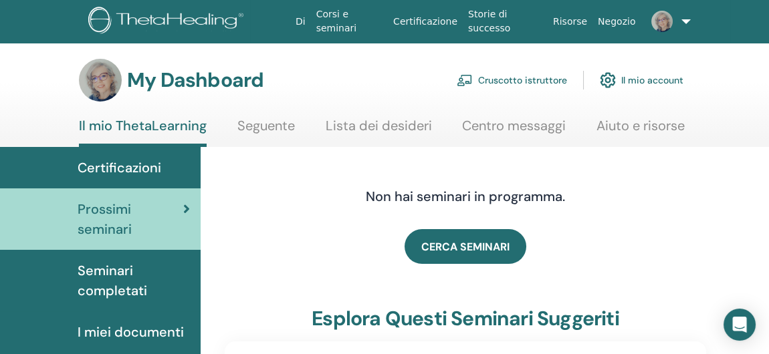
click at [549, 77] on link "Cruscotto istruttore" at bounding box center [512, 80] width 110 height 29
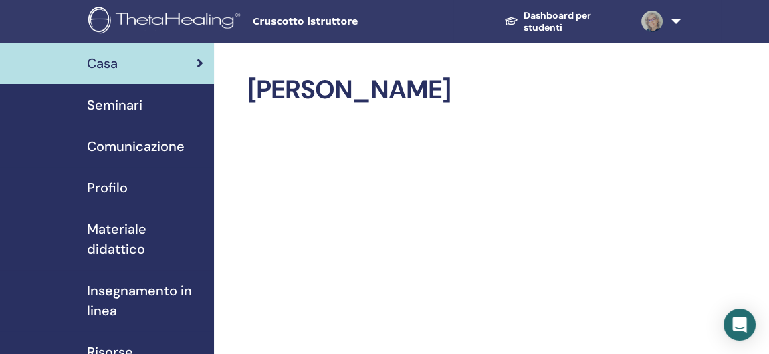
click at [105, 99] on span "Seminari" at bounding box center [114, 105] width 55 height 20
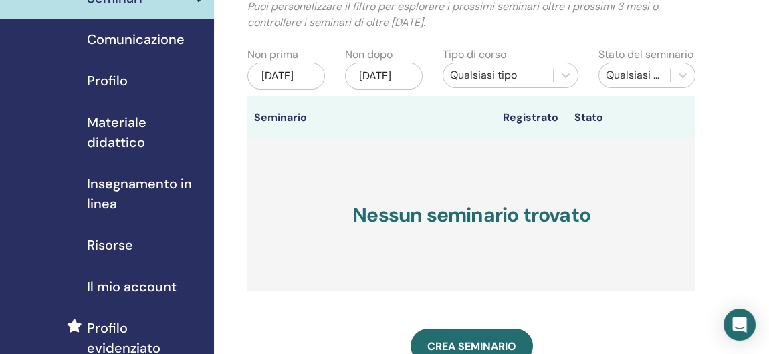
scroll to position [267, 0]
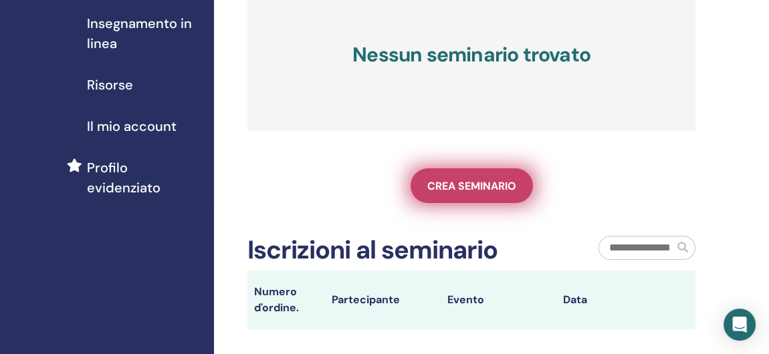
click at [479, 193] on span "Crea seminario" at bounding box center [471, 186] width 89 height 14
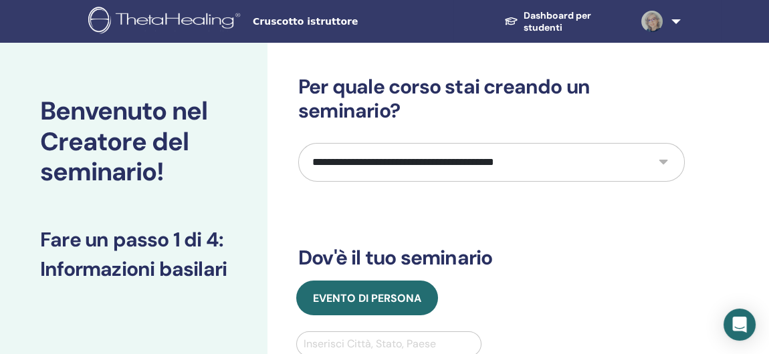
click at [665, 160] on select "**********" at bounding box center [491, 162] width 386 height 39
select select "*"
click at [298, 143] on select "**********" at bounding box center [491, 162] width 386 height 39
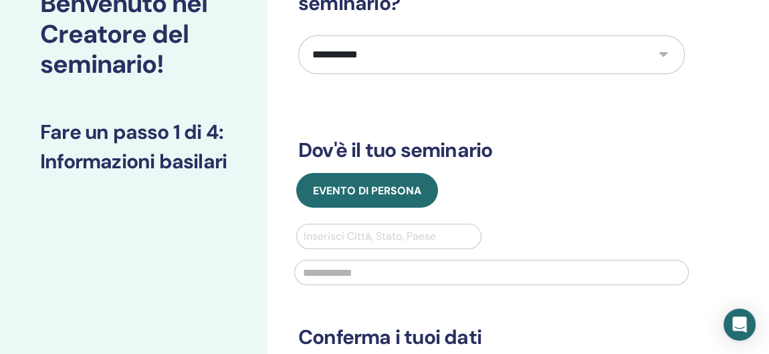
scroll to position [134, 0]
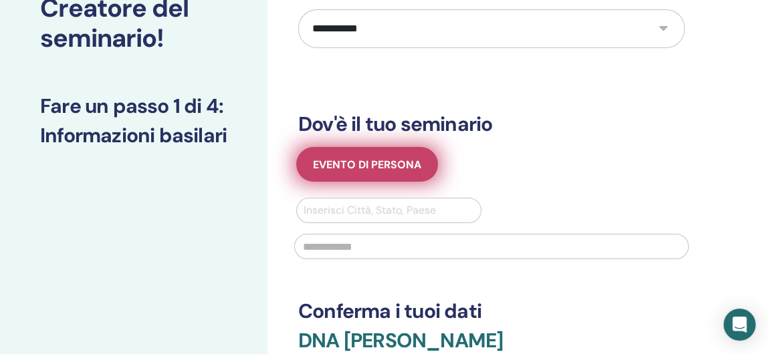
click at [410, 171] on button "Evento di persona" at bounding box center [367, 164] width 142 height 35
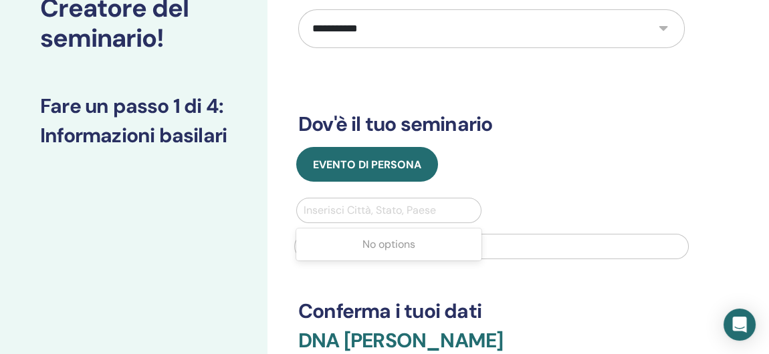
click at [398, 204] on div at bounding box center [389, 210] width 170 height 19
type input "**********"
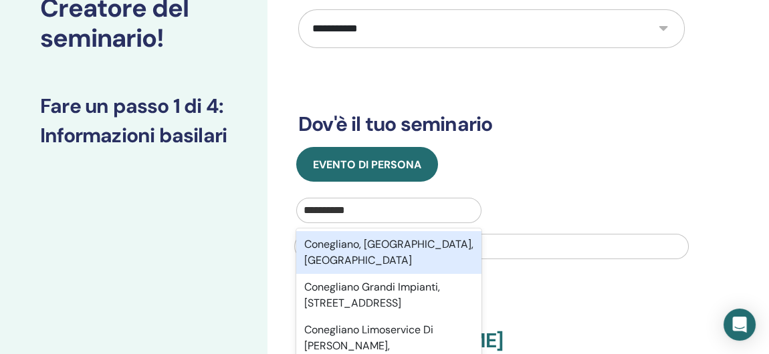
click at [412, 245] on div "Conegliano, Treviso, ITA" at bounding box center [388, 252] width 185 height 43
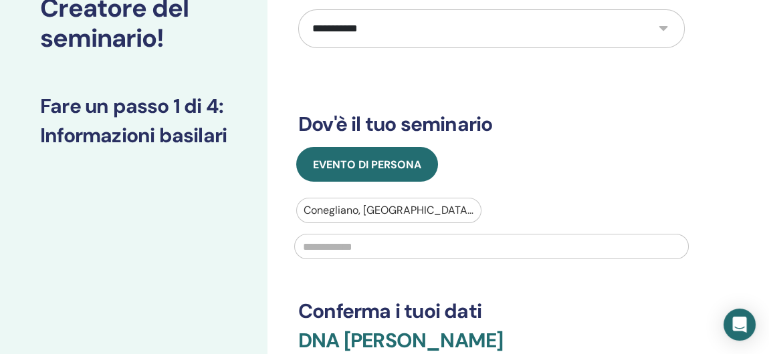
click at [394, 248] on input "text" at bounding box center [491, 246] width 394 height 25
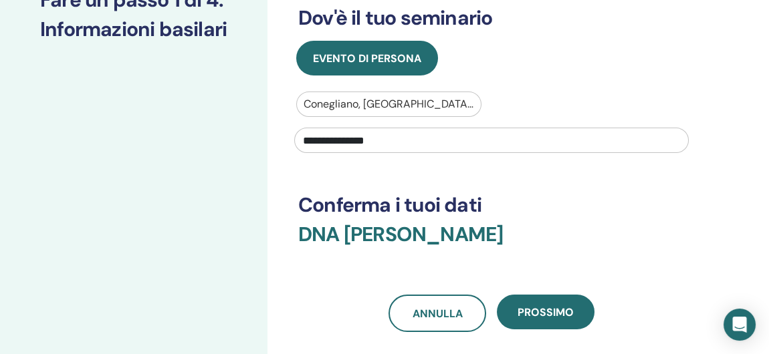
scroll to position [267, 0]
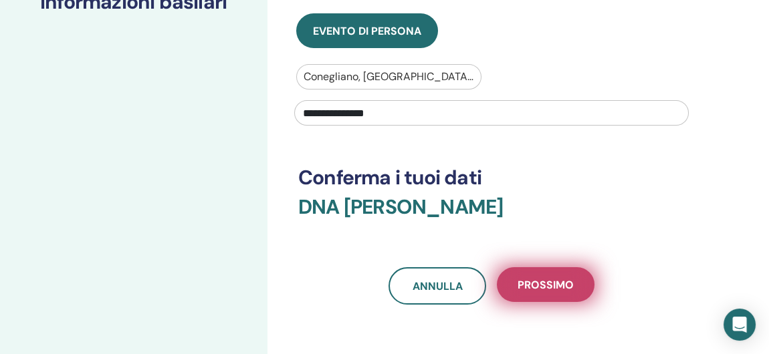
type input "**********"
click at [543, 287] on span "Prossimo" at bounding box center [545, 285] width 56 height 14
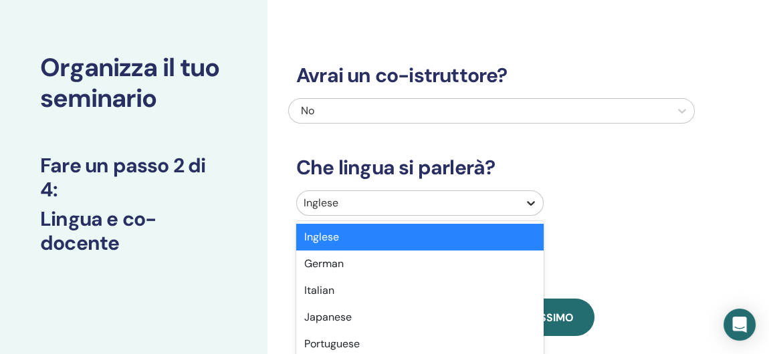
scroll to position [106, 0]
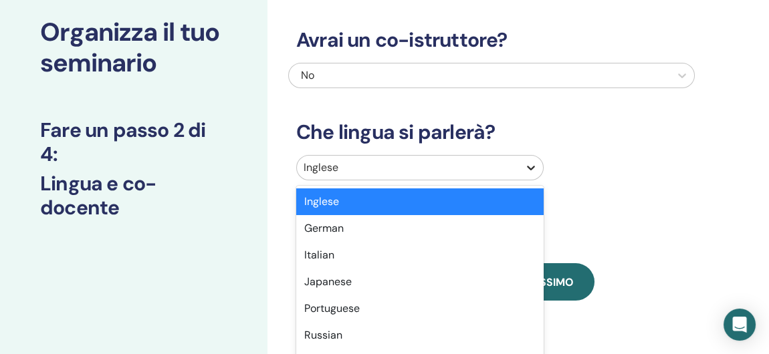
click at [533, 180] on div "option English selected, 1 of 47. 47 results available. Use Up and Down to choo…" at bounding box center [419, 167] width 247 height 25
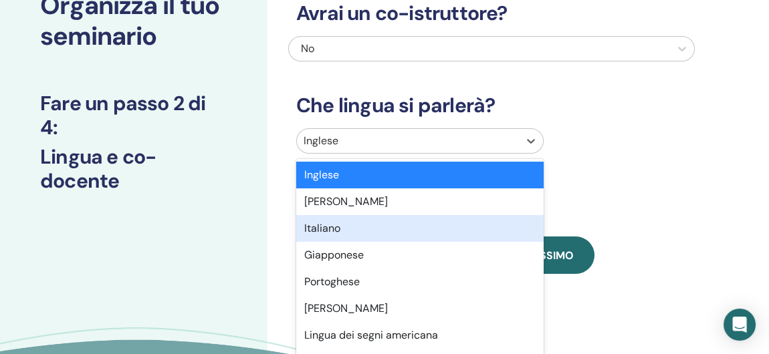
click at [491, 231] on div "Italiano" at bounding box center [419, 228] width 247 height 27
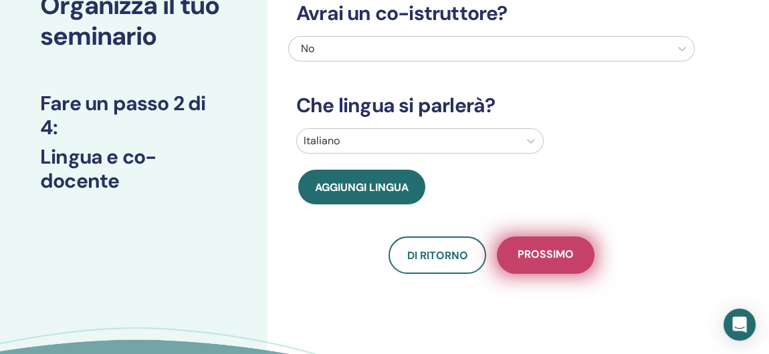
click at [561, 267] on button "Prossimo" at bounding box center [546, 255] width 98 height 37
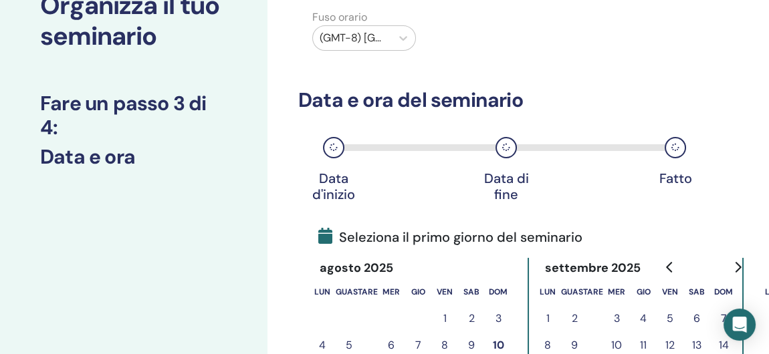
scroll to position [0, 0]
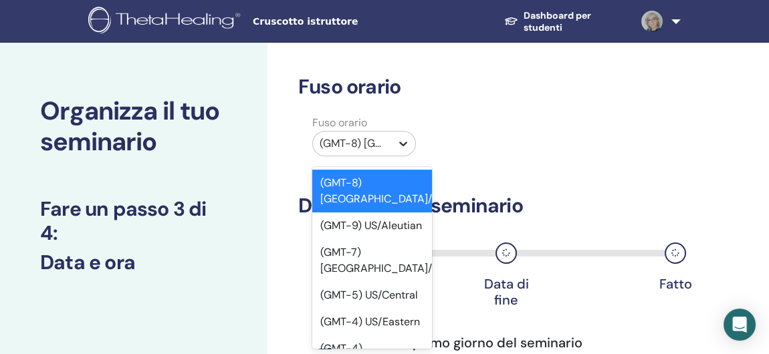
click at [401, 139] on icon at bounding box center [402, 143] width 13 height 13
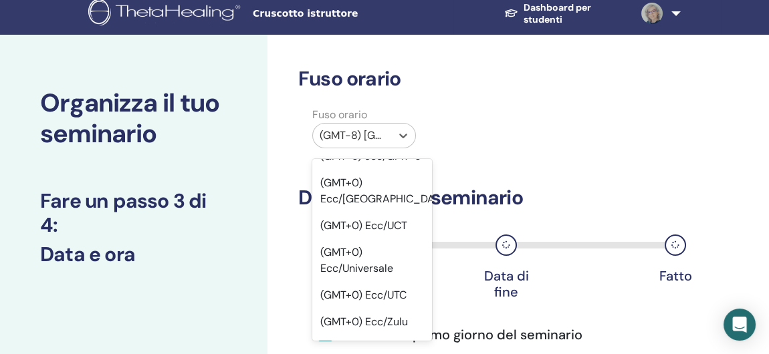
scroll to position [1461, 0]
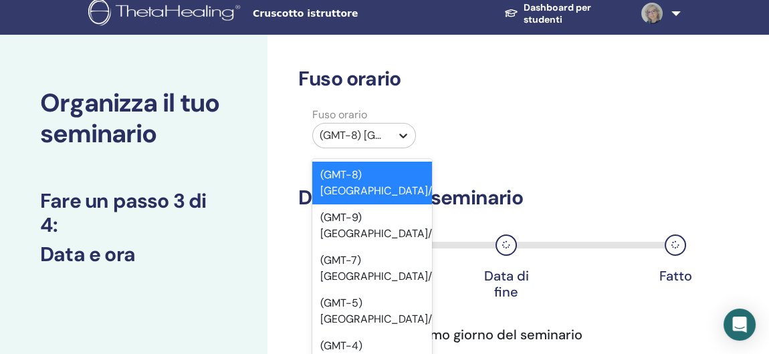
click at [403, 134] on icon at bounding box center [402, 135] width 13 height 13
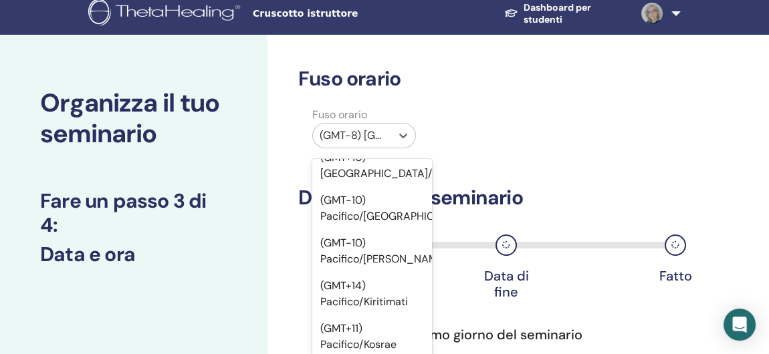
scroll to position [23269, 0]
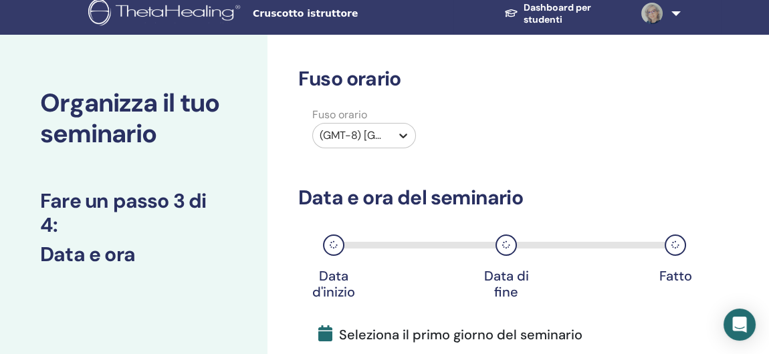
click at [404, 134] on icon at bounding box center [402, 135] width 13 height 13
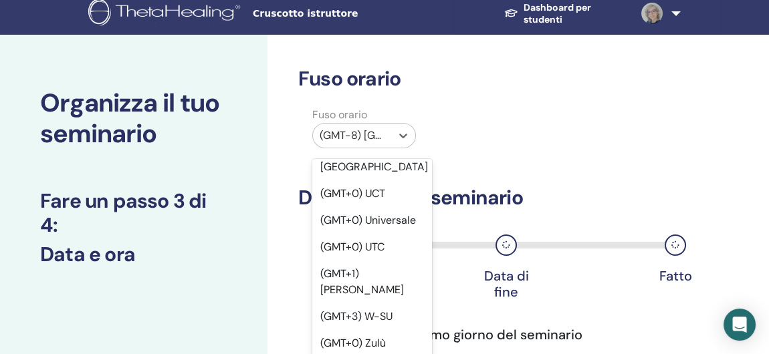
scroll to position [25459, 0]
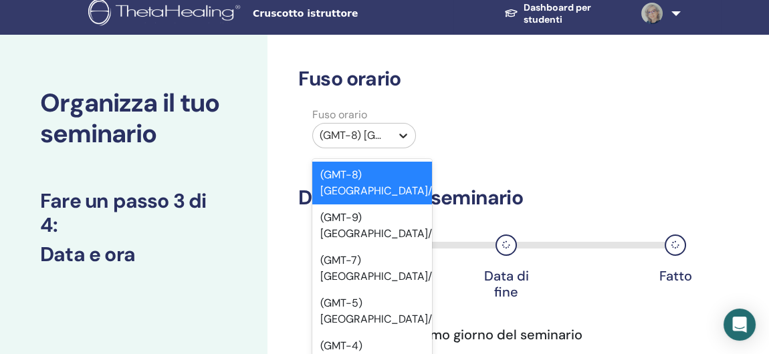
click at [403, 132] on icon at bounding box center [402, 135] width 13 height 13
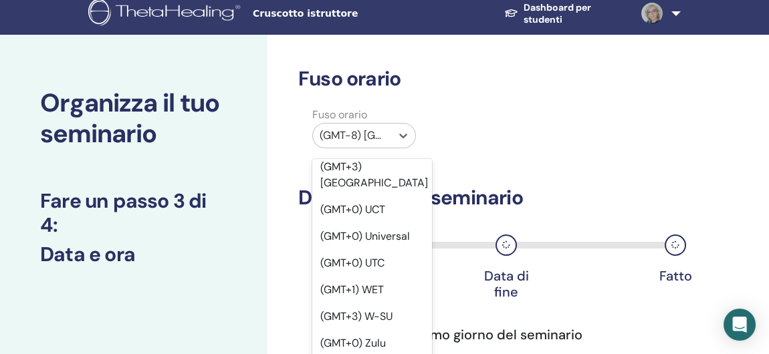
scroll to position [25507, 0]
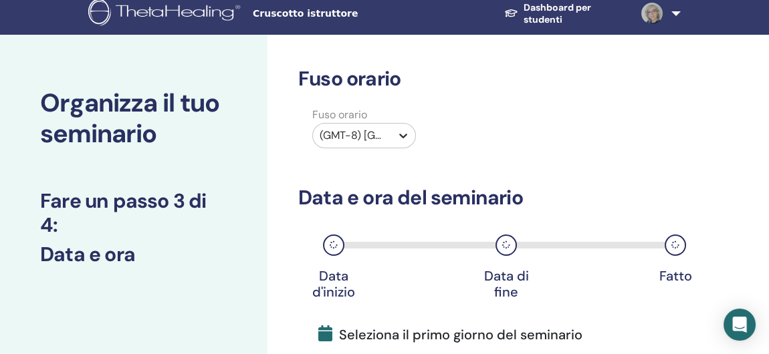
click at [406, 130] on icon at bounding box center [402, 135] width 13 height 13
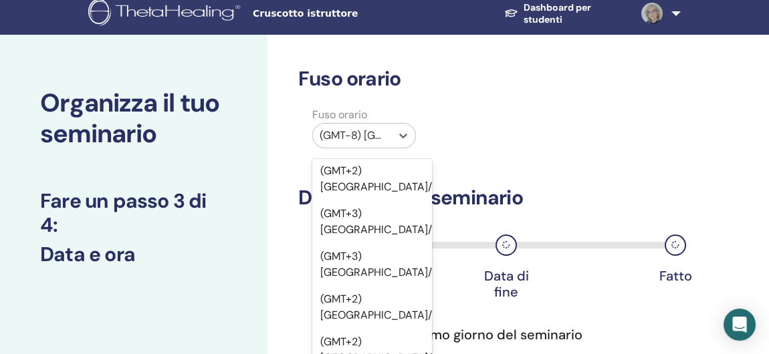
scroll to position [21088, 0]
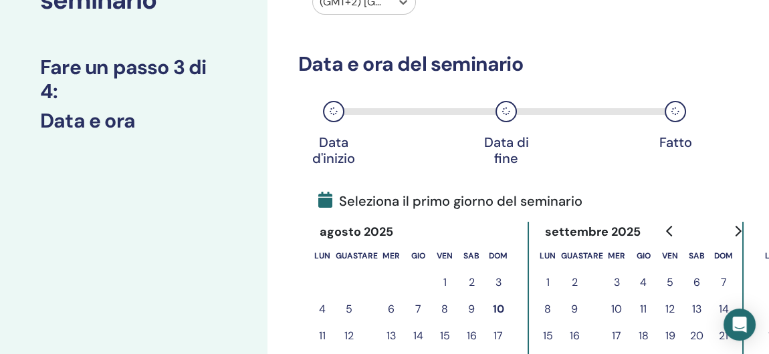
scroll to position [209, 0]
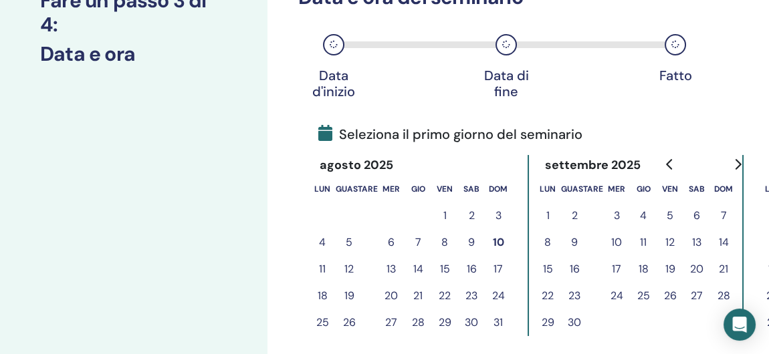
click at [672, 243] on button "12" at bounding box center [669, 242] width 27 height 27
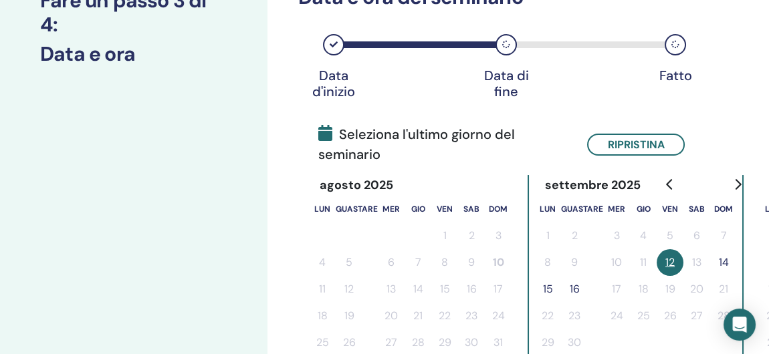
click at [723, 261] on button "14" at bounding box center [723, 262] width 27 height 27
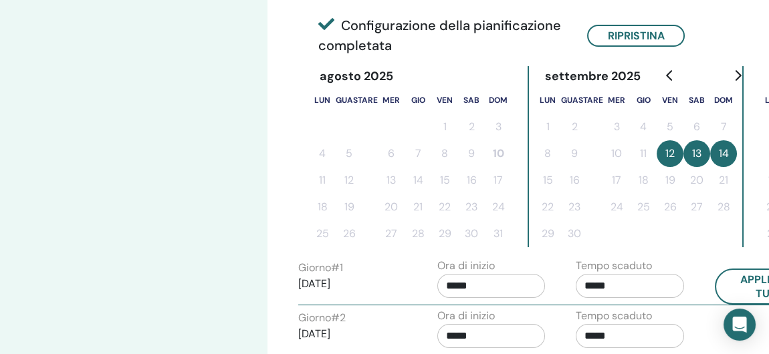
scroll to position [342, 0]
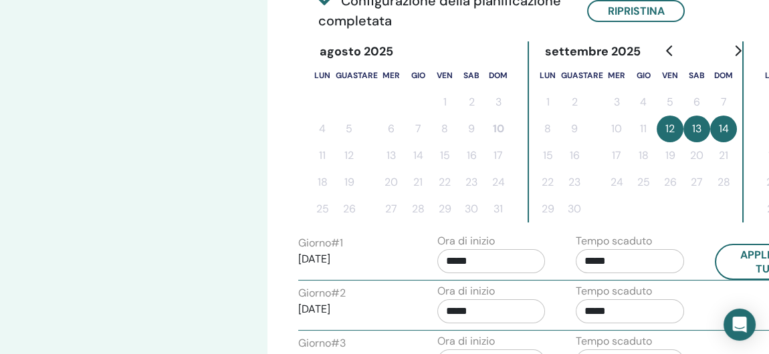
click at [457, 256] on input "*****" at bounding box center [491, 261] width 108 height 24
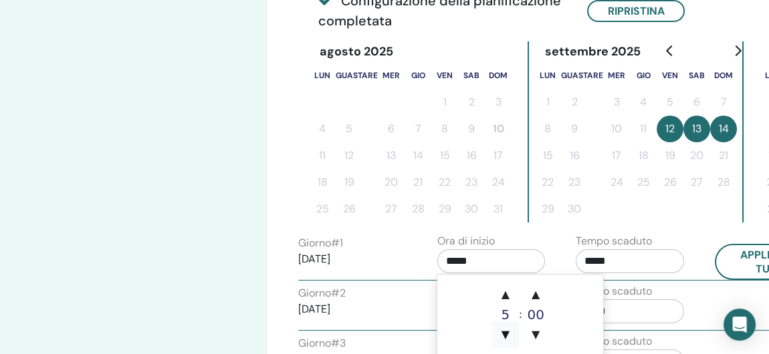
click at [507, 333] on span "▼" at bounding box center [505, 335] width 27 height 27
click at [503, 288] on span "▲" at bounding box center [505, 294] width 27 height 27
click at [507, 294] on span "▲" at bounding box center [505, 294] width 27 height 27
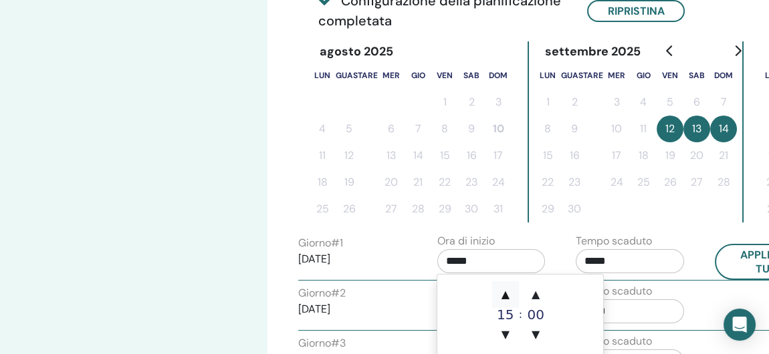
click at [507, 294] on span "▲" at bounding box center [505, 294] width 27 height 27
click at [506, 336] on span "▼" at bounding box center [505, 335] width 27 height 27
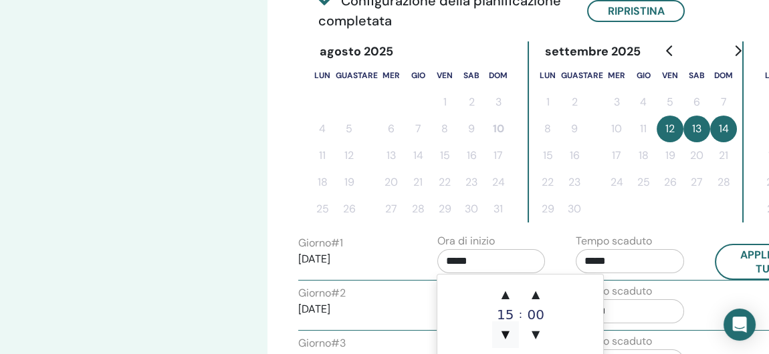
click at [506, 336] on span "▼" at bounding box center [505, 335] width 27 height 27
click at [535, 297] on span "▲" at bounding box center [535, 294] width 27 height 27
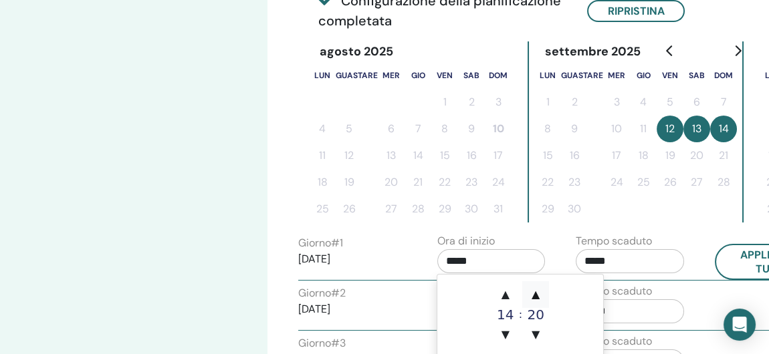
click at [535, 295] on span "▲" at bounding box center [535, 294] width 27 height 27
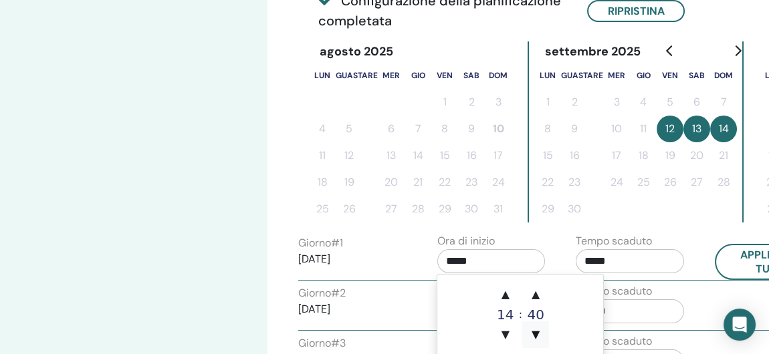
click at [533, 338] on span "▼" at bounding box center [535, 335] width 27 height 27
type input "*****"
click at [612, 267] on input "*****" at bounding box center [630, 261] width 108 height 24
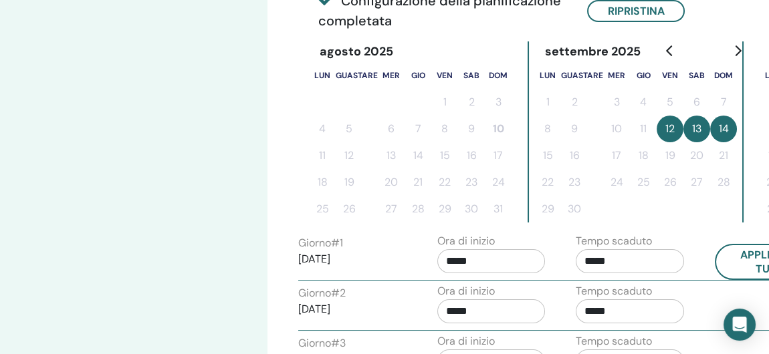
click at [592, 259] on input "*****" at bounding box center [630, 261] width 108 height 24
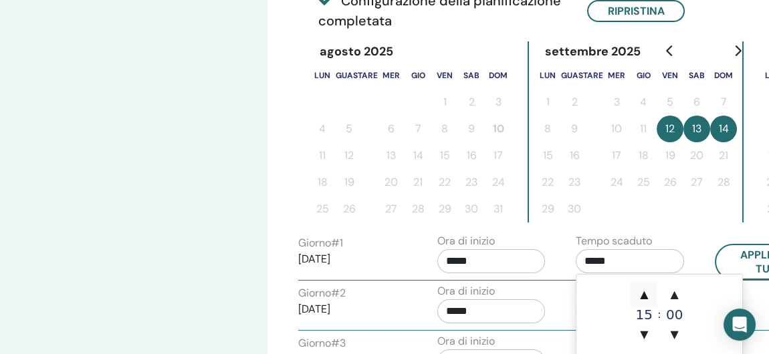
click at [645, 295] on span "▲" at bounding box center [643, 294] width 27 height 27
type input "*****"
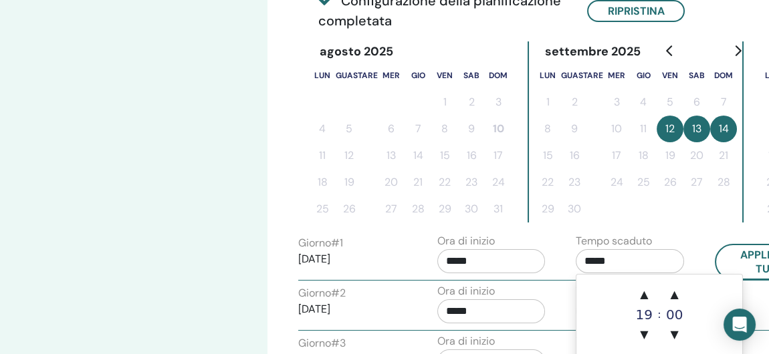
click at [642, 265] on input "*****" at bounding box center [630, 261] width 108 height 24
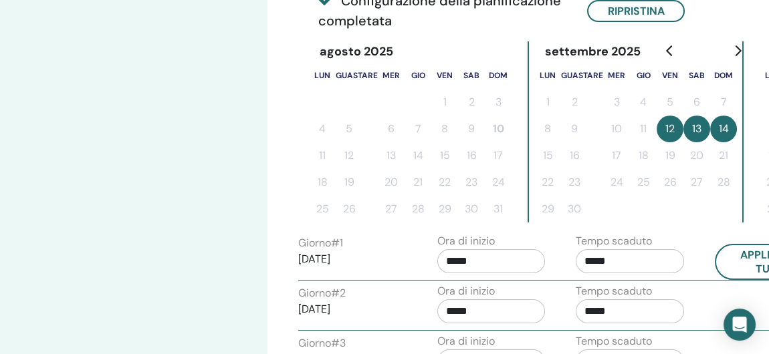
click at [562, 265] on div "Ora di inizio *****" at bounding box center [496, 256] width 139 height 47
click at [497, 308] on input "*****" at bounding box center [491, 311] width 108 height 24
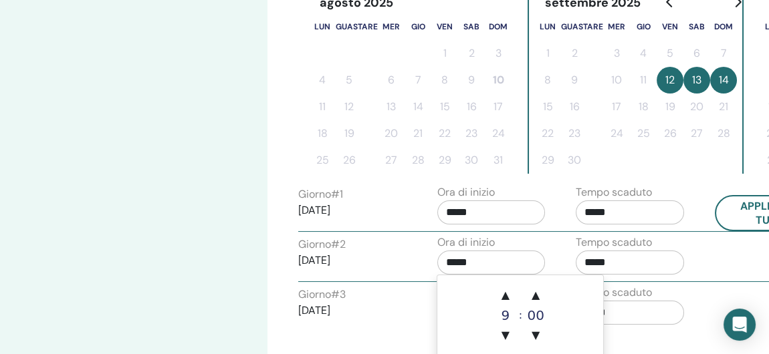
scroll to position [409, 0]
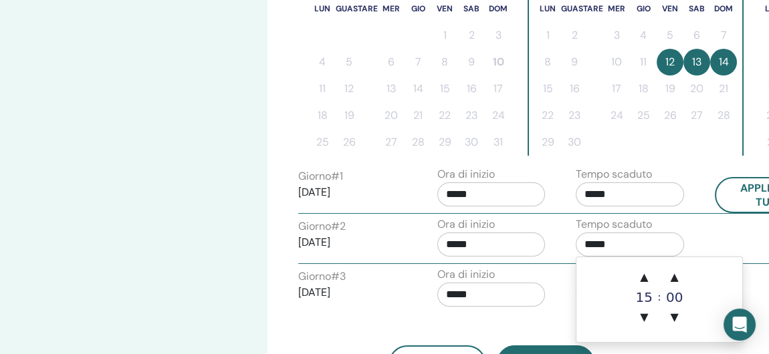
click at [592, 243] on input "*****" at bounding box center [630, 245] width 108 height 24
click at [645, 278] on span "▲" at bounding box center [643, 277] width 27 height 27
type input "*****"
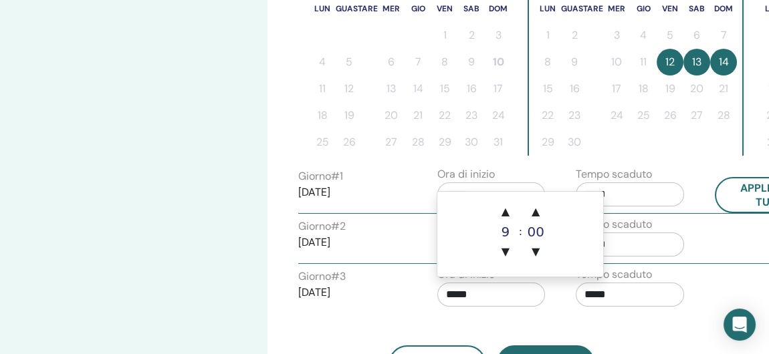
click at [499, 296] on input "*****" at bounding box center [491, 295] width 108 height 24
click at [636, 295] on input "*****" at bounding box center [630, 295] width 108 height 24
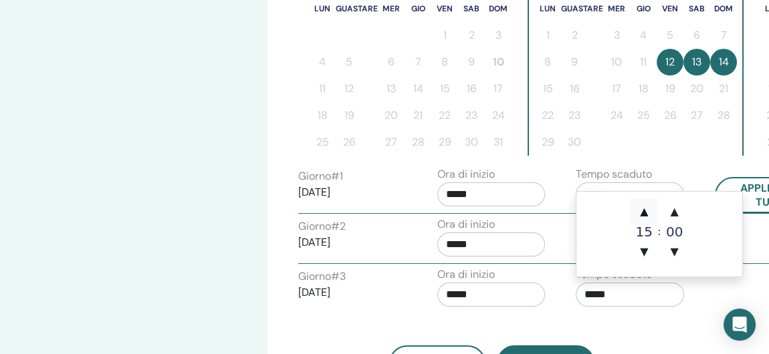
click at [644, 213] on span "▲" at bounding box center [643, 212] width 27 height 27
type input "*****"
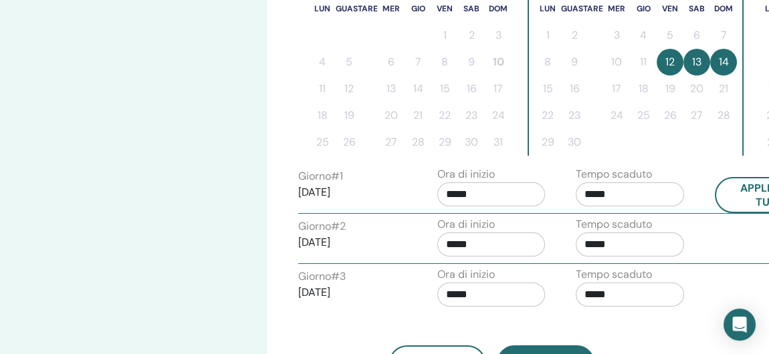
click at [574, 294] on div "Tempo scaduto *****" at bounding box center [635, 290] width 139 height 47
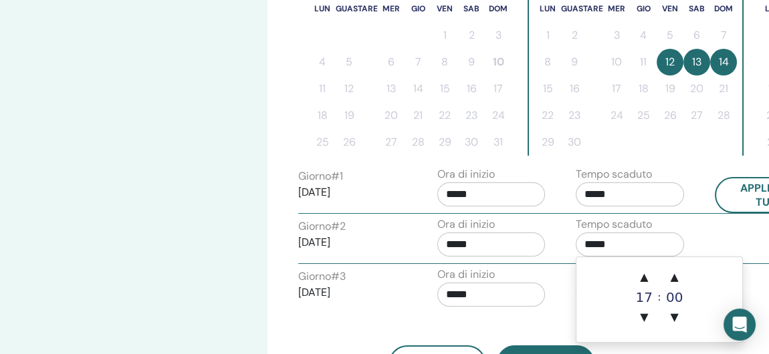
click at [601, 244] on input "*****" at bounding box center [630, 245] width 108 height 24
click at [677, 278] on span "▲" at bounding box center [674, 277] width 27 height 27
click at [673, 311] on span "▼" at bounding box center [674, 317] width 27 height 27
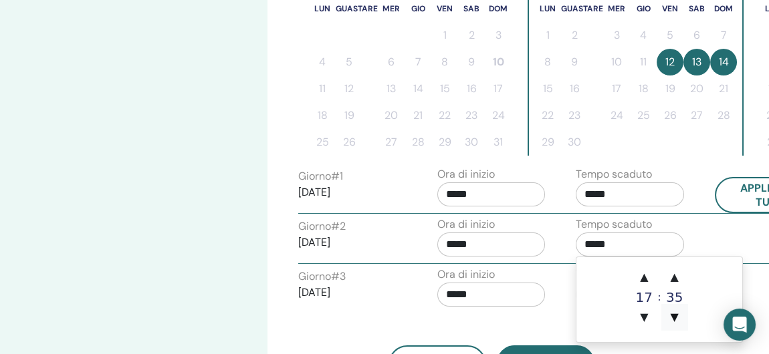
click at [673, 311] on span "▼" at bounding box center [674, 317] width 27 height 27
type input "*****"
click at [555, 304] on div "Ora di inizio *****" at bounding box center [496, 290] width 139 height 47
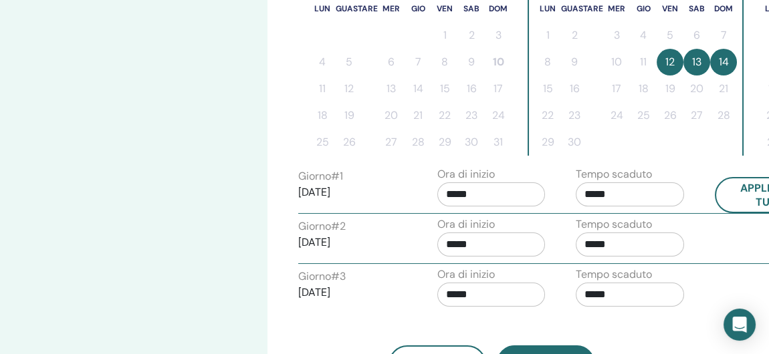
click at [638, 296] on input "*****" at bounding box center [630, 295] width 108 height 24
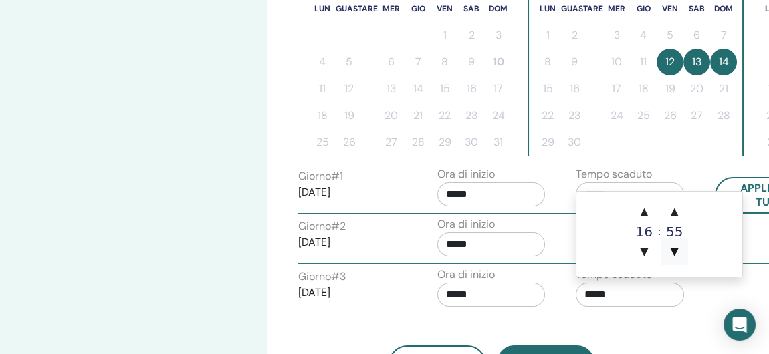
click at [674, 253] on span "▼" at bounding box center [674, 252] width 27 height 27
click at [645, 211] on span "▲" at bounding box center [643, 212] width 27 height 27
click at [637, 247] on span "▼" at bounding box center [643, 252] width 27 height 27
click at [673, 245] on span "▼" at bounding box center [674, 252] width 27 height 27
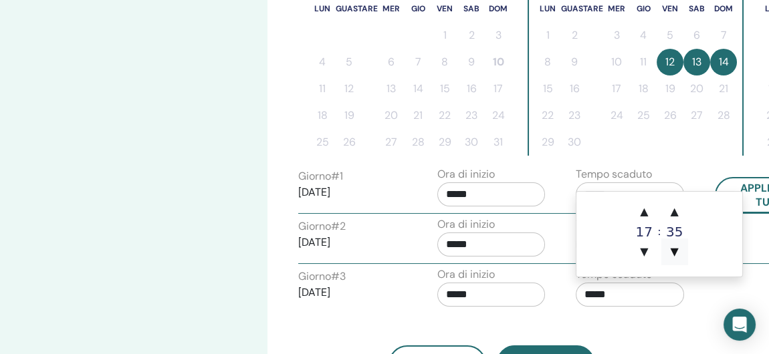
click at [675, 251] on span "▼" at bounding box center [674, 252] width 27 height 27
click at [675, 215] on span "▲" at bounding box center [674, 212] width 27 height 27
type input "*****"
click at [637, 332] on div "Di ritorno Prossimo" at bounding box center [491, 349] width 406 height 70
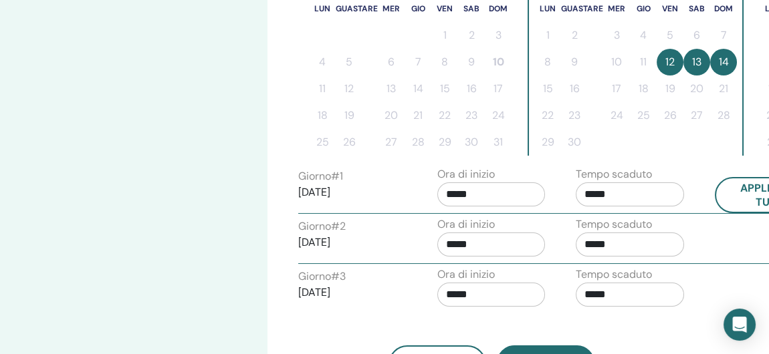
scroll to position [476, 0]
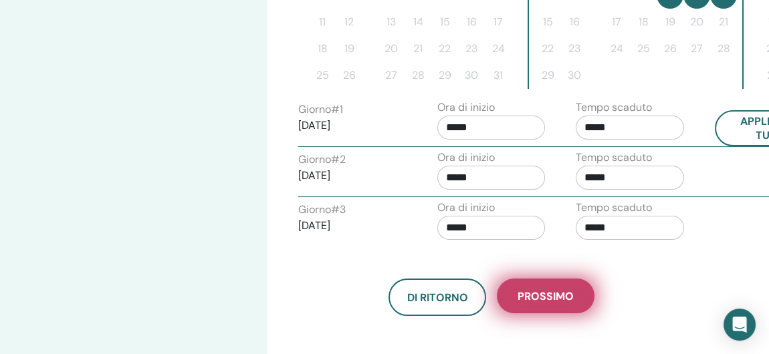
click at [548, 297] on span "Prossimo" at bounding box center [545, 296] width 56 height 14
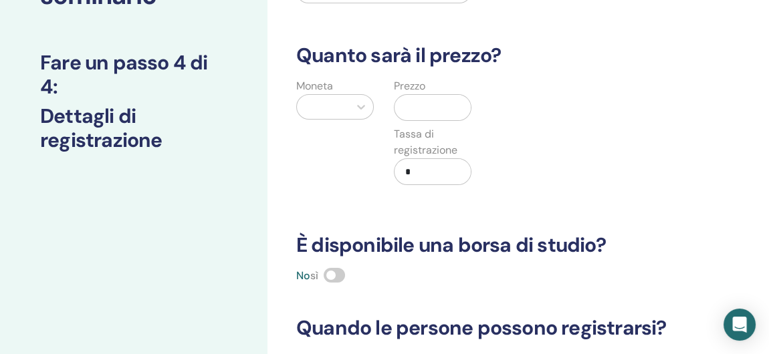
scroll to position [142, 0]
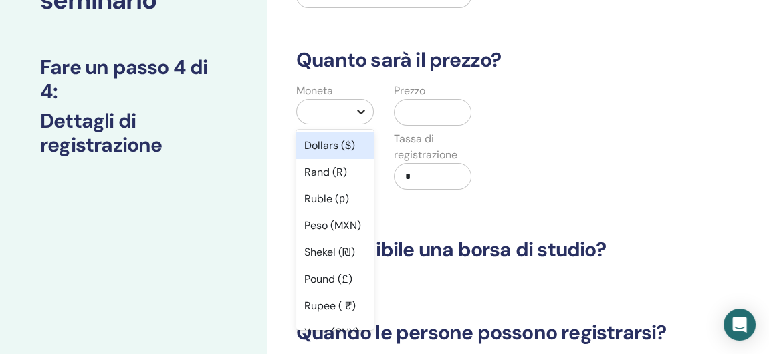
click at [362, 113] on icon at bounding box center [361, 112] width 8 height 5
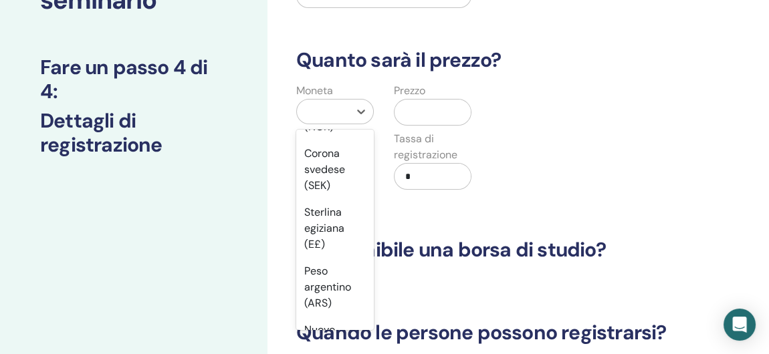
scroll to position [1738, 0]
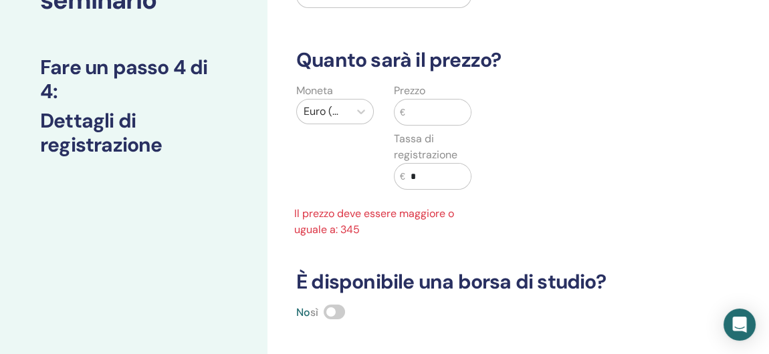
click at [448, 114] on input "text" at bounding box center [438, 112] width 66 height 25
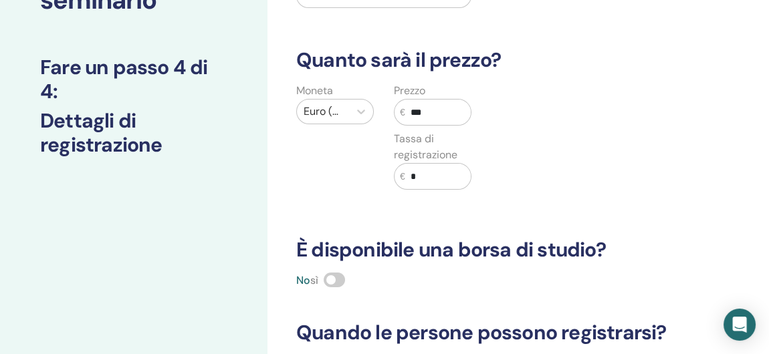
type input "***"
click at [559, 164] on div "Moneta Euro (€) Prezzo € *** Tassa di registrazione € *" at bounding box center [481, 144] width 406 height 123
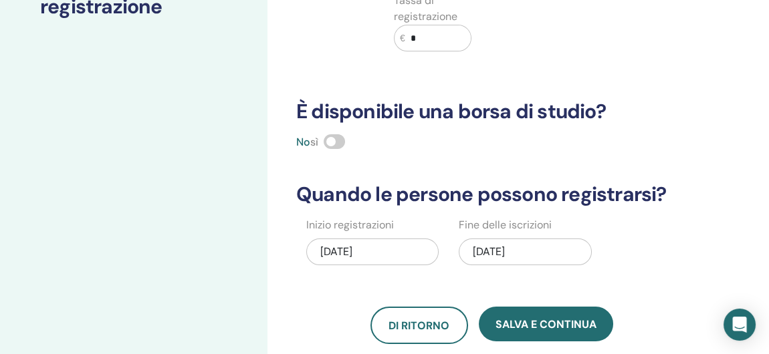
scroll to position [342, 0]
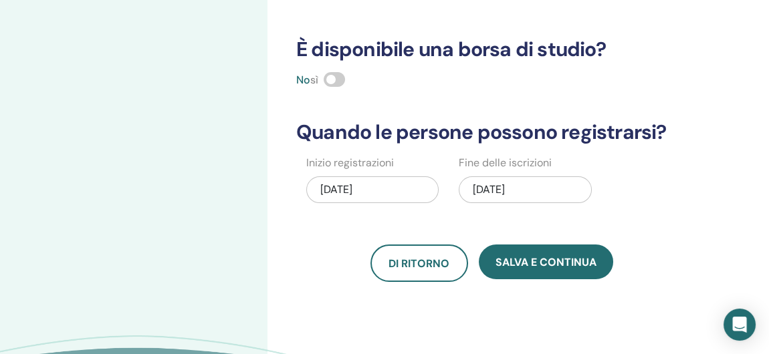
click at [346, 186] on div "08/10/2025" at bounding box center [372, 189] width 132 height 27
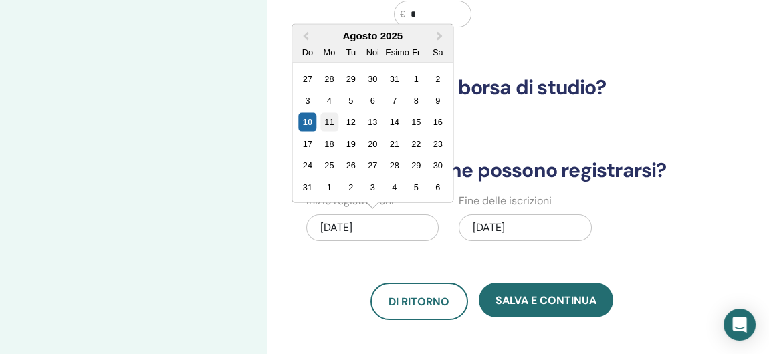
scroll to position [275, 0]
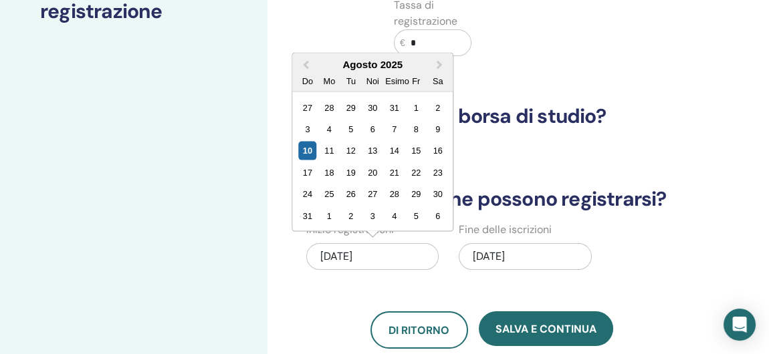
click at [380, 257] on div "08/10/2025" at bounding box center [372, 256] width 132 height 27
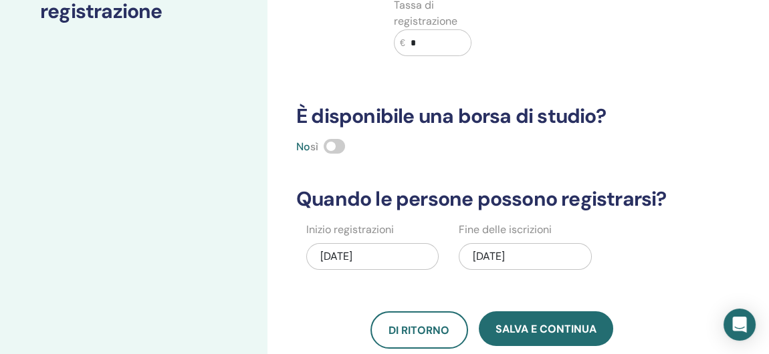
click at [552, 254] on div "09/14/2025" at bounding box center [525, 256] width 132 height 27
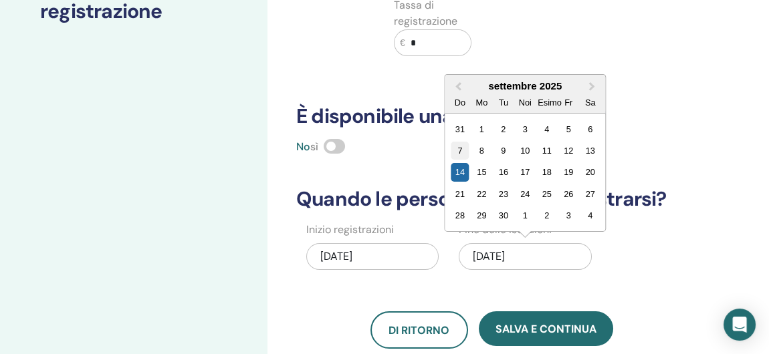
click at [463, 144] on div "7" at bounding box center [460, 151] width 18 height 18
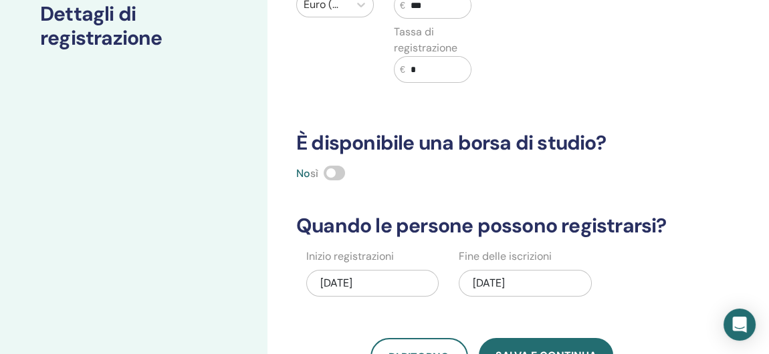
scroll to position [409, 0]
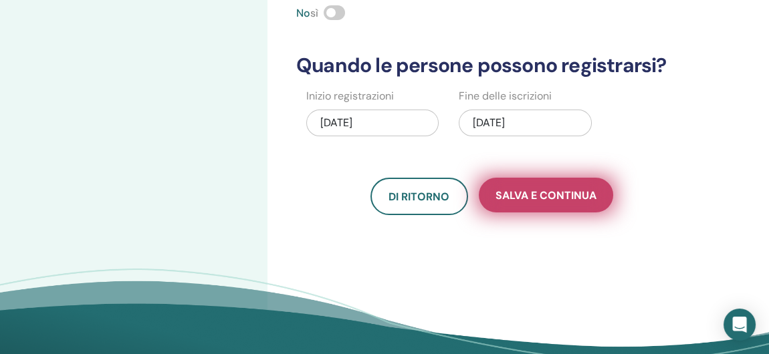
click at [542, 205] on button "Salva e continua" at bounding box center [546, 195] width 134 height 35
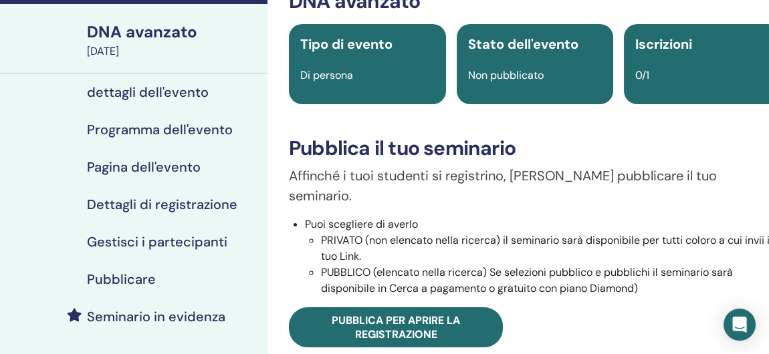
scroll to position [67, 0]
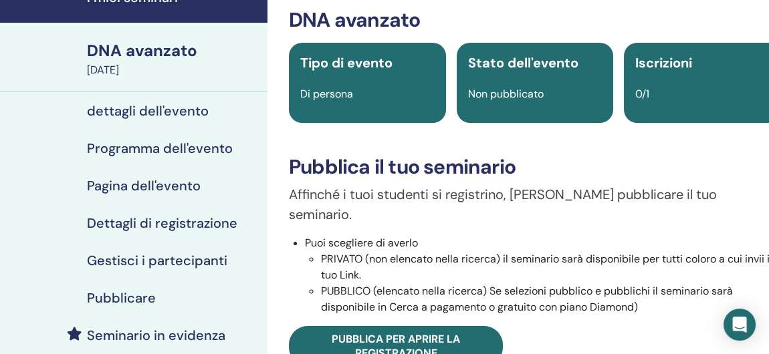
click at [148, 108] on h4 "dettagli dell'evento" at bounding box center [148, 111] width 122 height 16
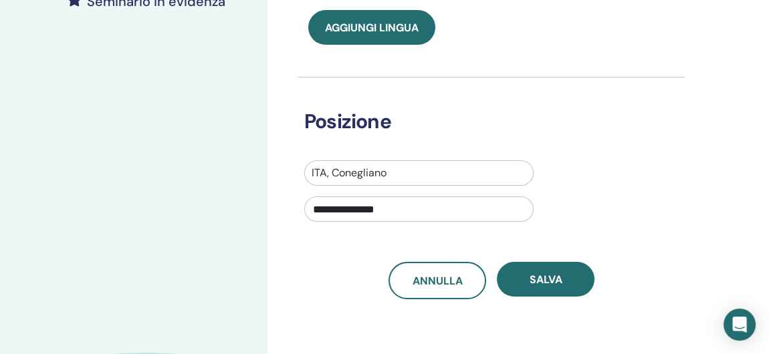
scroll to position [467, 0]
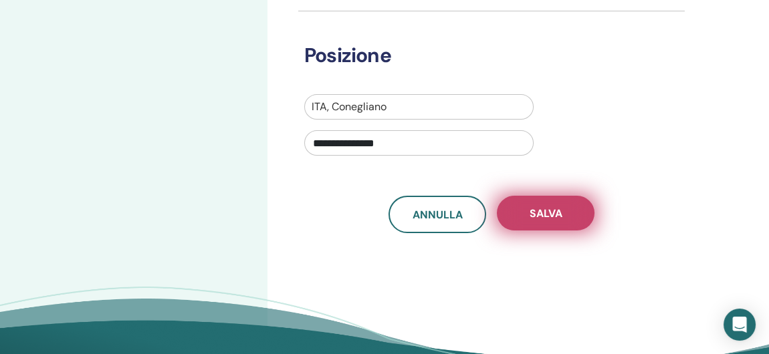
click at [554, 213] on span "Salva" at bounding box center [545, 214] width 33 height 14
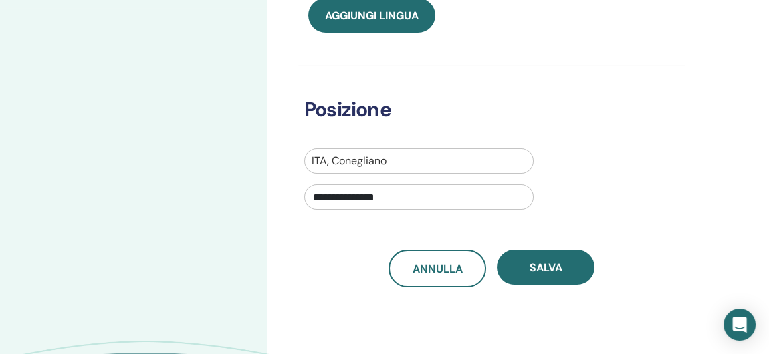
scroll to position [414, 0]
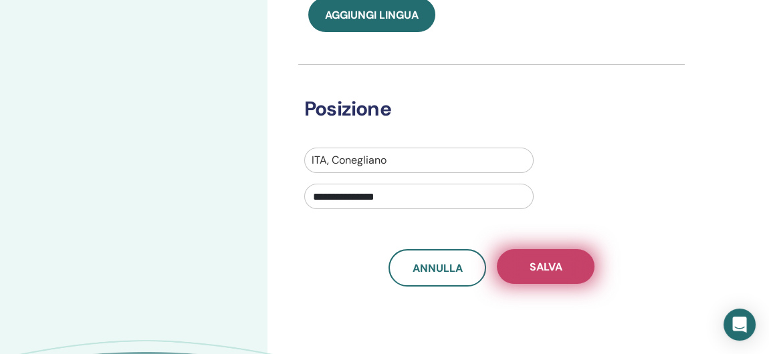
click at [562, 265] on button "Salva" at bounding box center [546, 266] width 98 height 35
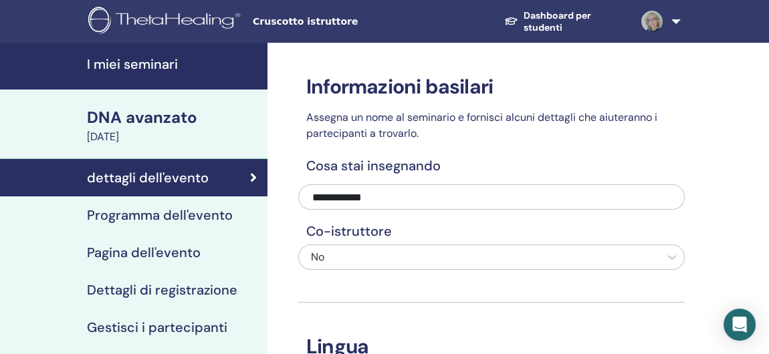
click at [176, 207] on h4 "Programma dell'evento" at bounding box center [160, 215] width 146 height 16
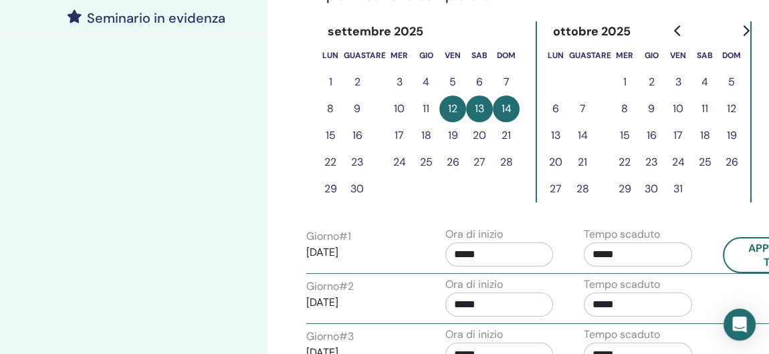
scroll to position [134, 0]
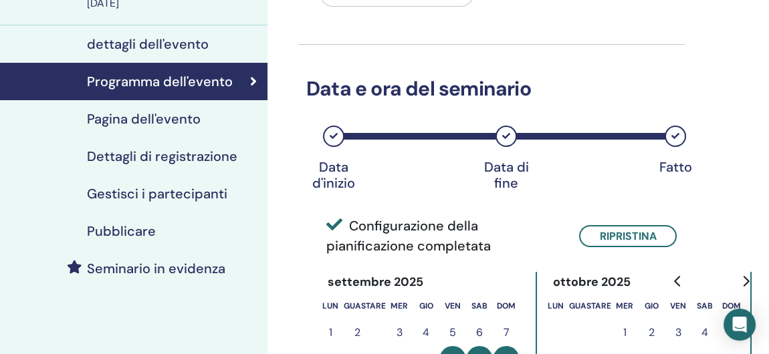
click at [159, 121] on h4 "Pagina dell'evento" at bounding box center [144, 119] width 114 height 16
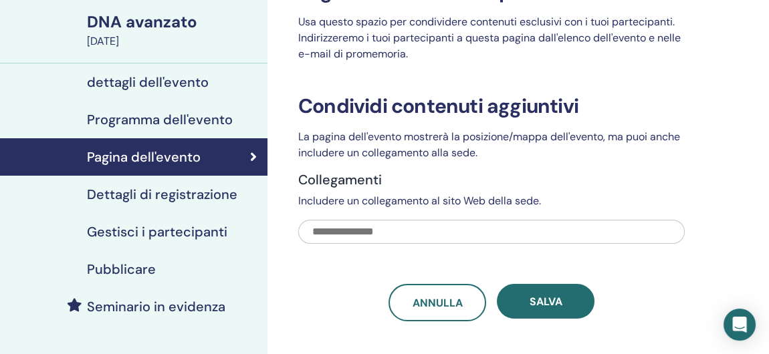
scroll to position [67, 0]
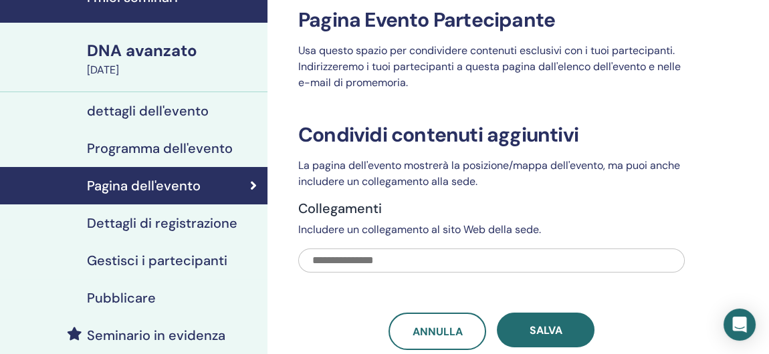
click at [174, 223] on h4 "Dettagli di registrazione" at bounding box center [162, 223] width 150 height 16
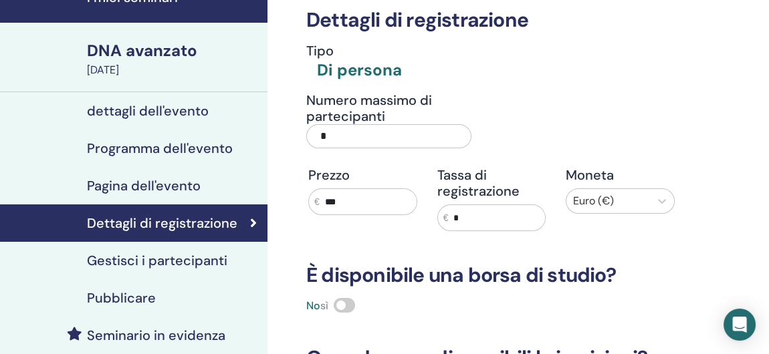
click at [328, 135] on input "*" at bounding box center [388, 136] width 165 height 24
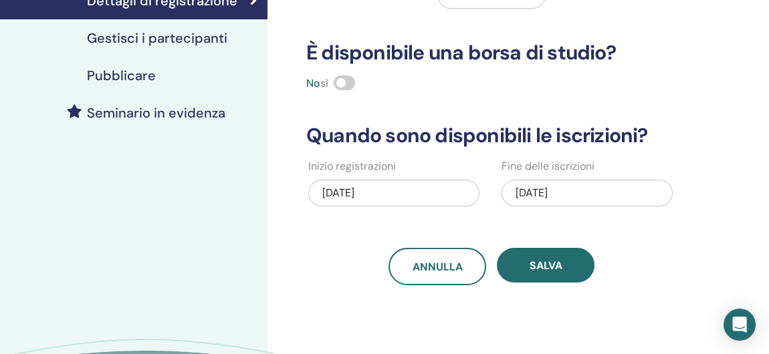
scroll to position [334, 0]
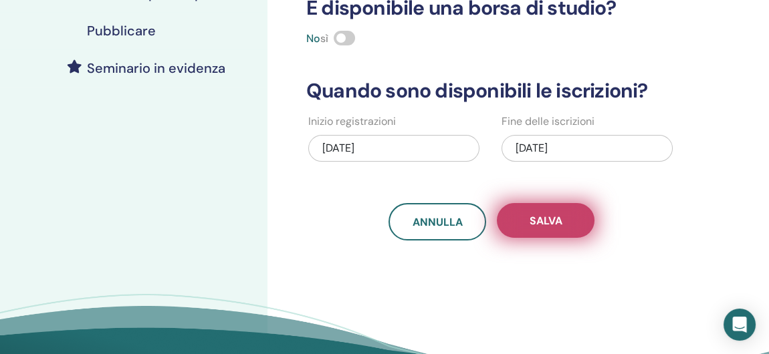
type input "*"
click at [527, 227] on button "Salva" at bounding box center [546, 220] width 98 height 35
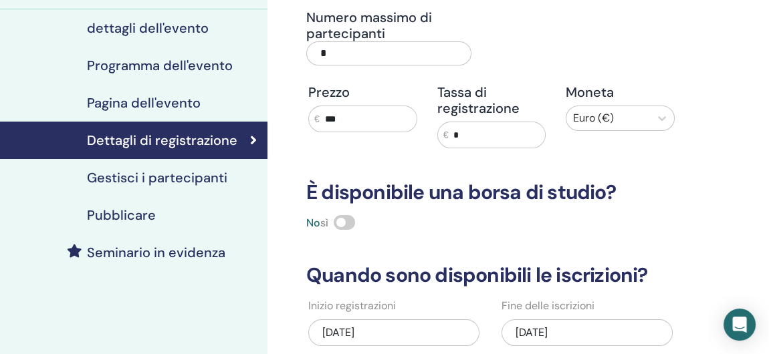
scroll to position [134, 0]
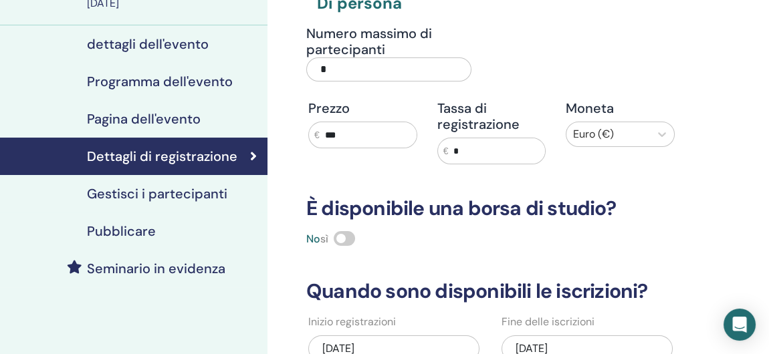
click at [154, 192] on h4 "Gestisci i partecipanti" at bounding box center [157, 194] width 140 height 16
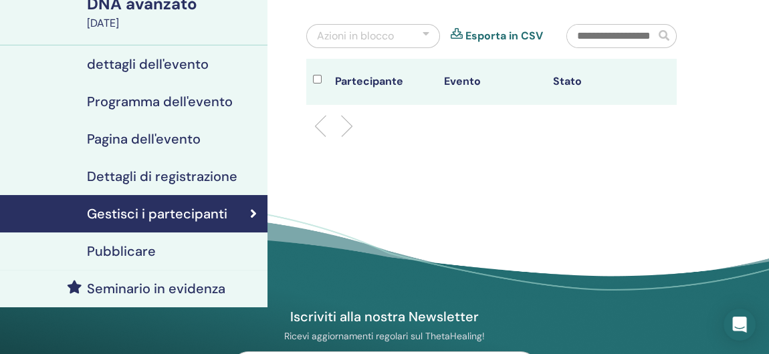
scroll to position [134, 0]
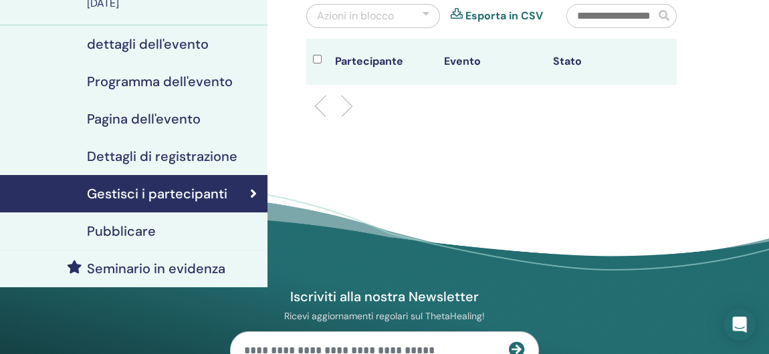
click at [136, 231] on h4 "Pubblicare" at bounding box center [121, 231] width 69 height 16
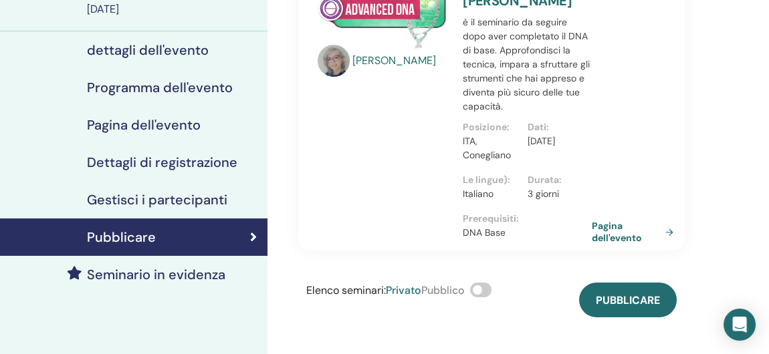
scroll to position [200, 0]
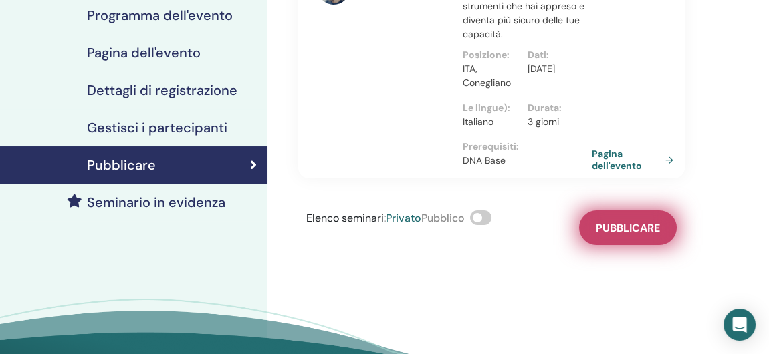
click at [608, 223] on span "Pubblicare" at bounding box center [628, 228] width 64 height 14
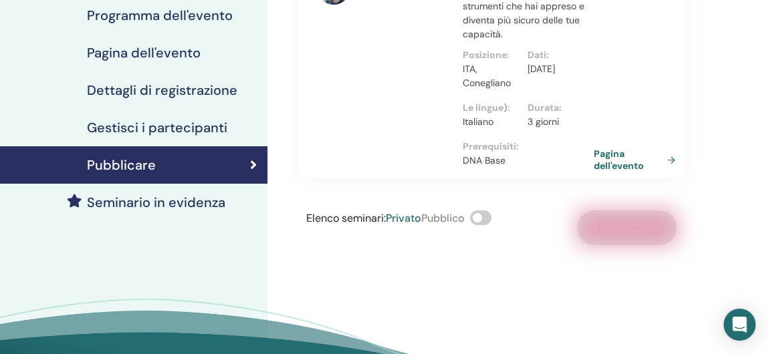
click at [618, 161] on link "Pagina dell'evento" at bounding box center [637, 160] width 87 height 24
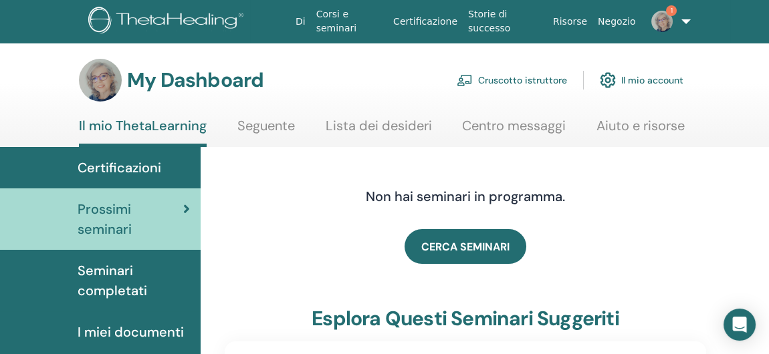
click at [496, 82] on link "Cruscotto istruttore" at bounding box center [512, 80] width 110 height 29
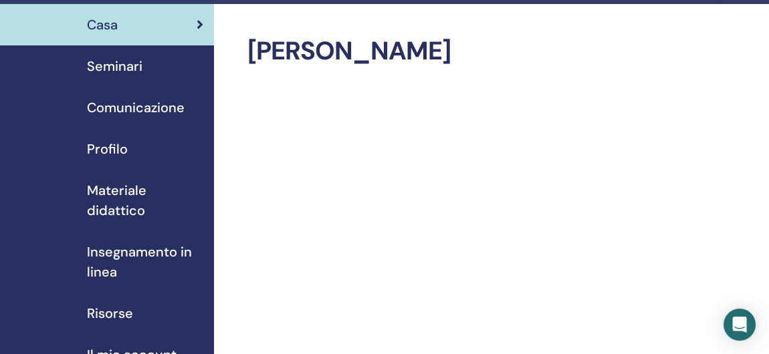
scroll to position [67, 0]
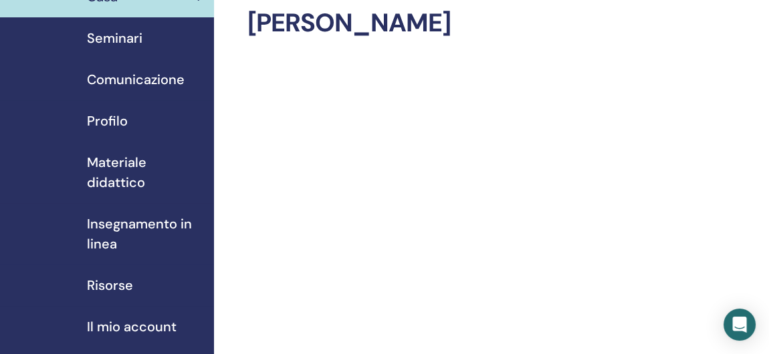
click at [107, 178] on span "Materiale didattico" at bounding box center [145, 172] width 116 height 40
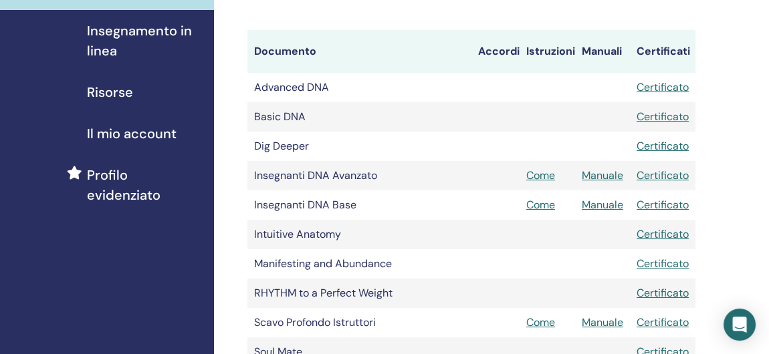
scroll to position [200, 0]
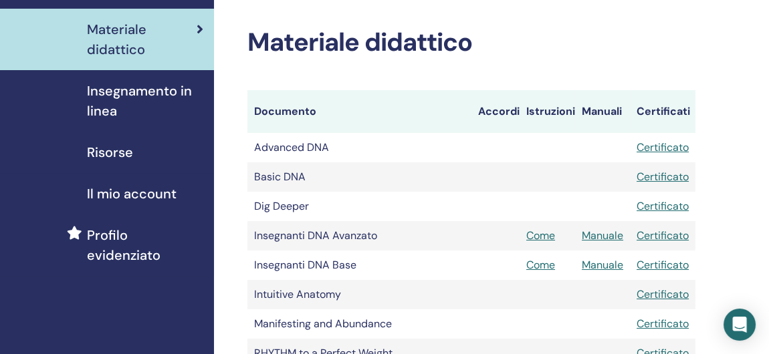
click at [108, 154] on span "Risorse" at bounding box center [110, 152] width 46 height 20
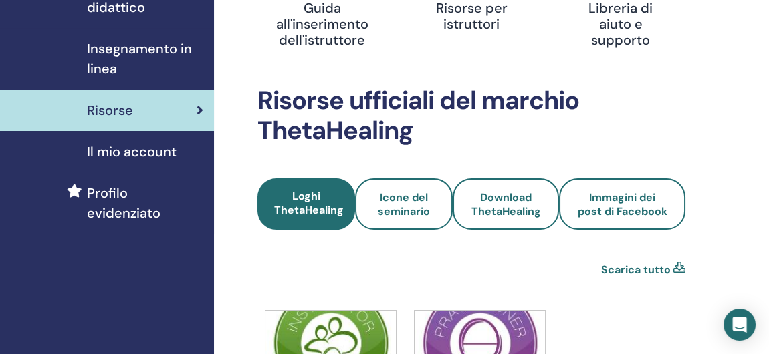
scroll to position [401, 0]
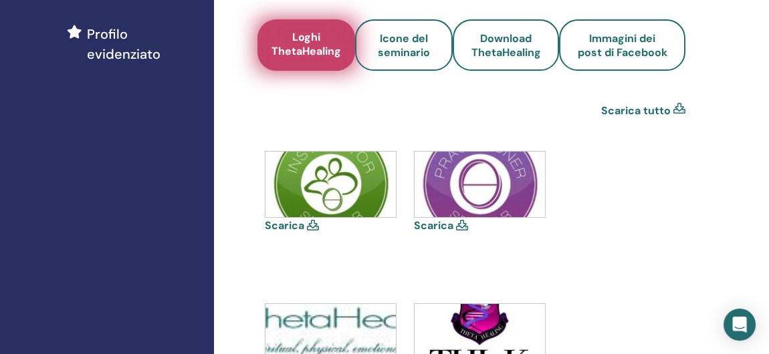
click at [294, 47] on span "Loghi ThetaHealing" at bounding box center [306, 45] width 70 height 31
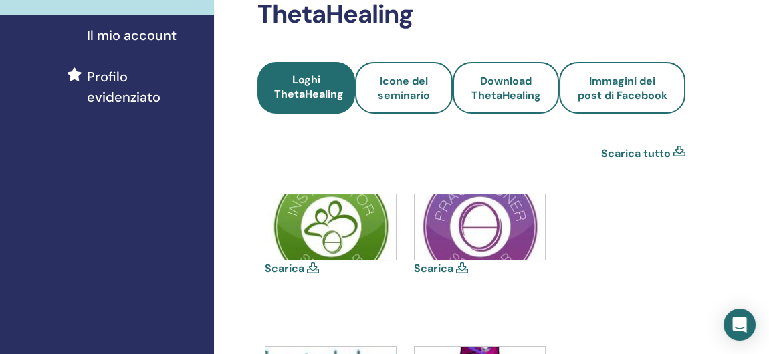
scroll to position [334, 0]
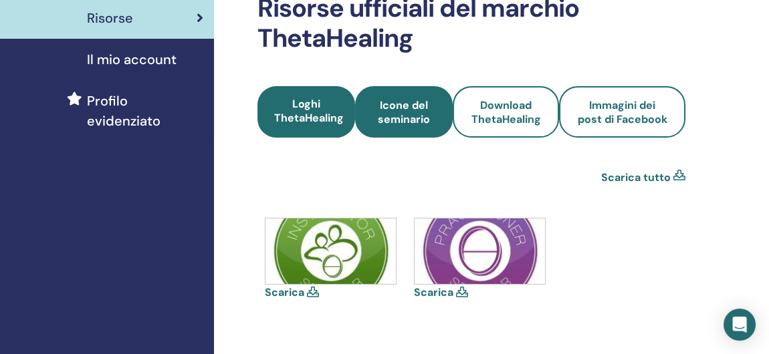
click at [400, 119] on span "Icone del seminario" at bounding box center [404, 112] width 62 height 28
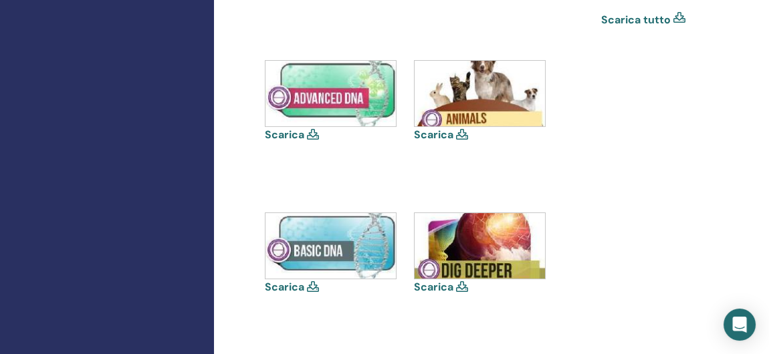
scroll to position [535, 0]
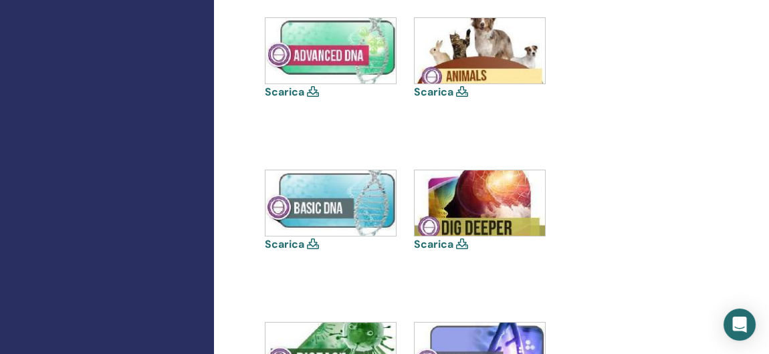
click at [311, 90] on icon at bounding box center [313, 91] width 12 height 11
click at [285, 90] on link "Scarica" at bounding box center [284, 92] width 39 height 14
click at [282, 244] on link "Scarica" at bounding box center [284, 244] width 39 height 14
click at [461, 243] on icon at bounding box center [462, 244] width 12 height 11
click at [441, 243] on link "Scarica" at bounding box center [433, 244] width 39 height 14
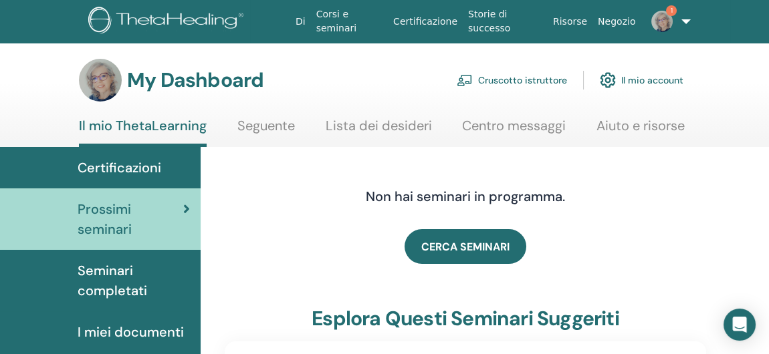
click at [529, 79] on link "Cruscotto istruttore" at bounding box center [512, 80] width 110 height 29
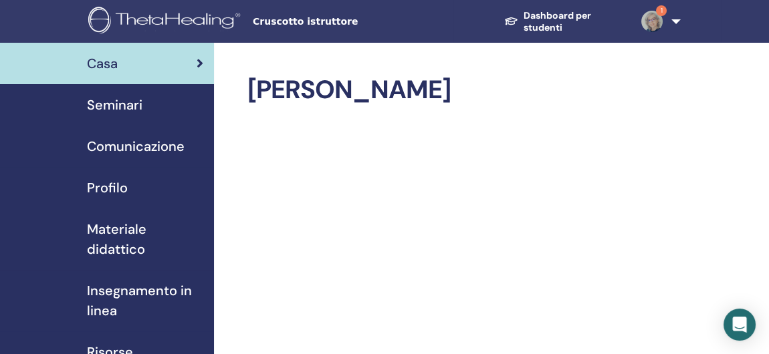
click at [96, 98] on span "Seminari" at bounding box center [114, 105] width 55 height 20
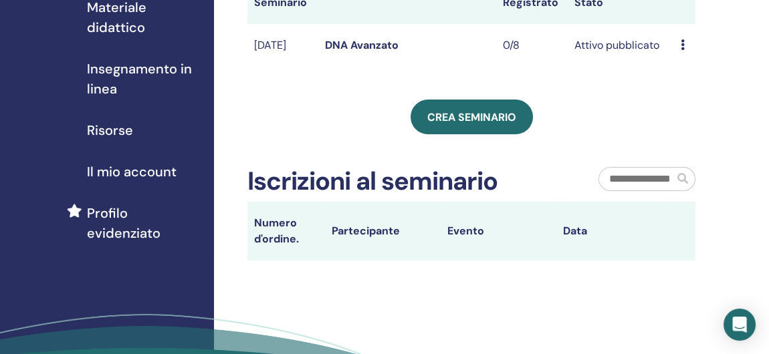
scroll to position [134, 0]
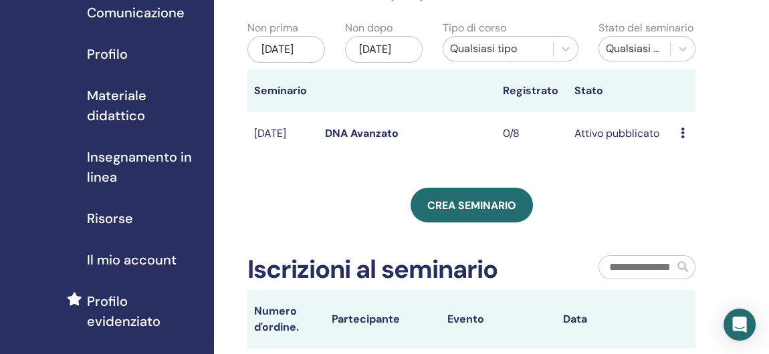
click at [682, 138] on icon at bounding box center [683, 133] width 4 height 11
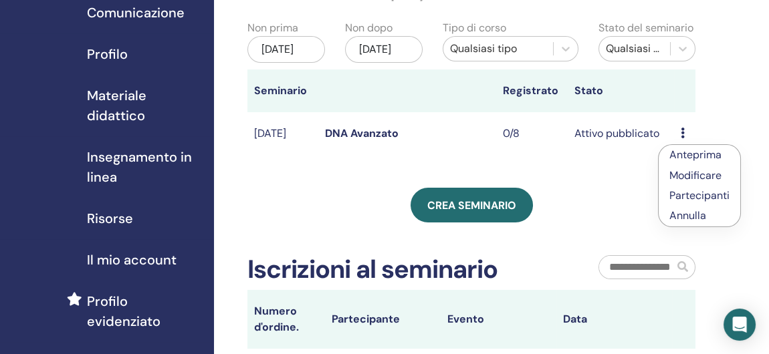
click at [681, 152] on link "Anteprima" at bounding box center [695, 155] width 52 height 14
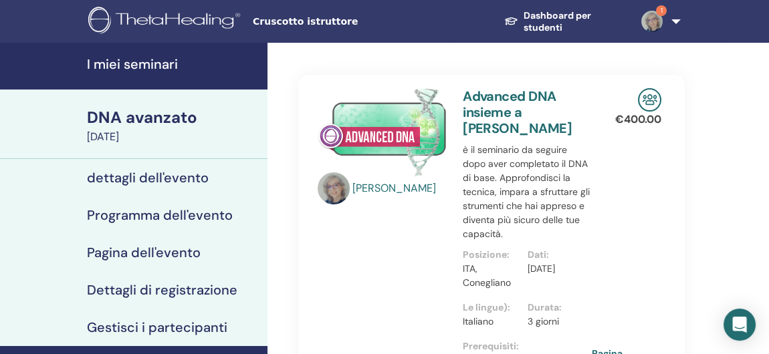
click at [335, 142] on img at bounding box center [382, 132] width 129 height 88
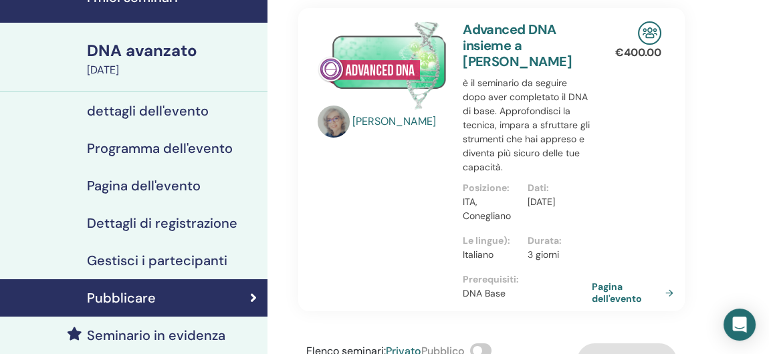
click at [194, 106] on h4 "dettagli dell'evento" at bounding box center [148, 111] width 122 height 16
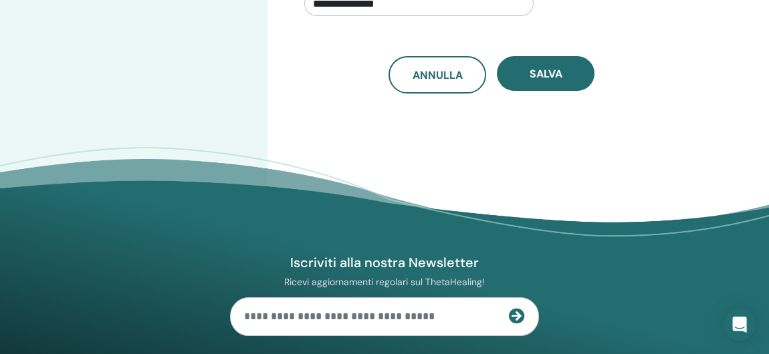
scroll to position [467, 0]
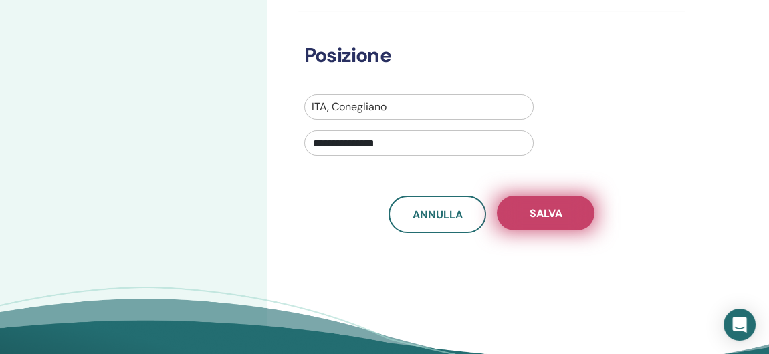
click at [543, 212] on span "Salva" at bounding box center [545, 214] width 33 height 14
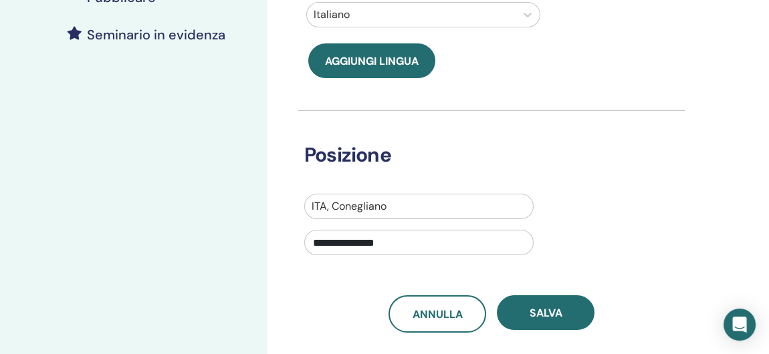
scroll to position [547, 0]
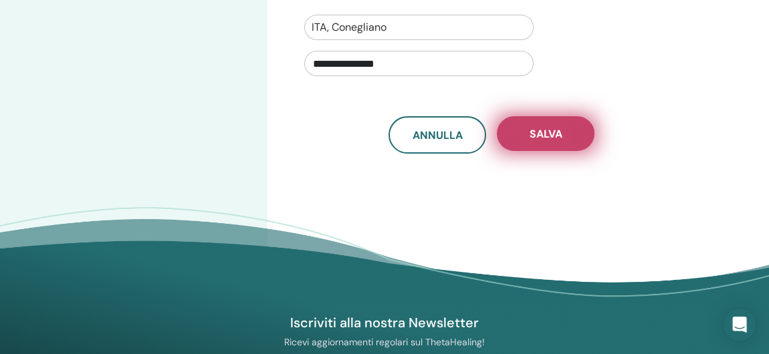
click at [536, 143] on button "Salva" at bounding box center [546, 133] width 98 height 35
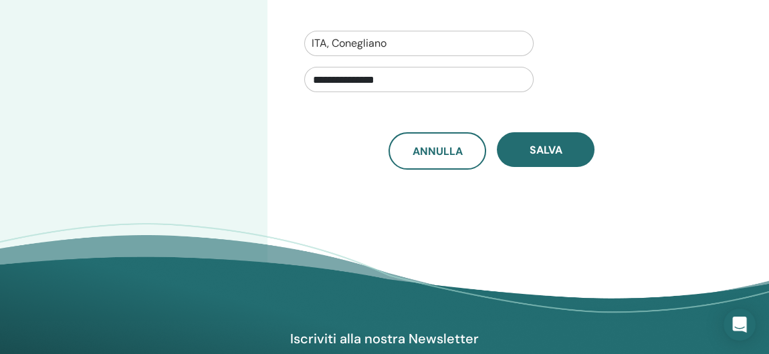
scroll to position [535, 0]
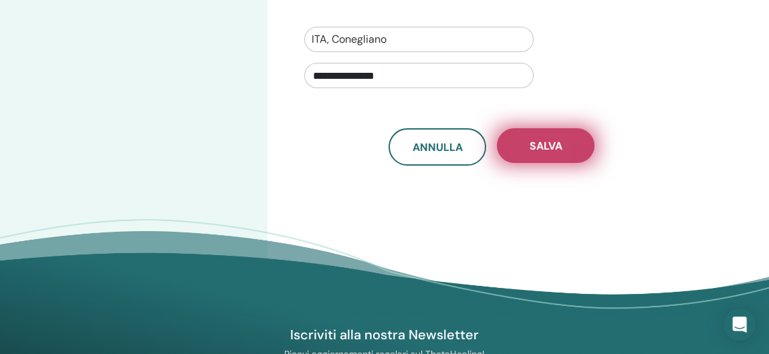
click at [530, 147] on span "Salva" at bounding box center [545, 146] width 33 height 14
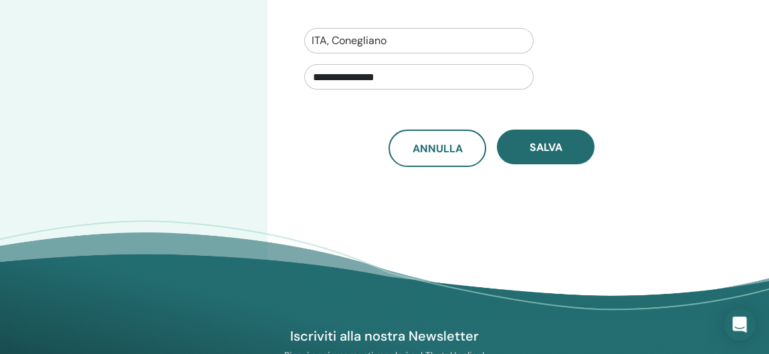
scroll to position [602, 0]
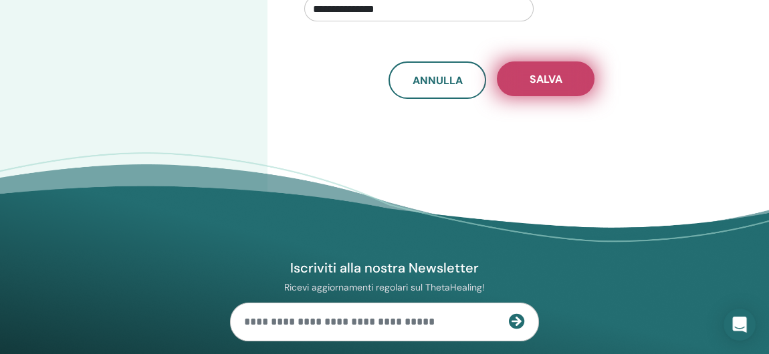
click at [540, 90] on button "Salva" at bounding box center [546, 79] width 98 height 35
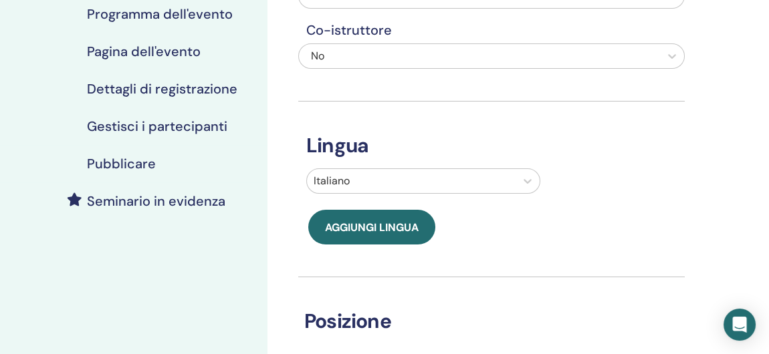
scroll to position [67, 0]
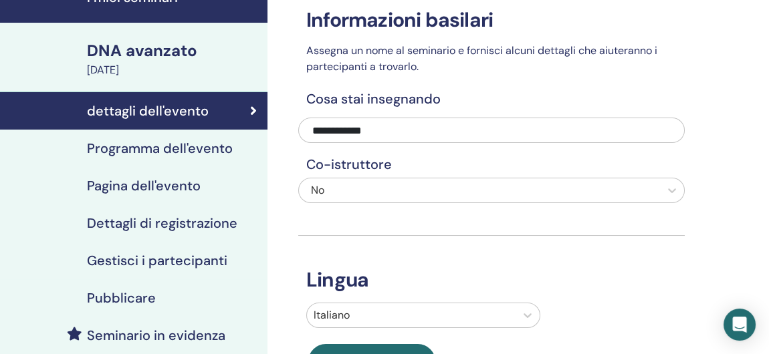
click at [189, 223] on h4 "Dettagli di registrazione" at bounding box center [162, 223] width 150 height 16
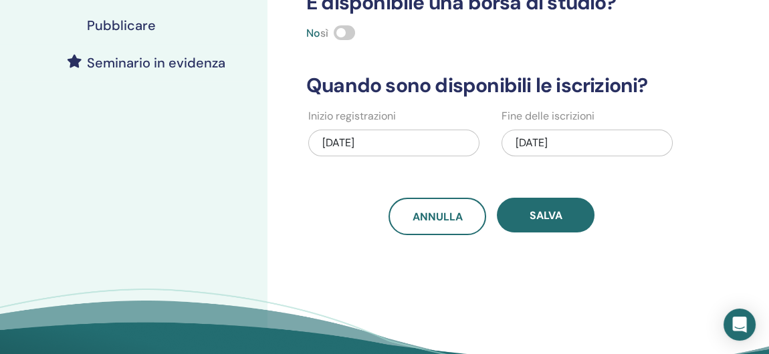
scroll to position [200, 0]
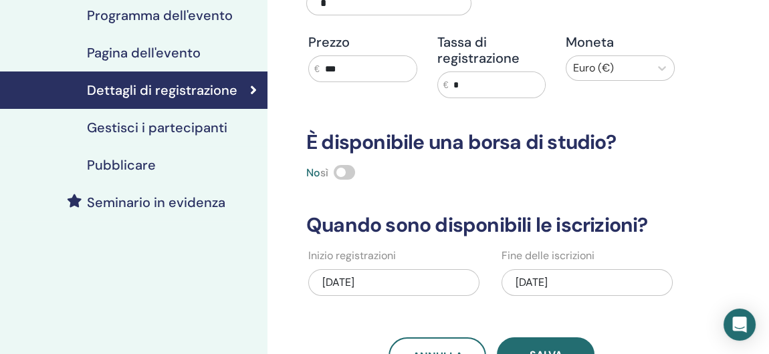
click at [187, 126] on h4 "Gestisci i partecipanti" at bounding box center [157, 128] width 140 height 16
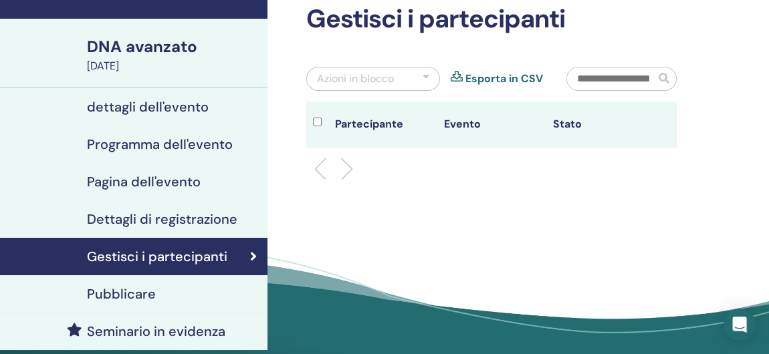
scroll to position [134, 0]
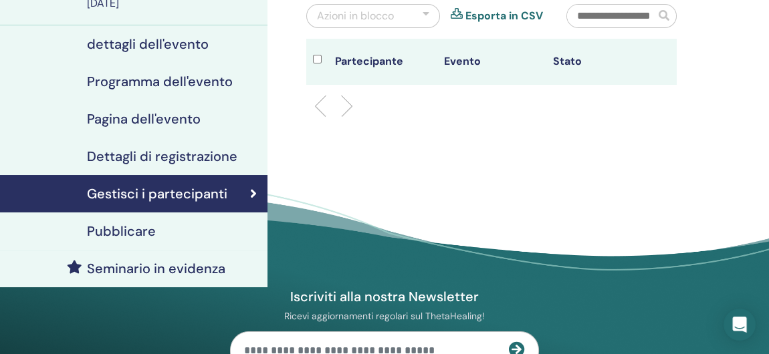
click at [144, 231] on h4 "Pubblicare" at bounding box center [121, 231] width 69 height 16
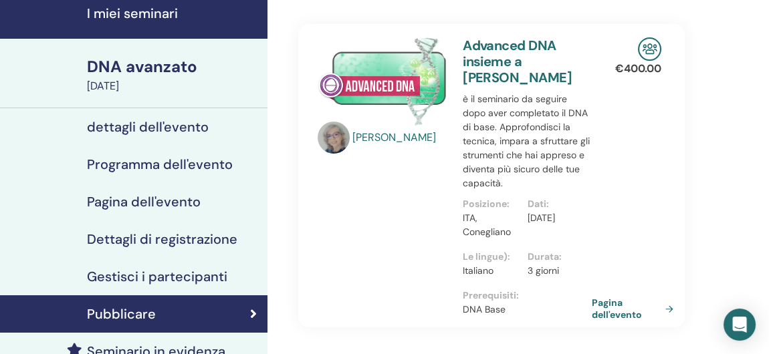
scroll to position [67, 0]
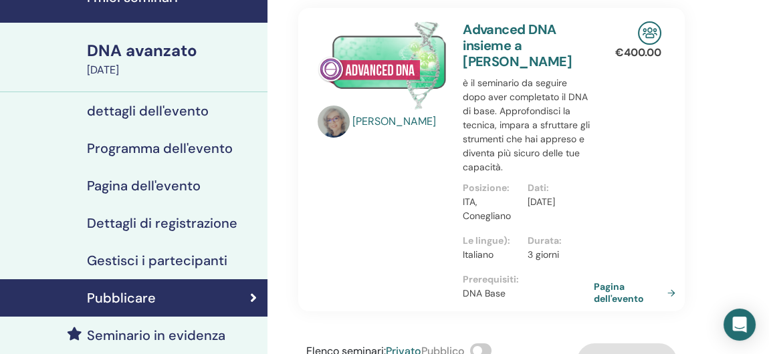
click at [673, 293] on link "Pagina dell'evento" at bounding box center [637, 293] width 87 height 24
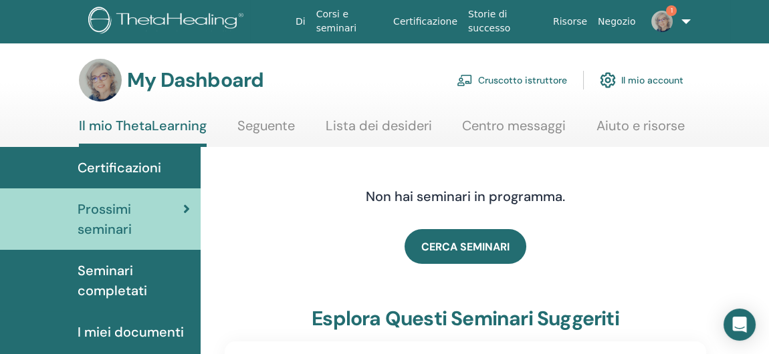
click at [512, 76] on link "Cruscotto istruttore" at bounding box center [512, 80] width 110 height 29
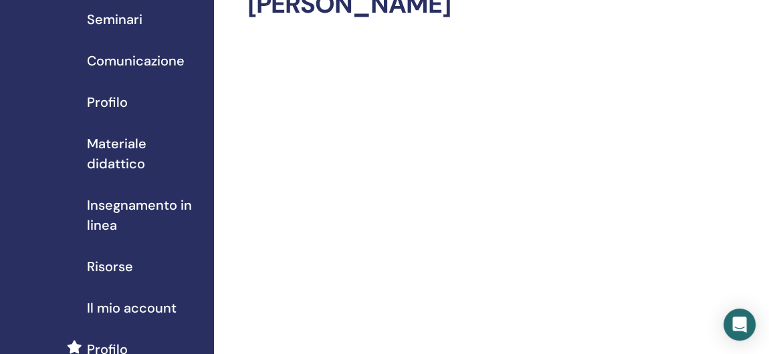
scroll to position [67, 0]
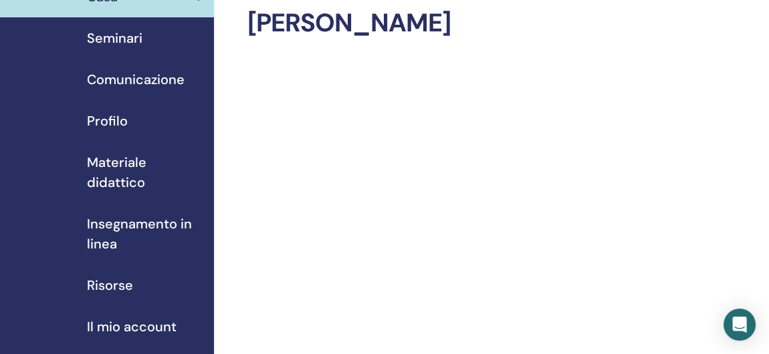
click at [129, 43] on span "Seminari" at bounding box center [114, 38] width 55 height 20
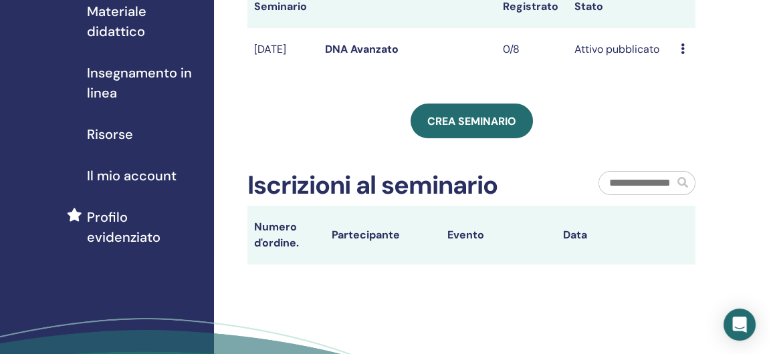
scroll to position [200, 0]
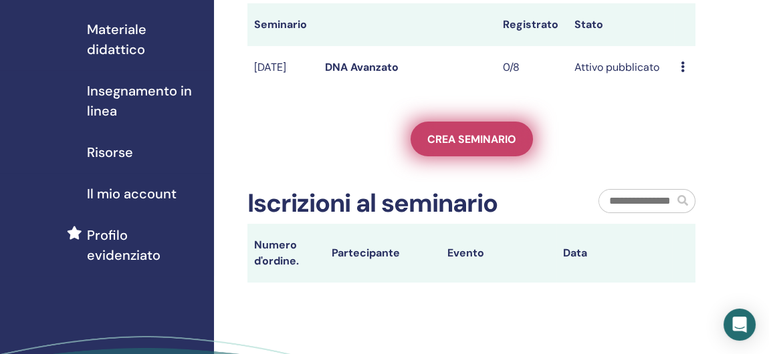
click at [476, 146] on span "Crea seminario" at bounding box center [471, 139] width 89 height 14
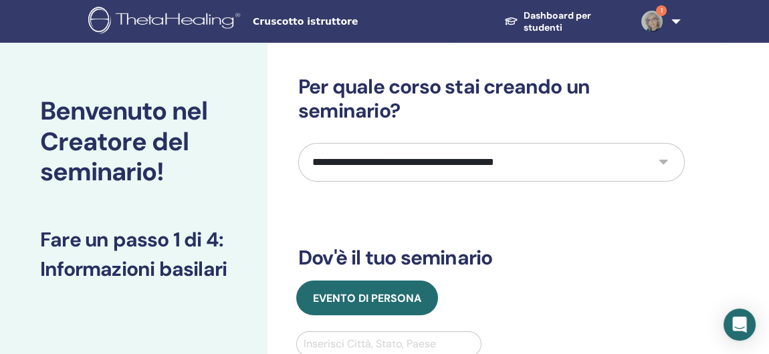
scroll to position [67, 0]
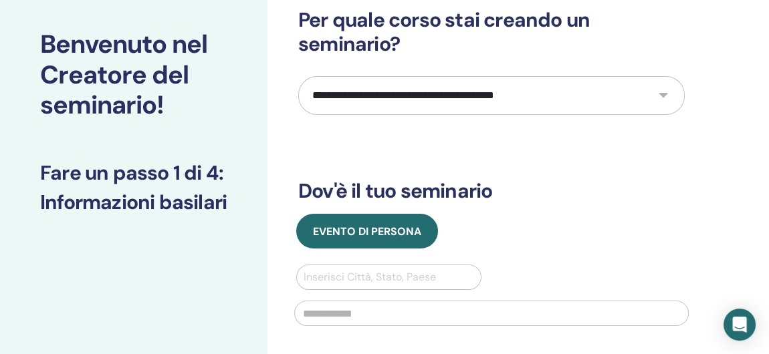
click at [664, 97] on select "**********" at bounding box center [491, 95] width 386 height 39
select select "*"
click at [298, 76] on select "**********" at bounding box center [491, 95] width 386 height 39
click at [615, 170] on div "**********" at bounding box center [491, 256] width 386 height 497
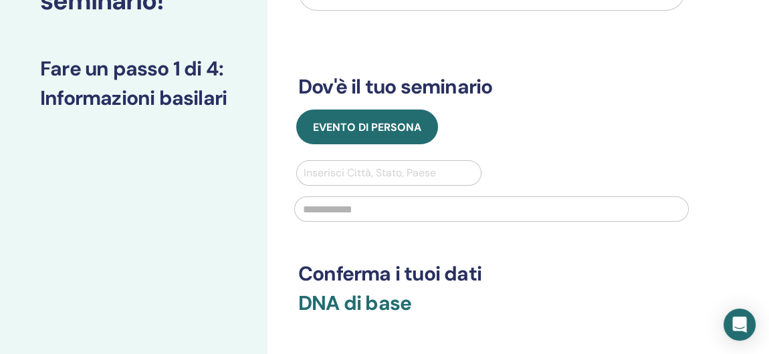
scroll to position [200, 0]
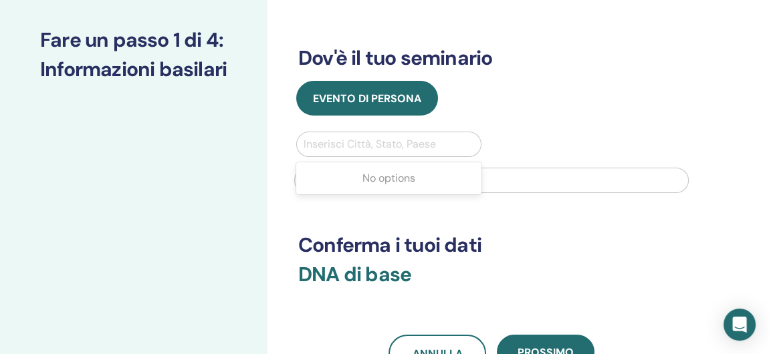
click at [413, 142] on div at bounding box center [389, 144] width 170 height 19
type input "**********"
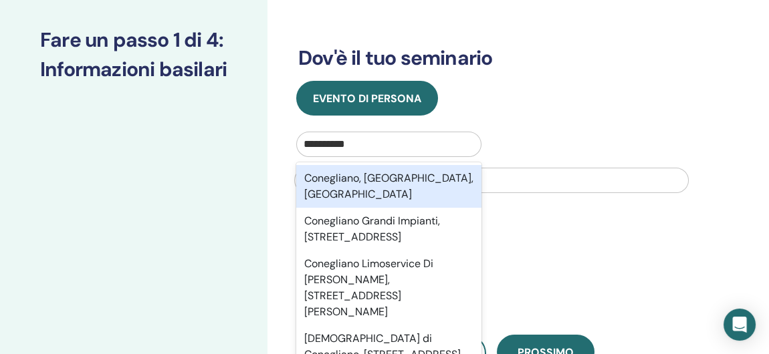
click at [412, 182] on div "Conegliano, Treviso, ITA" at bounding box center [388, 186] width 185 height 43
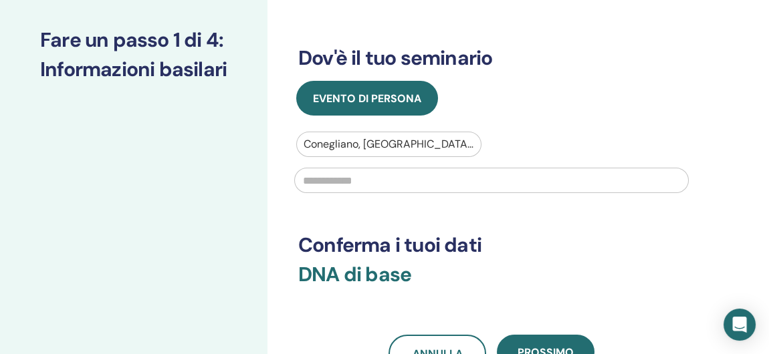
click at [377, 182] on input "text" at bounding box center [491, 180] width 394 height 25
type input "**********"
click at [424, 219] on div "**********" at bounding box center [491, 123] width 386 height 497
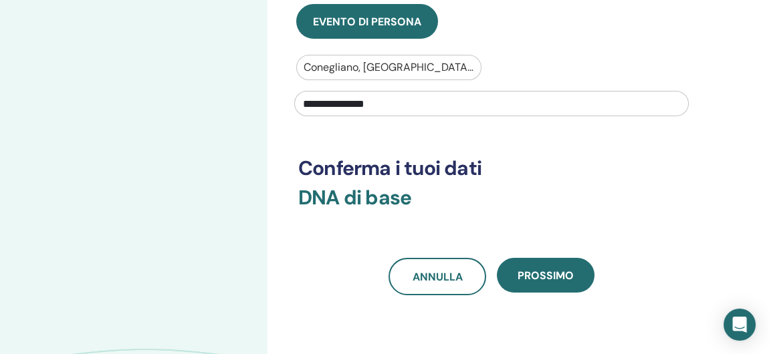
scroll to position [334, 0]
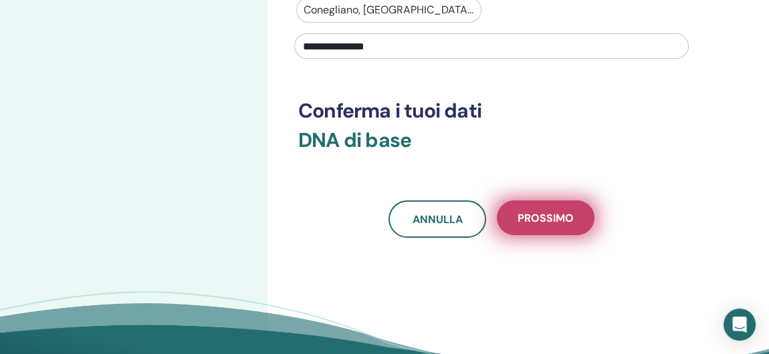
click at [555, 215] on span "Prossimo" at bounding box center [545, 218] width 56 height 14
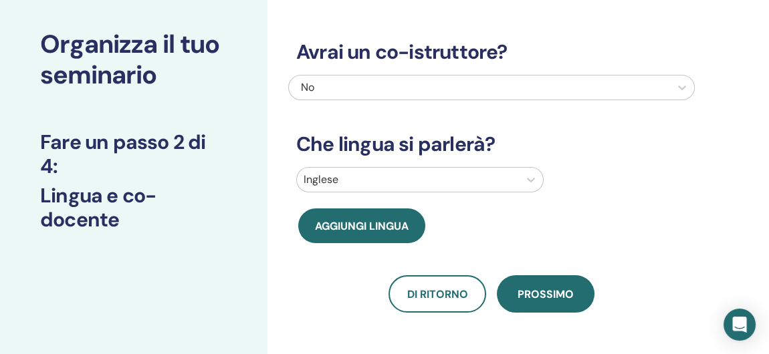
scroll to position [0, 0]
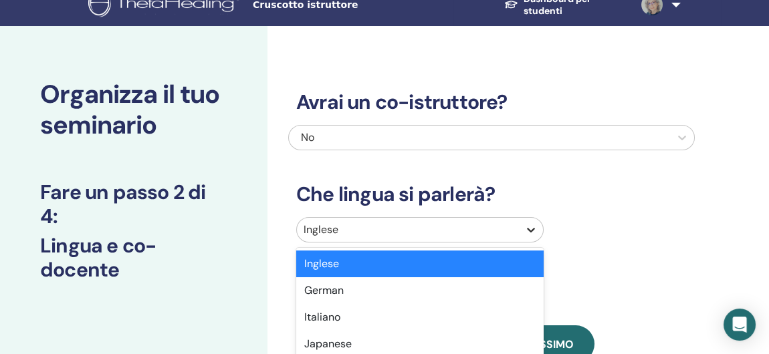
click at [529, 242] on div at bounding box center [531, 230] width 24 height 24
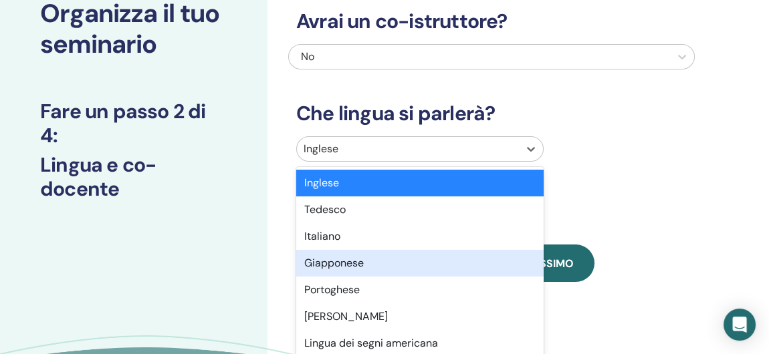
scroll to position [106, 0]
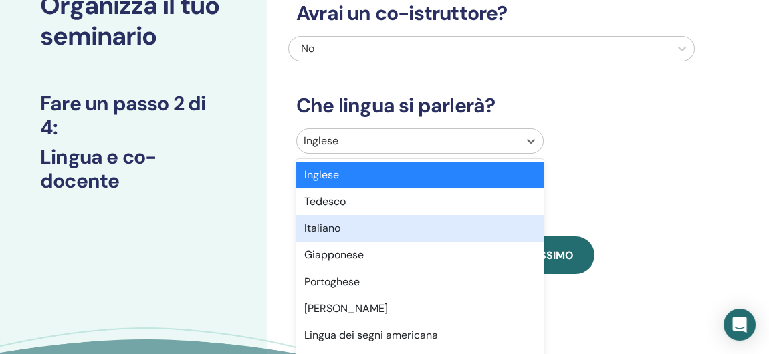
click at [439, 231] on div "Italiano" at bounding box center [419, 228] width 247 height 27
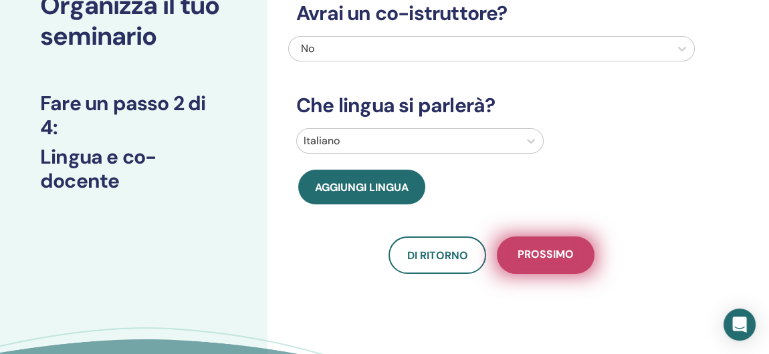
click at [538, 255] on span "Prossimo" at bounding box center [545, 255] width 56 height 17
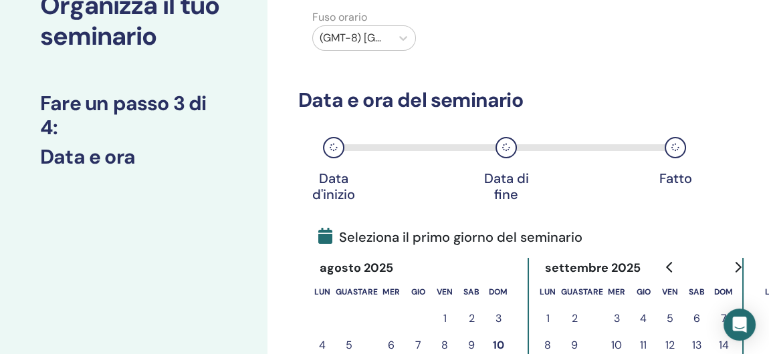
scroll to position [0, 0]
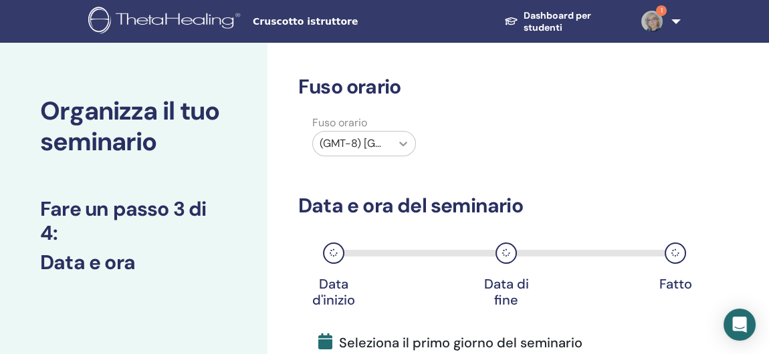
click at [404, 143] on icon at bounding box center [402, 143] width 13 height 13
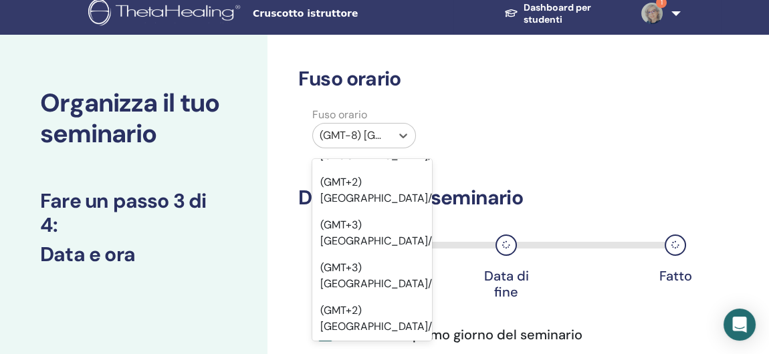
scroll to position [20978, 0]
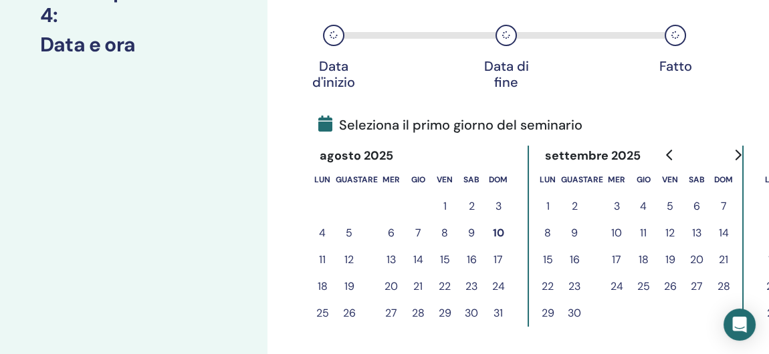
scroll to position [342, 0]
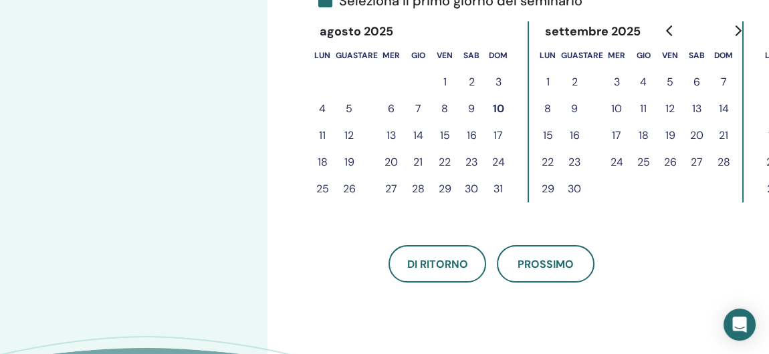
click at [667, 160] on button "26" at bounding box center [669, 162] width 27 height 27
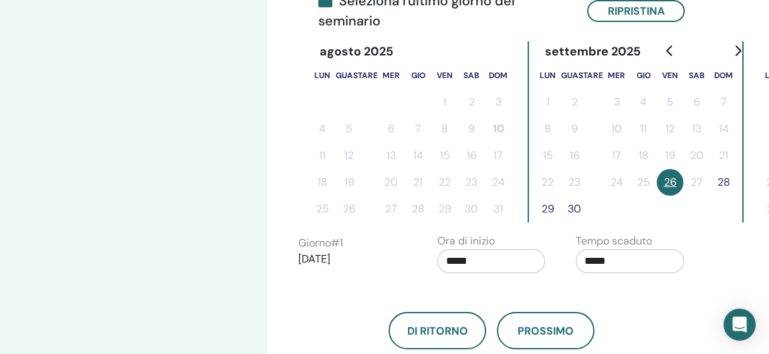
click at [725, 180] on button "28" at bounding box center [723, 182] width 27 height 27
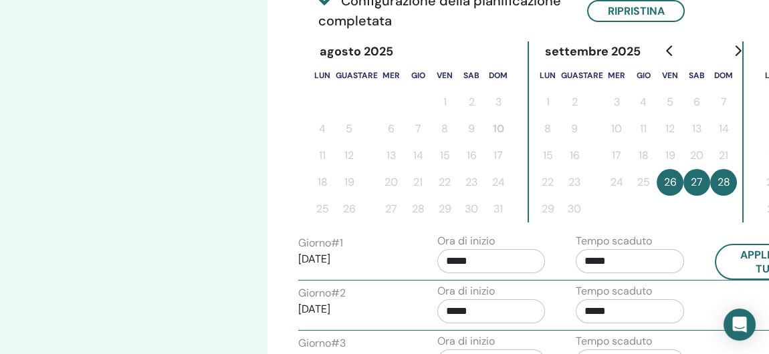
scroll to position [409, 0]
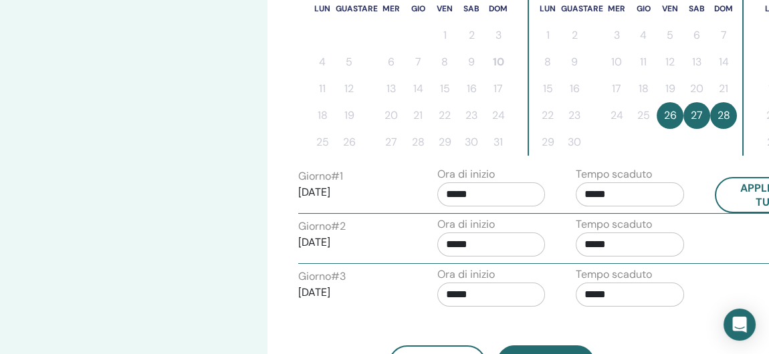
click at [469, 190] on input "*****" at bounding box center [491, 195] width 108 height 24
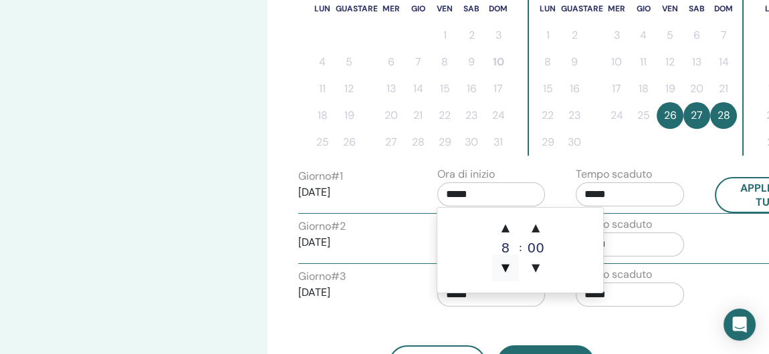
click at [509, 267] on span "▼" at bounding box center [505, 268] width 27 height 27
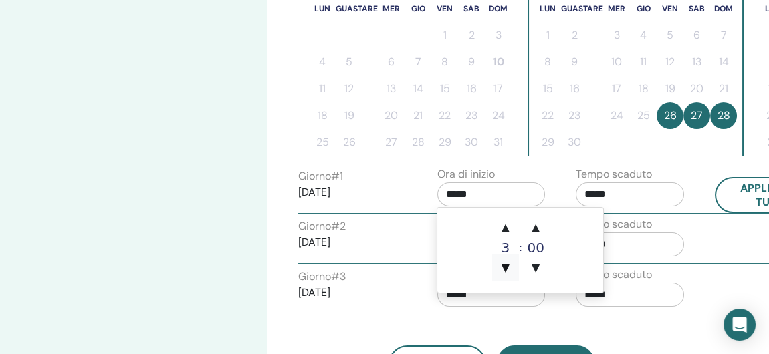
click at [509, 267] on span "▼" at bounding box center [505, 268] width 27 height 27
click at [503, 222] on span "▲" at bounding box center [505, 228] width 27 height 27
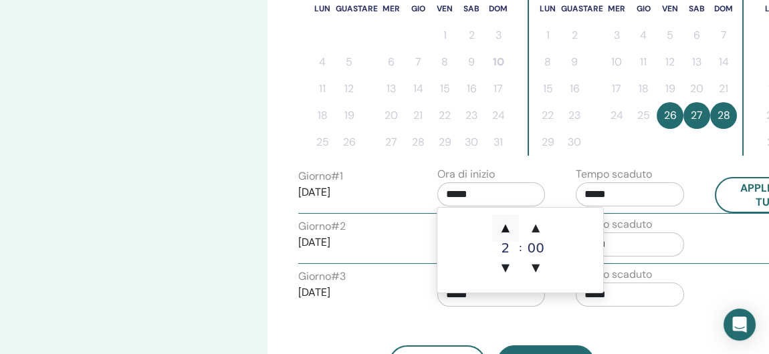
click at [504, 226] on span "▲" at bounding box center [505, 228] width 27 height 27
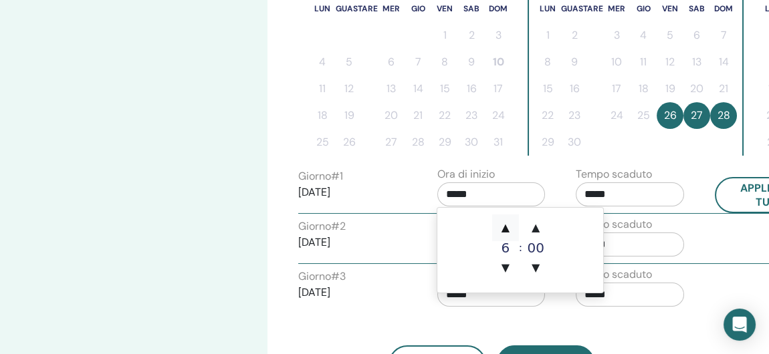
click at [504, 226] on span "▲" at bounding box center [505, 228] width 27 height 27
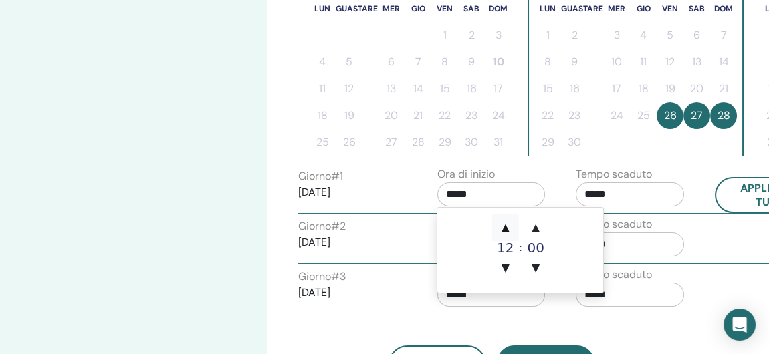
click at [504, 227] on span "▲" at bounding box center [505, 228] width 27 height 27
click at [507, 266] on span "▼" at bounding box center [505, 268] width 27 height 27
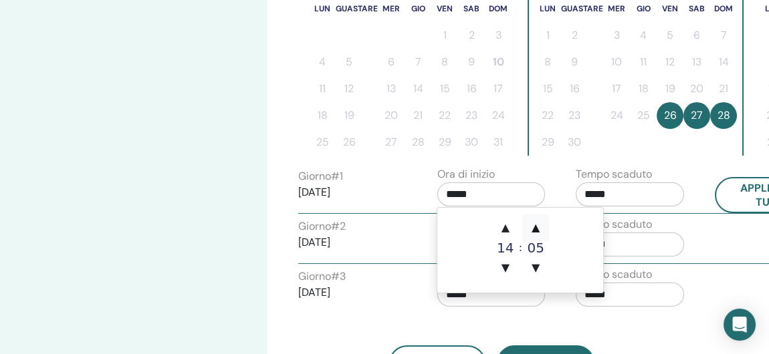
click at [533, 224] on span "▲" at bounding box center [535, 228] width 27 height 27
click at [532, 225] on span "▲" at bounding box center [535, 228] width 27 height 27
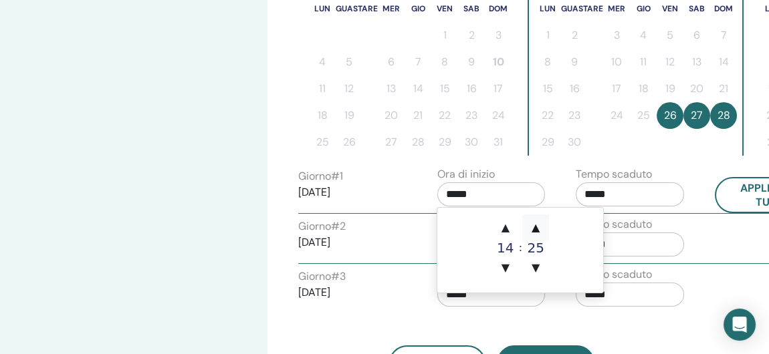
click at [532, 225] on span "▲" at bounding box center [535, 228] width 27 height 27
click at [531, 265] on span "▼" at bounding box center [535, 268] width 27 height 27
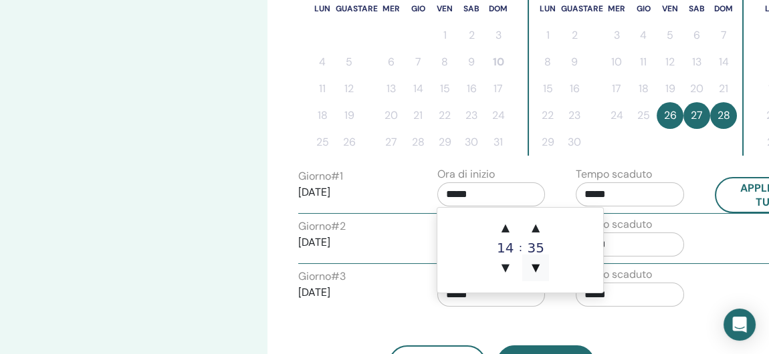
type input "*****"
click at [487, 197] on input "*****" at bounding box center [491, 195] width 108 height 24
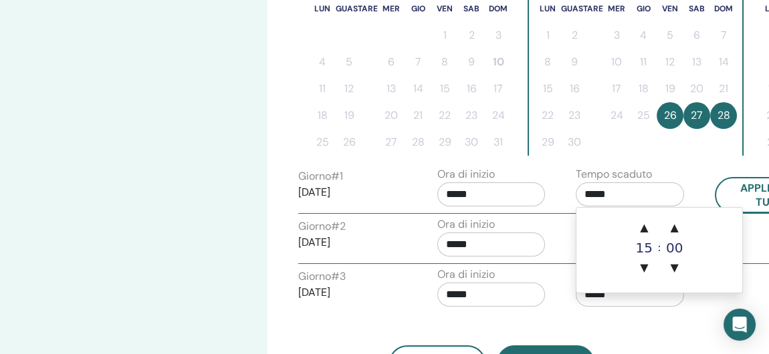
click at [634, 197] on input "*****" at bounding box center [630, 195] width 108 height 24
click at [644, 225] on span "▲" at bounding box center [643, 228] width 27 height 27
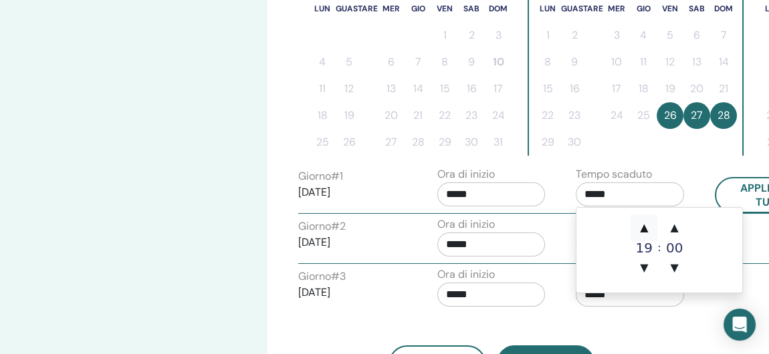
type input "*****"
click at [634, 194] on input "*****" at bounding box center [630, 195] width 108 height 24
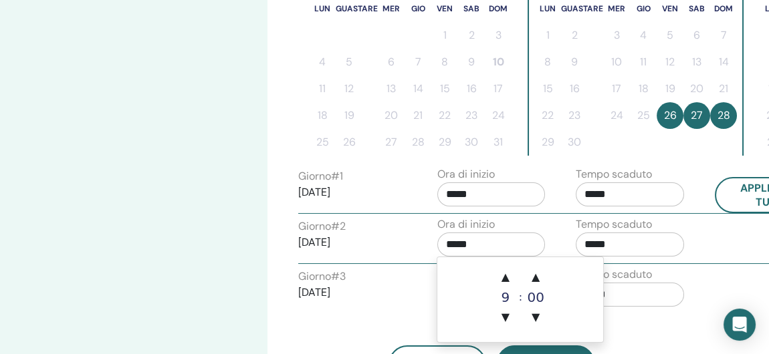
click at [516, 246] on input "*****" at bounding box center [491, 245] width 108 height 24
click at [626, 245] on input "*****" at bounding box center [630, 245] width 108 height 24
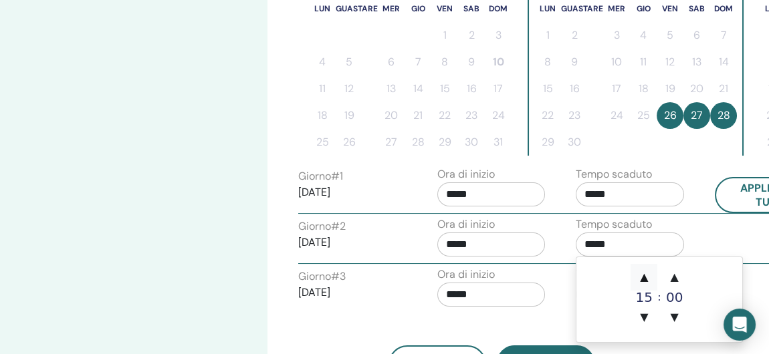
click at [644, 276] on span "▲" at bounding box center [643, 277] width 27 height 27
type input "*****"
click at [509, 296] on input "*****" at bounding box center [491, 295] width 108 height 24
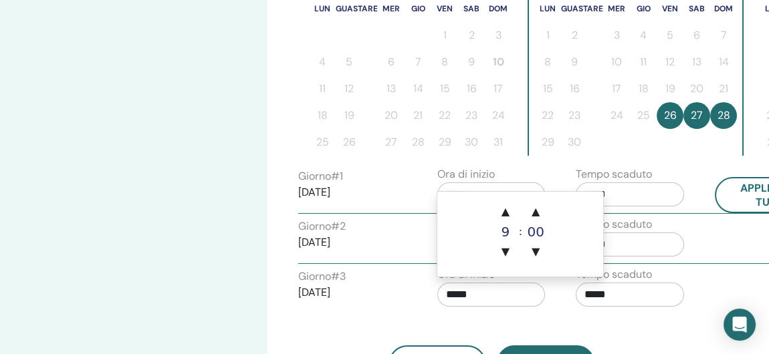
click at [640, 287] on input "*****" at bounding box center [630, 295] width 108 height 24
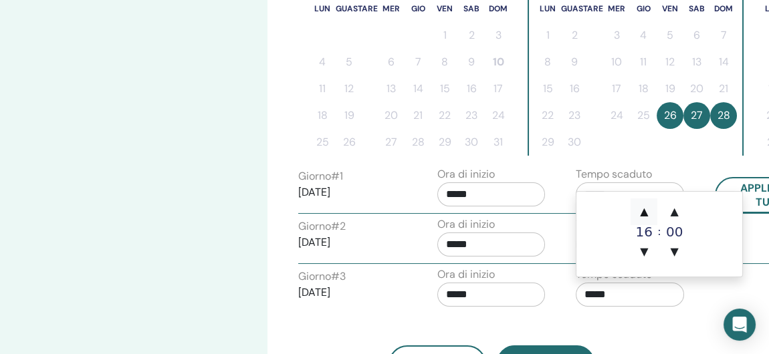
click at [646, 213] on span "▲" at bounding box center [643, 212] width 27 height 27
click at [643, 315] on div "Di ritorno Prossimo" at bounding box center [491, 349] width 406 height 70
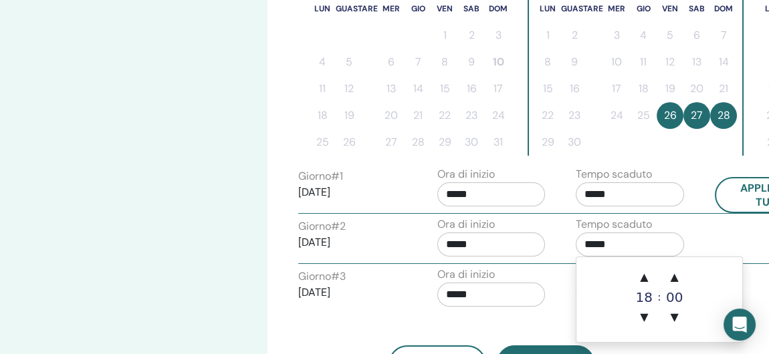
click at [625, 237] on input "*****" at bounding box center [630, 245] width 108 height 24
click at [558, 290] on div "Ora di inizio *****" at bounding box center [496, 290] width 139 height 47
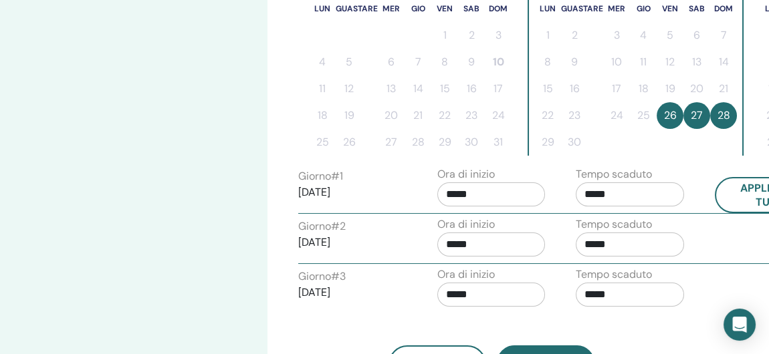
click at [617, 291] on input "*****" at bounding box center [630, 295] width 108 height 24
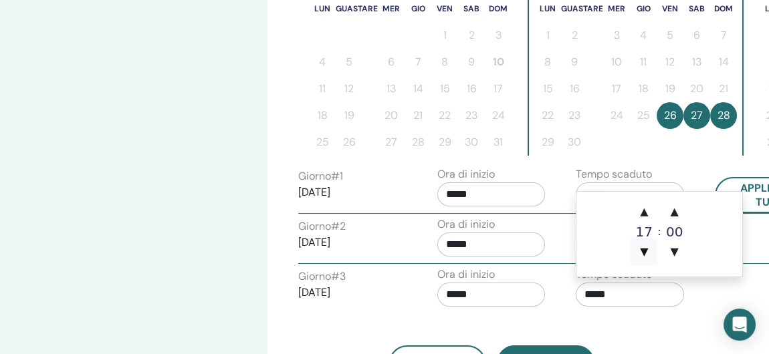
click at [643, 250] on span "▼" at bounding box center [643, 252] width 27 height 27
click at [647, 213] on span "▲" at bounding box center [643, 212] width 27 height 27
type input "*****"
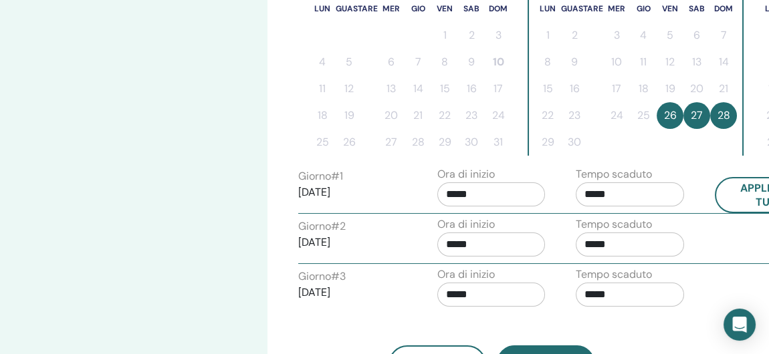
click at [644, 324] on div "Di ritorno Prossimo" at bounding box center [491, 349] width 406 height 70
click at [614, 239] on input "*****" at bounding box center [630, 245] width 108 height 24
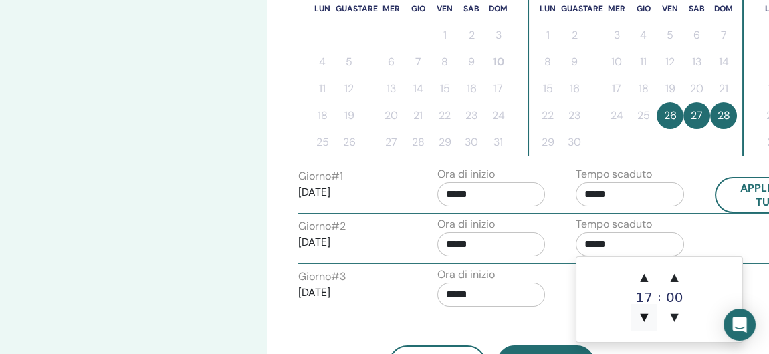
click at [643, 313] on span "▼" at bounding box center [643, 317] width 27 height 27
click at [675, 275] on span "▲" at bounding box center [674, 277] width 27 height 27
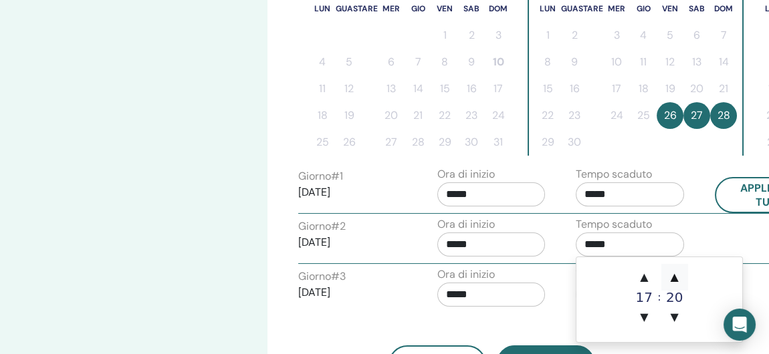
click at [675, 275] on span "▲" at bounding box center [674, 277] width 27 height 27
click at [672, 313] on span "▼" at bounding box center [674, 317] width 27 height 27
type input "*****"
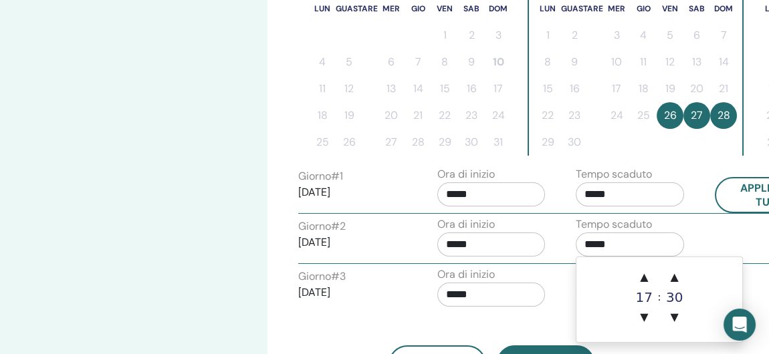
click at [543, 271] on div "Ora di inizio *****" at bounding box center [491, 290] width 108 height 47
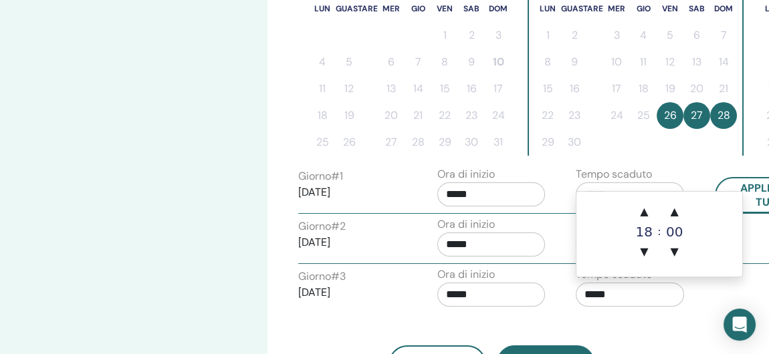
click at [620, 289] on input "*****" at bounding box center [630, 295] width 108 height 24
click at [644, 249] on span "▼" at bounding box center [643, 252] width 27 height 27
click at [673, 252] on span "▼" at bounding box center [674, 252] width 27 height 27
click at [645, 211] on span "▲" at bounding box center [643, 212] width 27 height 27
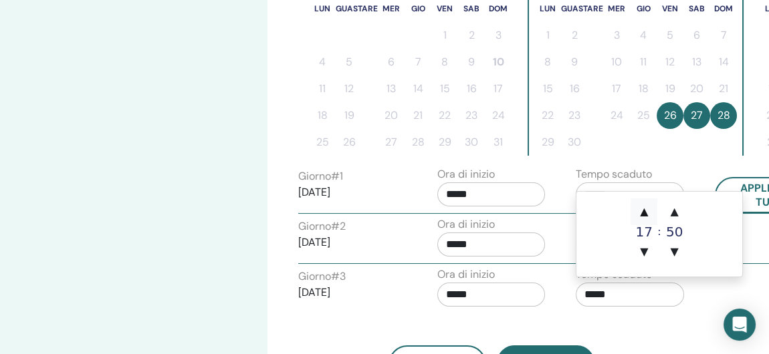
click at [645, 211] on span "▲" at bounding box center [643, 212] width 27 height 27
click at [645, 251] on span "▼" at bounding box center [643, 252] width 27 height 27
click at [672, 213] on span "▲" at bounding box center [674, 212] width 27 height 27
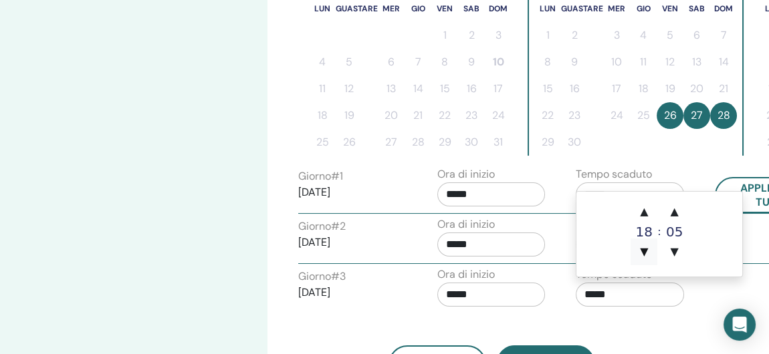
click at [640, 254] on span "▼" at bounding box center [643, 252] width 27 height 27
click at [677, 213] on span "▲" at bounding box center [674, 212] width 27 height 27
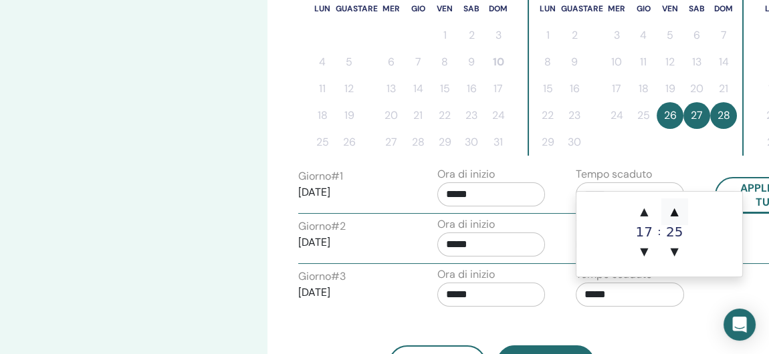
click at [677, 213] on span "▲" at bounding box center [674, 212] width 27 height 27
type input "*****"
click at [673, 336] on div "Di ritorno Prossimo" at bounding box center [491, 349] width 406 height 70
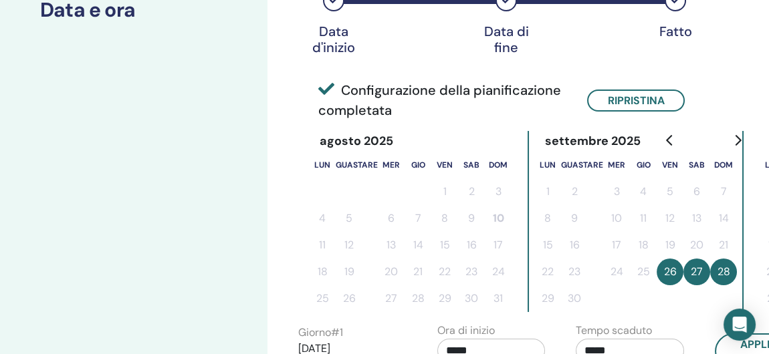
scroll to position [275, 0]
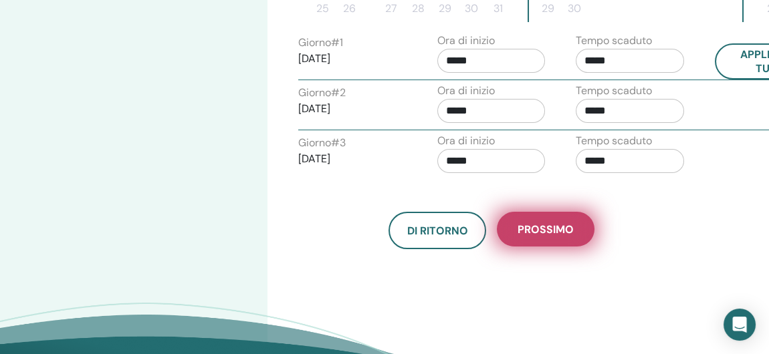
click at [560, 233] on span "Prossimo" at bounding box center [545, 230] width 56 height 14
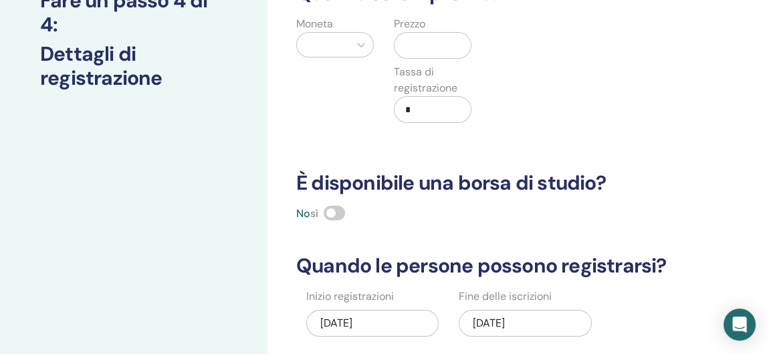
scroll to position [142, 0]
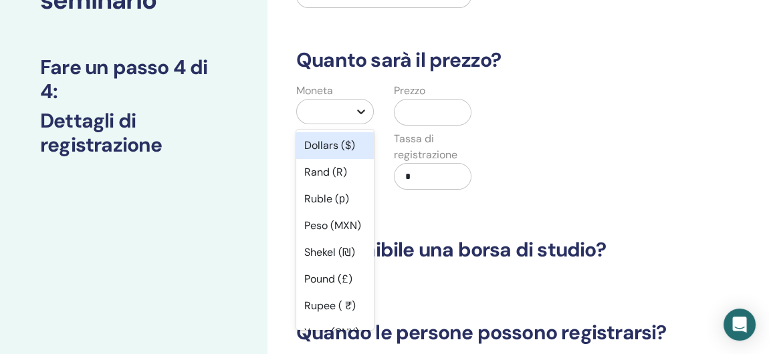
click at [362, 112] on icon at bounding box center [361, 112] width 8 height 5
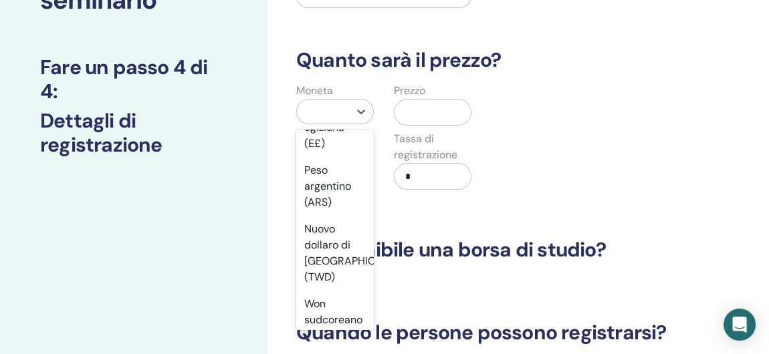
scroll to position [1738, 0]
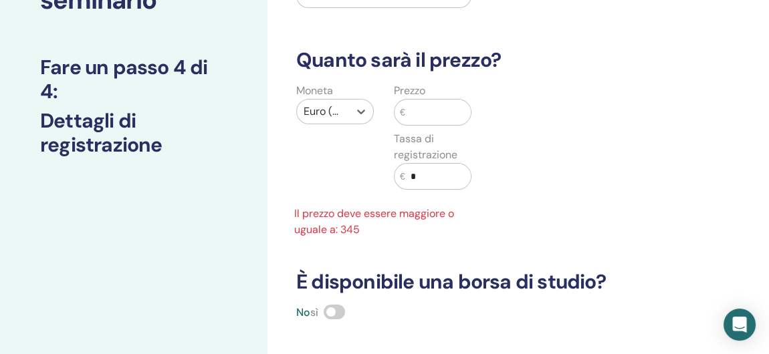
click at [422, 116] on input "text" at bounding box center [438, 112] width 66 height 25
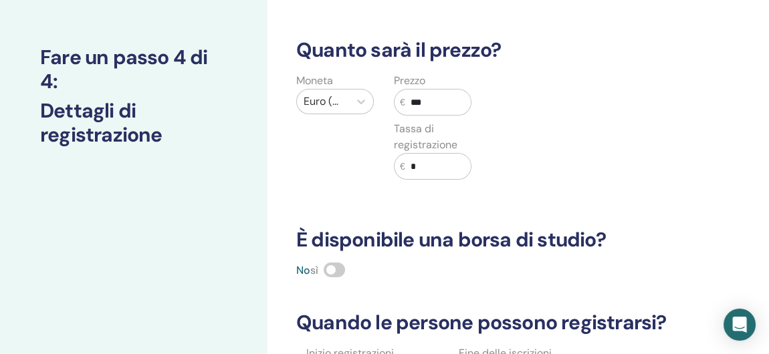
scroll to position [209, 0]
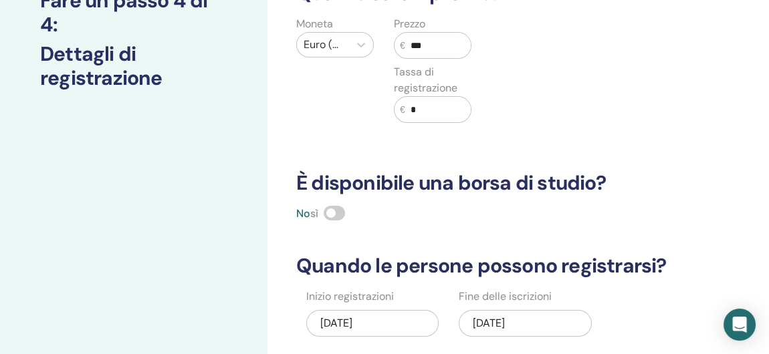
type input "***"
click at [503, 144] on div "Quante persone possono partecipare? Numero di posti * Quanto sarà il prezzo? Mo…" at bounding box center [491, 141] width 406 height 550
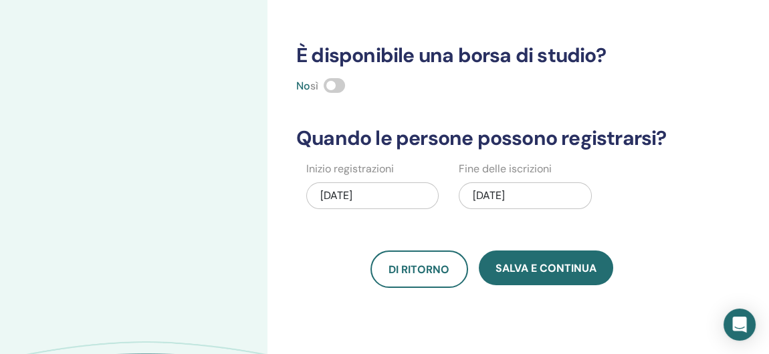
scroll to position [275, 0]
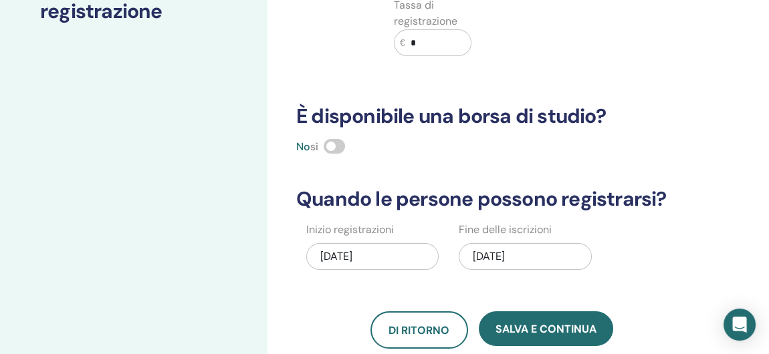
click at [497, 252] on div "09/28/2025" at bounding box center [525, 256] width 132 height 27
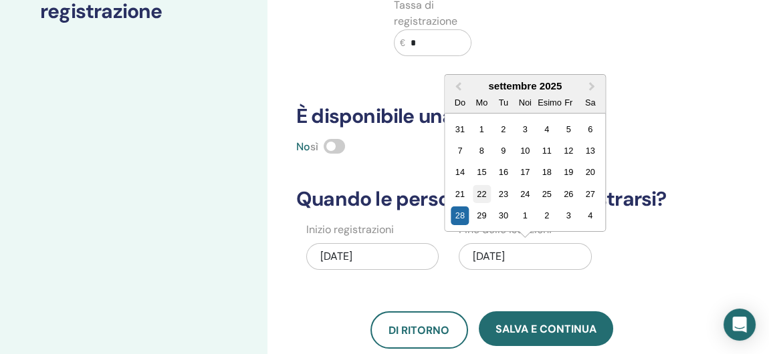
click at [479, 187] on div "22" at bounding box center [482, 194] width 18 height 18
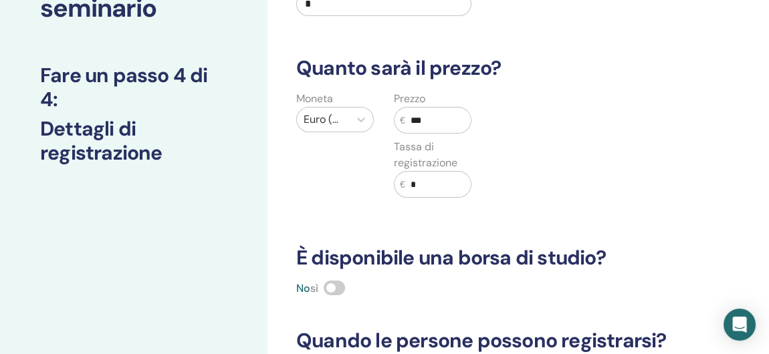
scroll to position [0, 0]
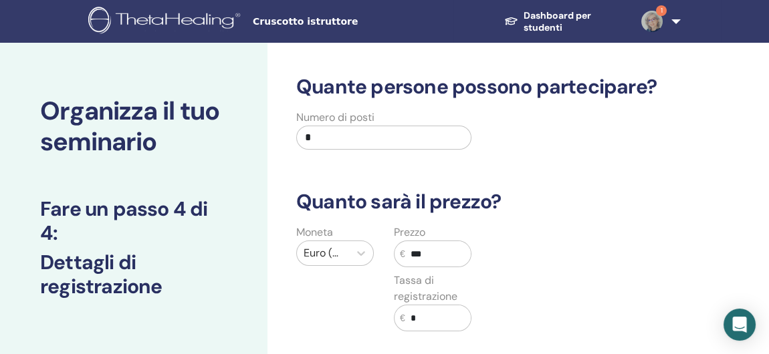
click at [318, 137] on input "*" at bounding box center [383, 138] width 175 height 24
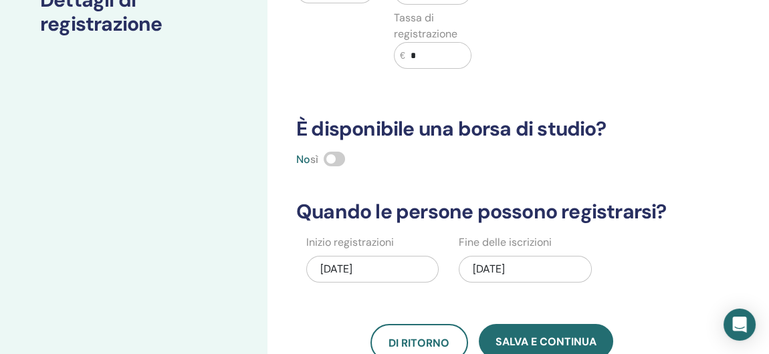
scroll to position [401, 0]
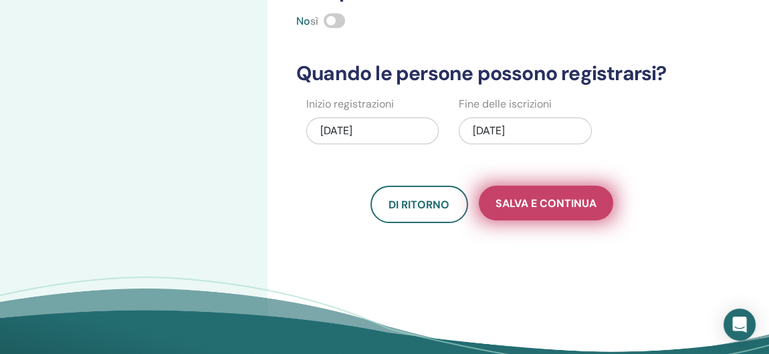
type input "*"
click at [528, 197] on span "Salva e continua" at bounding box center [545, 204] width 101 height 14
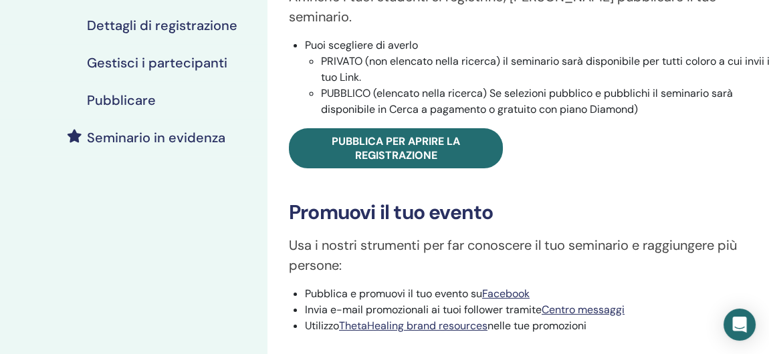
scroll to position [267, 0]
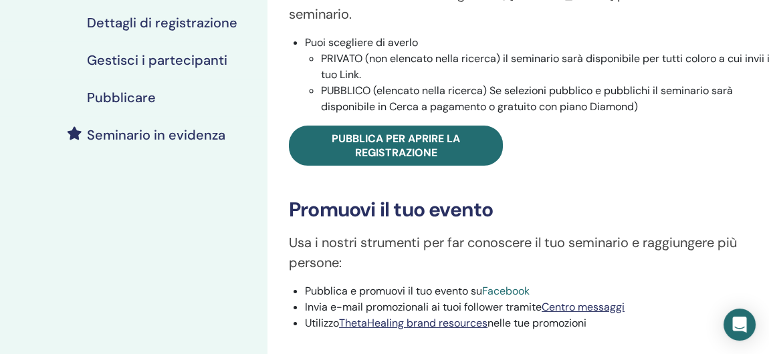
click at [505, 284] on link "Facebook" at bounding box center [505, 291] width 47 height 14
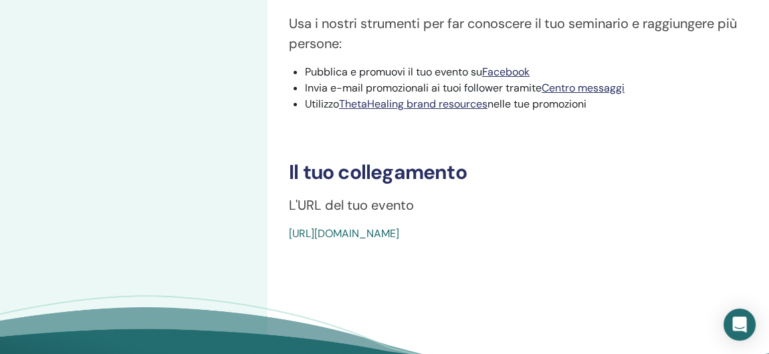
scroll to position [535, 0]
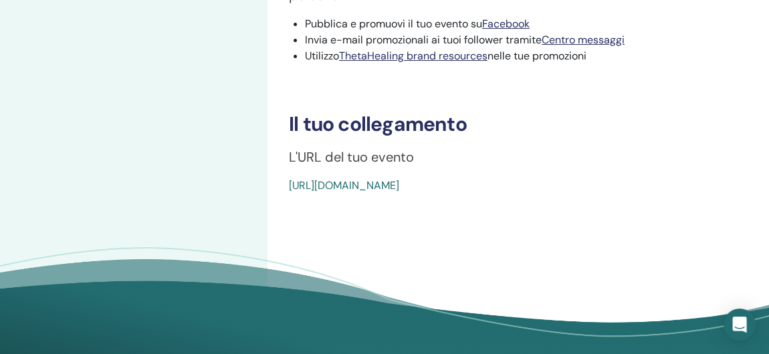
click at [598, 178] on div "[URL][DOMAIN_NAME]" at bounding box center [494, 186] width 410 height 16
click at [588, 178] on div "[URL][DOMAIN_NAME]" at bounding box center [494, 186] width 410 height 16
click at [399, 178] on link "https://www.thetahealing.com/seminar-374510-details.html" at bounding box center [344, 185] width 110 height 14
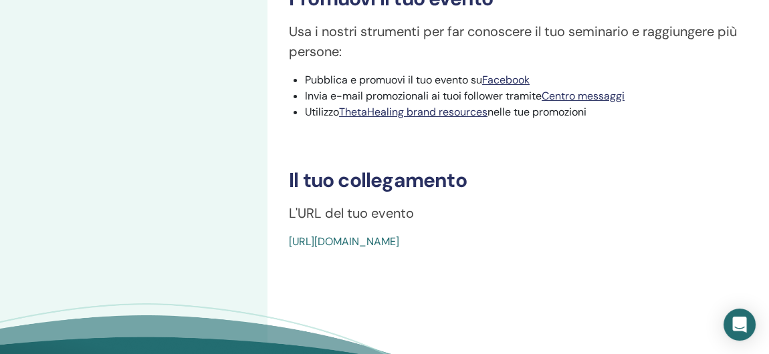
scroll to position [480, 0]
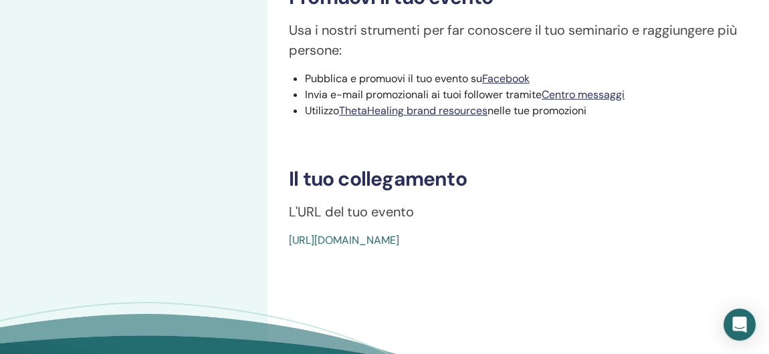
drag, startPoint x: 594, startPoint y: 217, endPoint x: 283, endPoint y: 227, distance: 311.0
copy link "[URL][DOMAIN_NAME]"
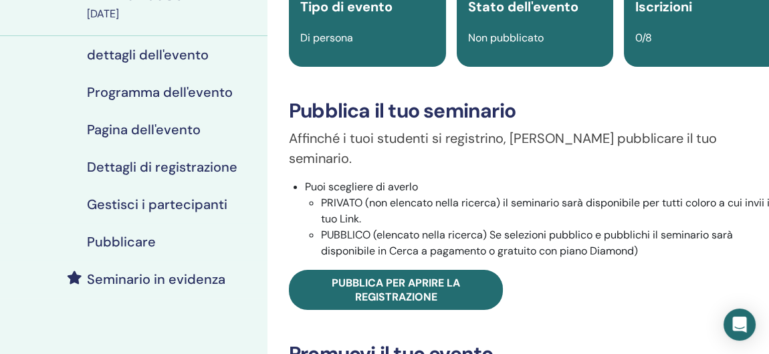
scroll to position [146, 0]
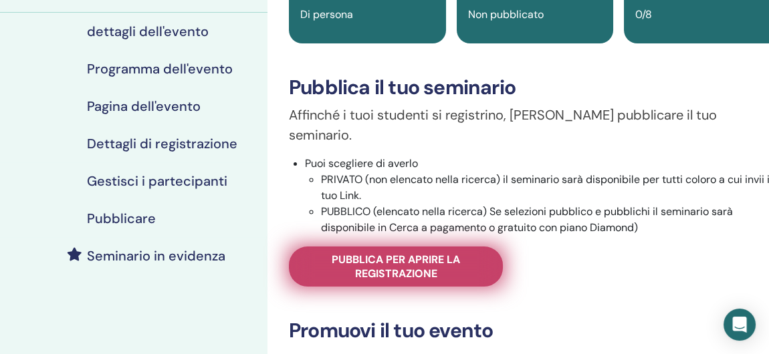
click at [380, 253] on span "Pubblica per aprire la registrazione" at bounding box center [396, 267] width 180 height 28
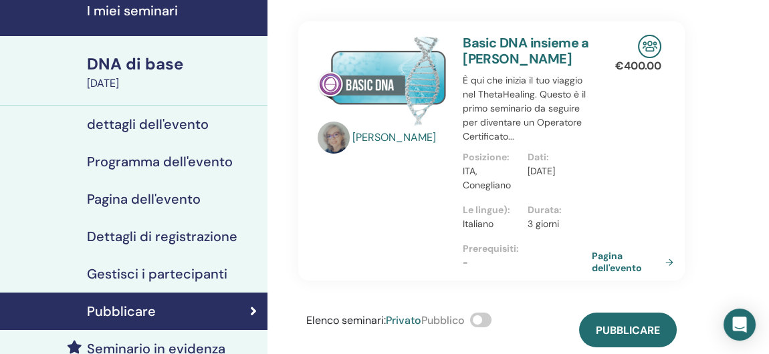
scroll to position [80, 0]
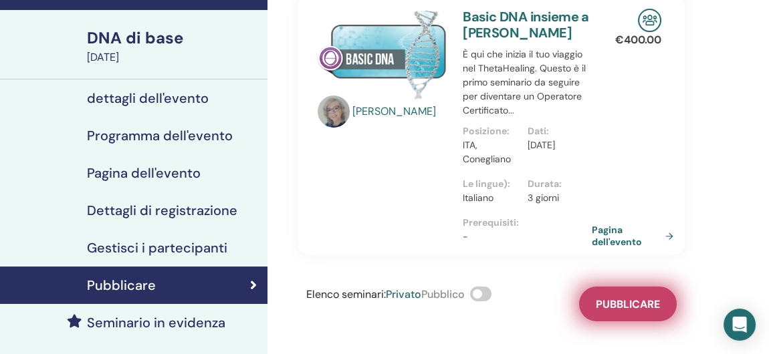
click at [614, 312] on span "Pubblicare" at bounding box center [628, 304] width 64 height 14
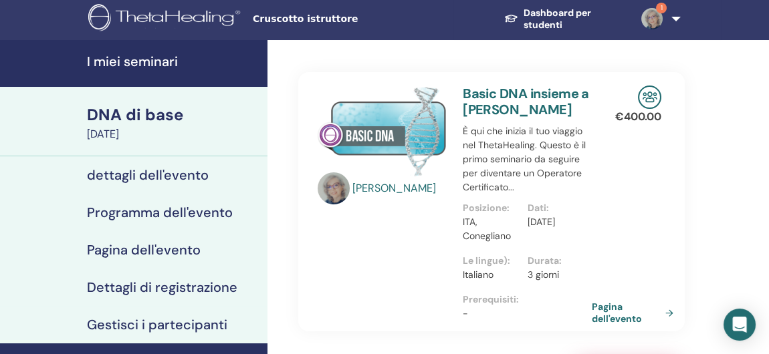
scroll to position [0, 0]
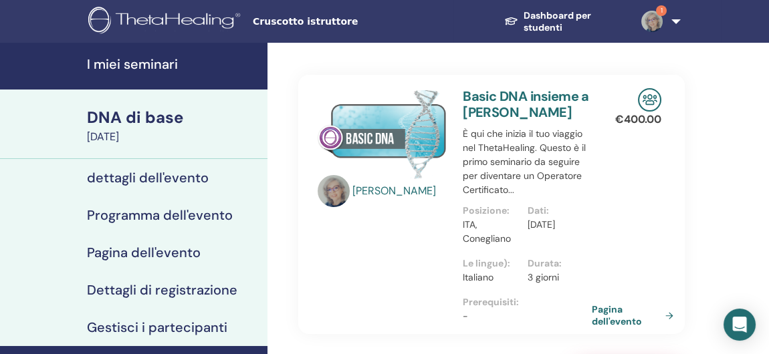
click at [129, 64] on h4 "I miei seminari" at bounding box center [173, 64] width 172 height 16
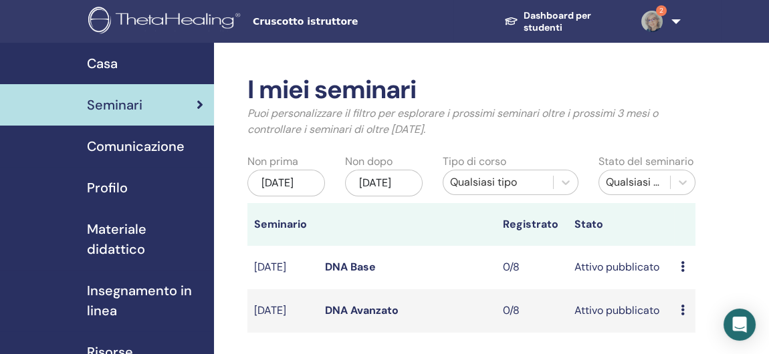
click at [274, 320] on td "[DATE]" at bounding box center [282, 310] width 71 height 43
click at [263, 320] on td "[DATE]" at bounding box center [282, 310] width 71 height 43
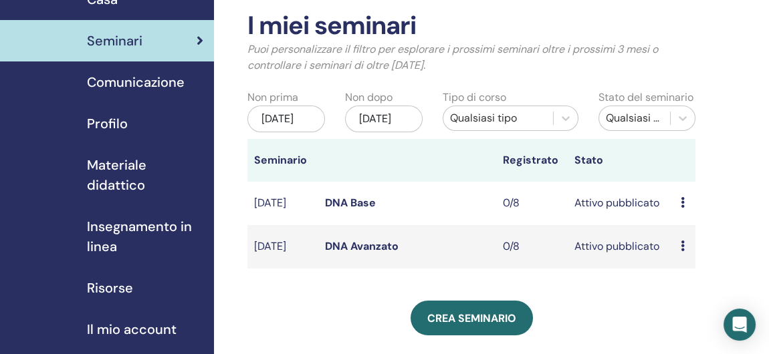
scroll to position [134, 0]
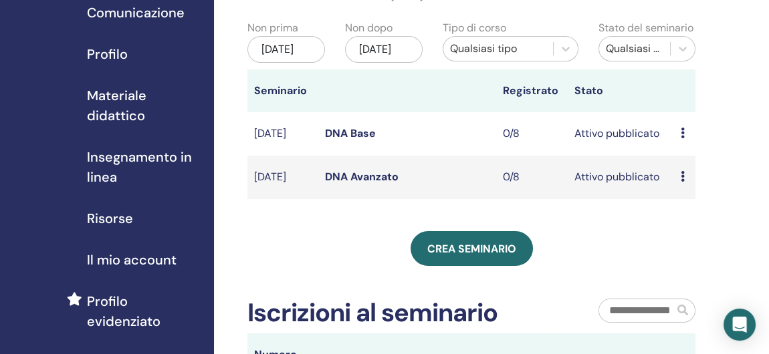
click at [571, 197] on td "Attivo pubblicato" at bounding box center [621, 177] width 107 height 43
click at [599, 187] on td "Attivo pubblicato" at bounding box center [621, 177] width 107 height 43
click at [683, 182] on icon at bounding box center [683, 176] width 4 height 11
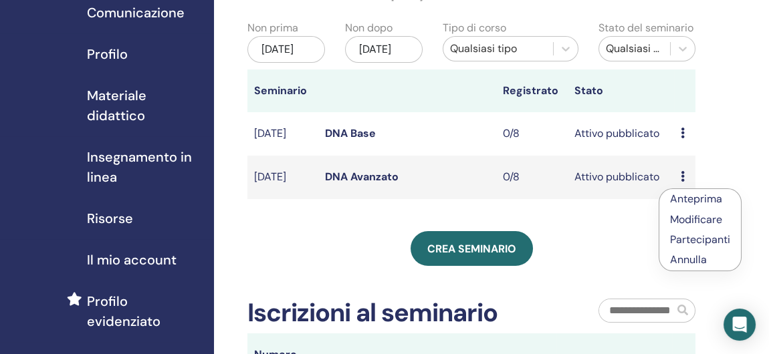
click at [683, 217] on link "Modificare" at bounding box center [696, 220] width 52 height 14
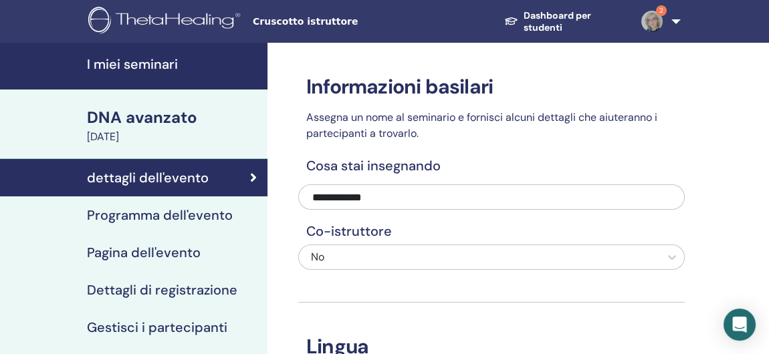
click at [158, 136] on div "[DATE]" at bounding box center [173, 137] width 172 height 16
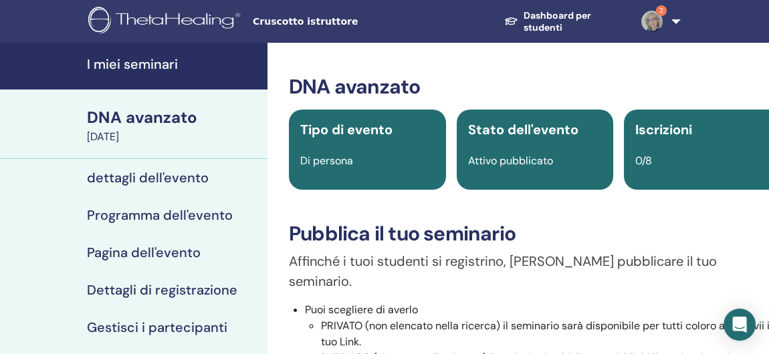
click at [141, 123] on div "DNA avanzato" at bounding box center [173, 117] width 172 height 23
click at [136, 141] on div "[DATE]" at bounding box center [173, 137] width 172 height 16
click at [149, 117] on div "DNA avanzato" at bounding box center [173, 117] width 172 height 23
click at [128, 124] on div "DNA avanzato" at bounding box center [173, 117] width 172 height 23
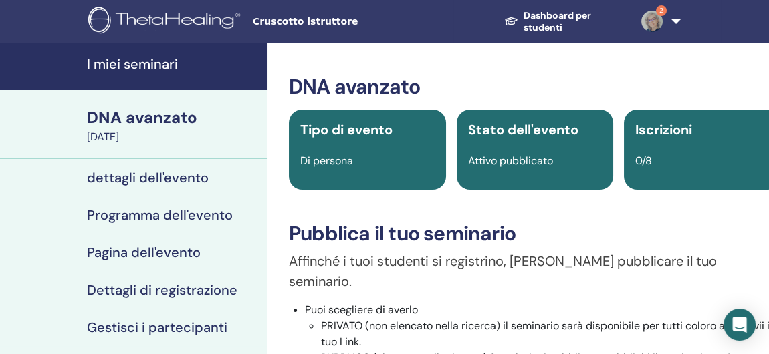
click at [128, 124] on div "DNA avanzato" at bounding box center [173, 117] width 172 height 23
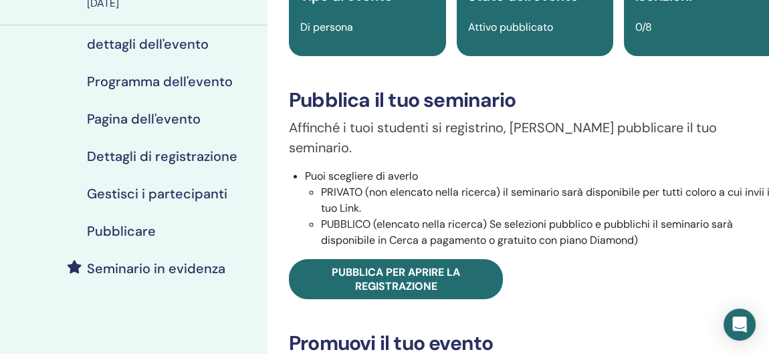
scroll to position [67, 0]
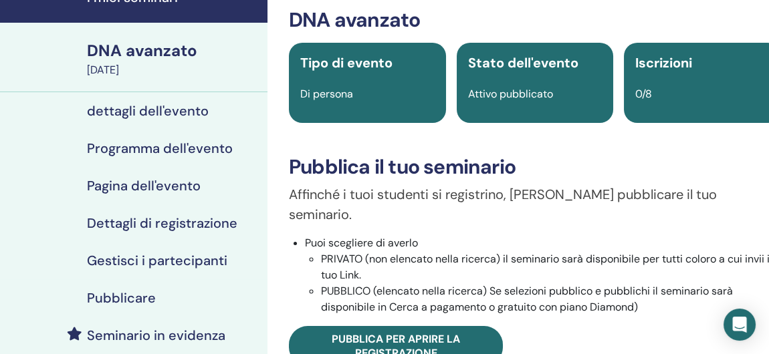
click at [380, 101] on div "Di persona" at bounding box center [367, 94] width 150 height 16
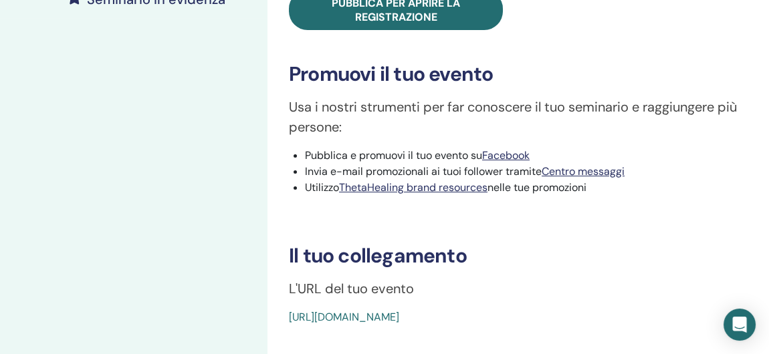
scroll to position [467, 0]
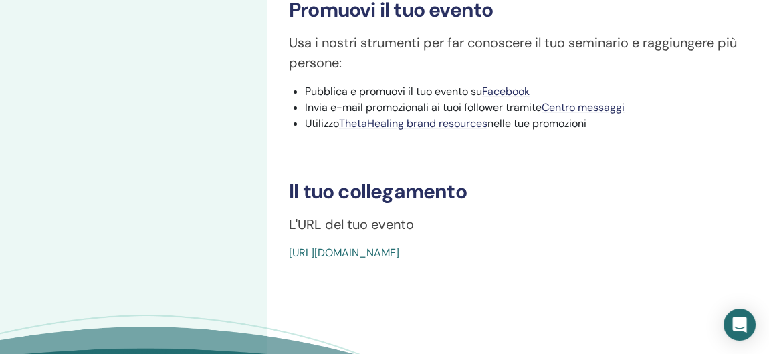
click at [399, 246] on link "[URL][DOMAIN_NAME]" at bounding box center [344, 253] width 110 height 14
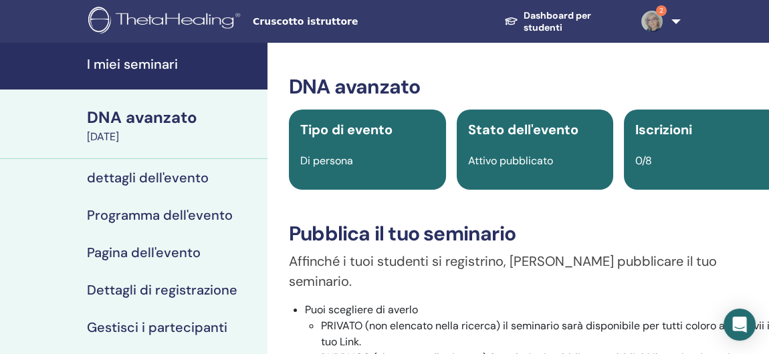
click at [137, 67] on h4 "I miei seminari" at bounding box center [173, 64] width 172 height 16
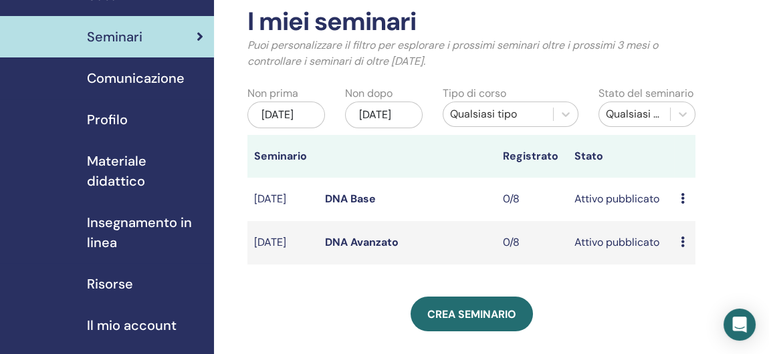
scroll to position [134, 0]
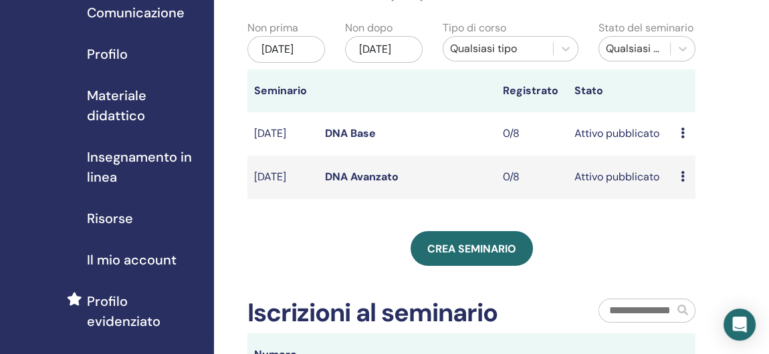
click at [594, 144] on td "Attivo pubblicato" at bounding box center [621, 133] width 107 height 43
click at [682, 138] on icon at bounding box center [683, 133] width 4 height 11
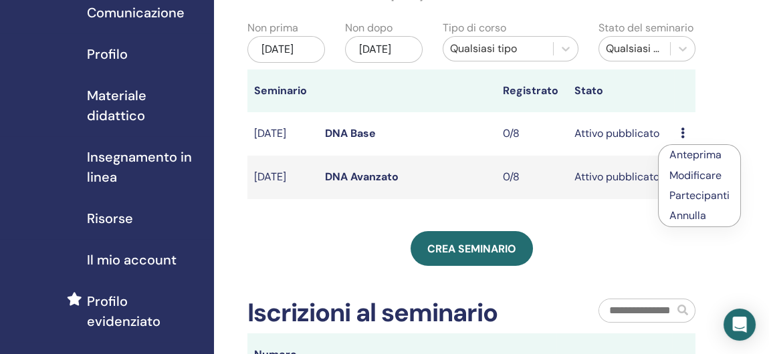
click at [686, 176] on link "Modificare" at bounding box center [695, 175] width 52 height 14
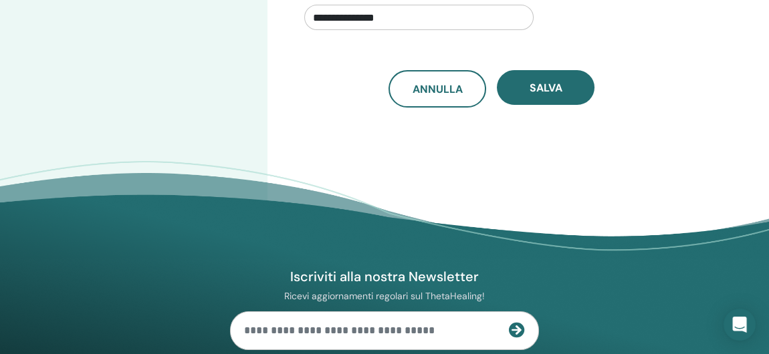
scroll to position [602, 0]
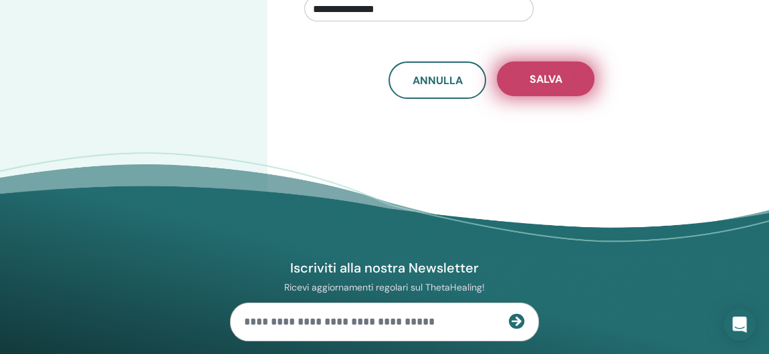
click at [539, 78] on span "Salva" at bounding box center [545, 79] width 33 height 14
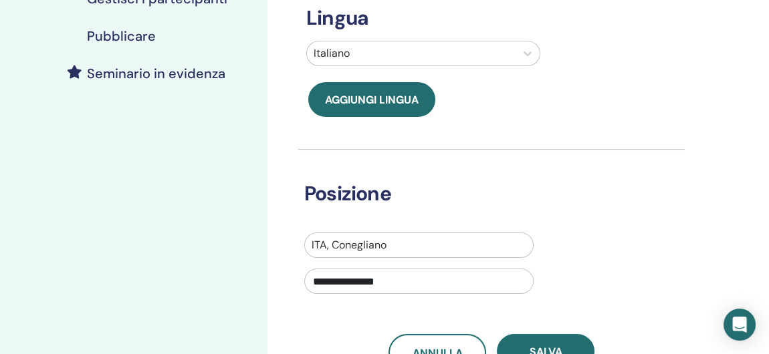
scroll to position [467, 0]
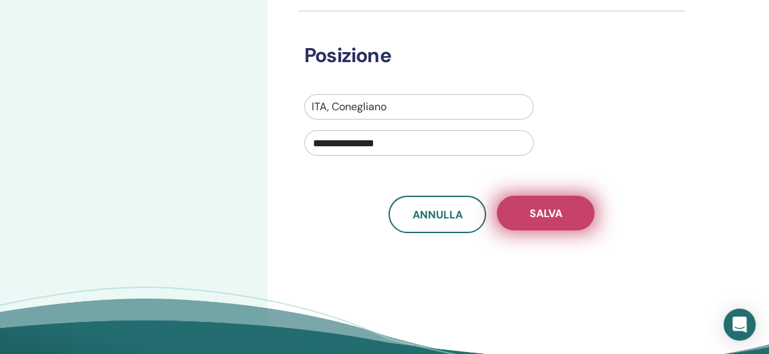
click at [543, 215] on span "Salva" at bounding box center [545, 214] width 33 height 14
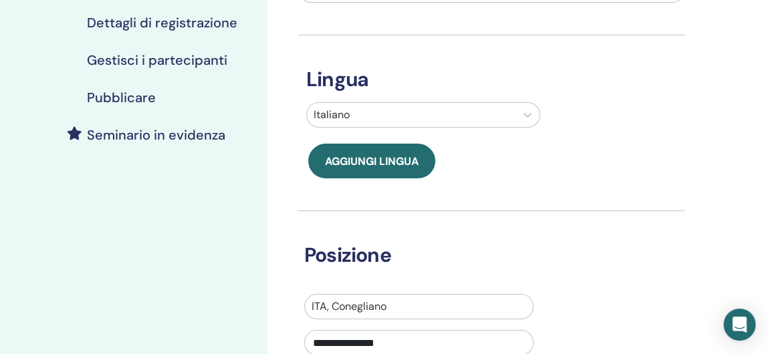
scroll to position [602, 0]
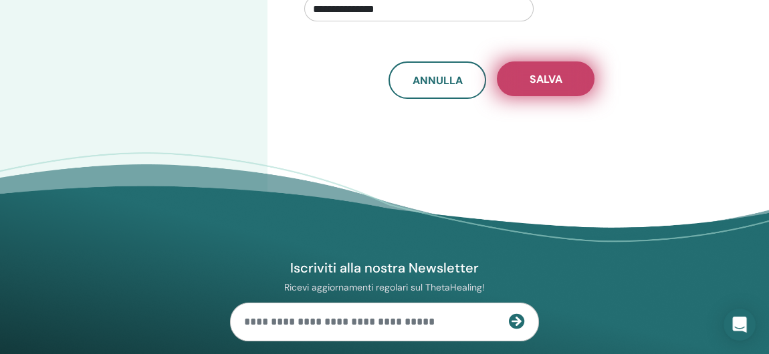
click at [551, 77] on span "Salva" at bounding box center [545, 79] width 33 height 14
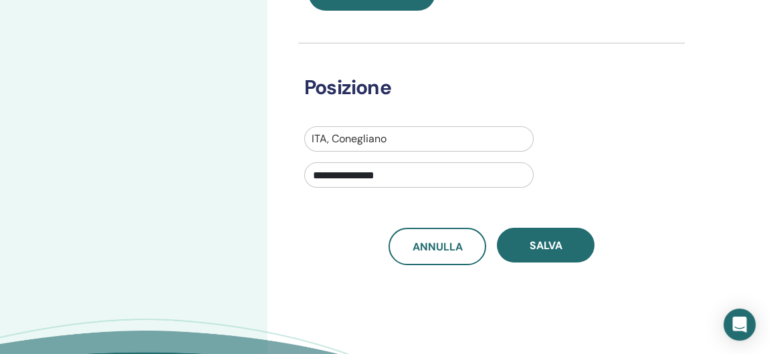
scroll to position [602, 0]
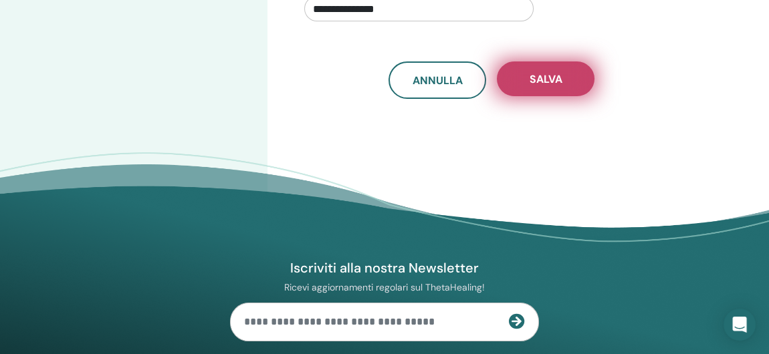
click at [556, 82] on span "Salva" at bounding box center [545, 79] width 33 height 14
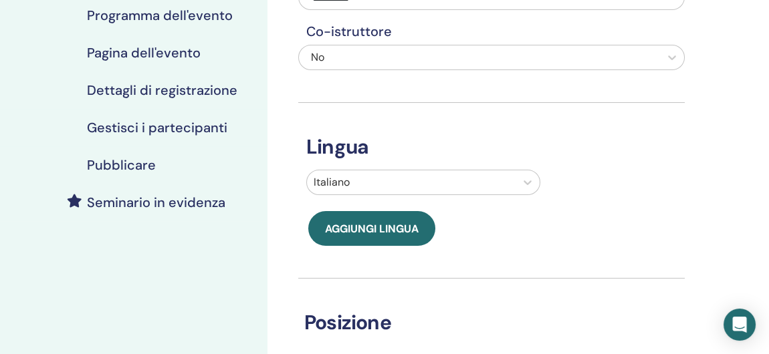
scroll to position [134, 0]
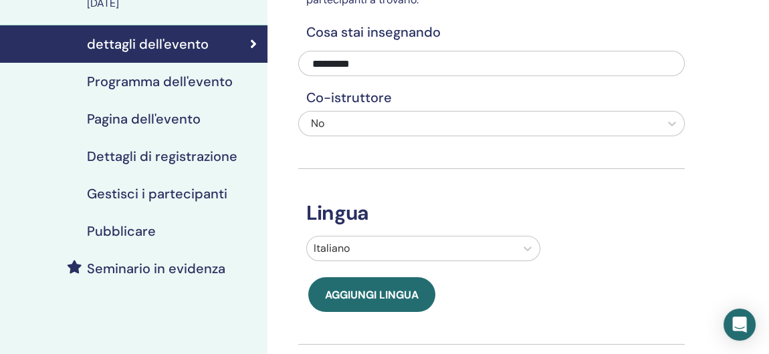
click at [156, 113] on h4 "Pagina dell'evento" at bounding box center [144, 119] width 114 height 16
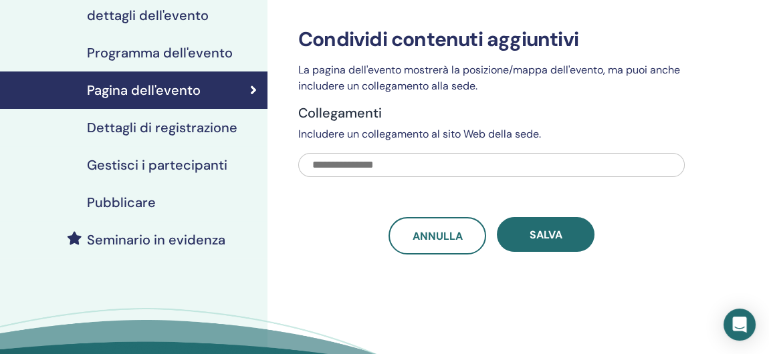
scroll to position [134, 0]
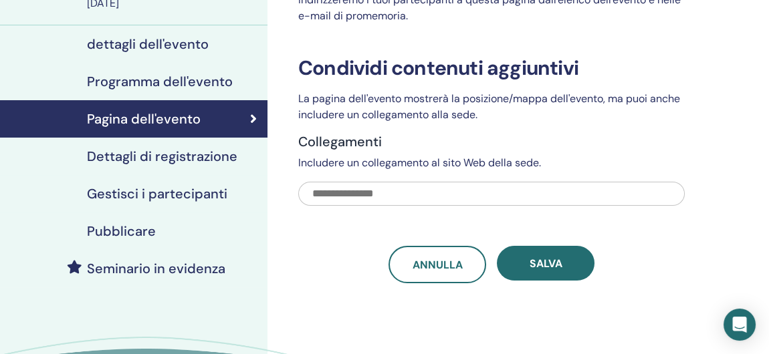
click at [157, 116] on h4 "Pagina dell'evento" at bounding box center [144, 119] width 114 height 16
click at [160, 157] on h4 "Dettagli di registrazione" at bounding box center [162, 156] width 150 height 16
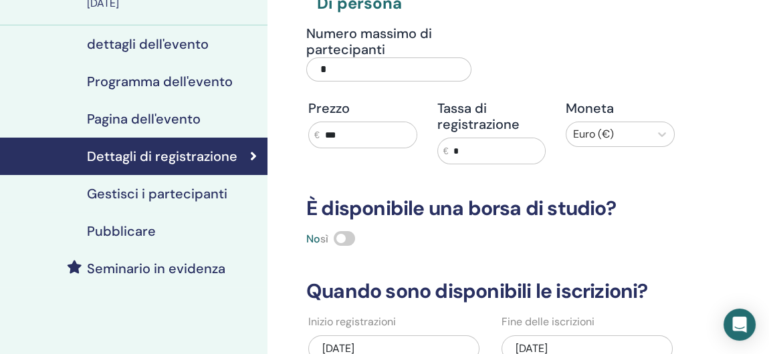
click at [172, 272] on h4 "Seminario in evidenza" at bounding box center [156, 269] width 138 height 16
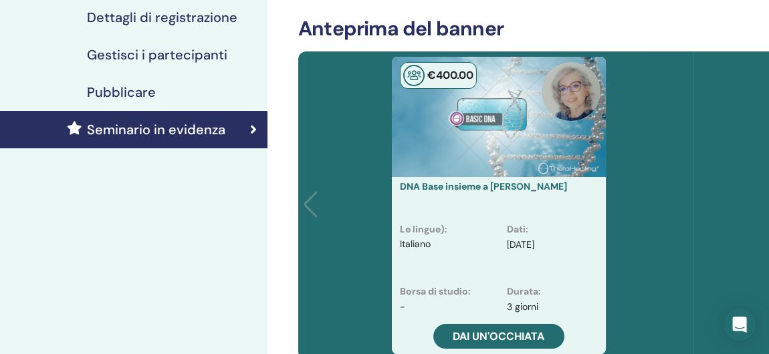
scroll to position [334, 0]
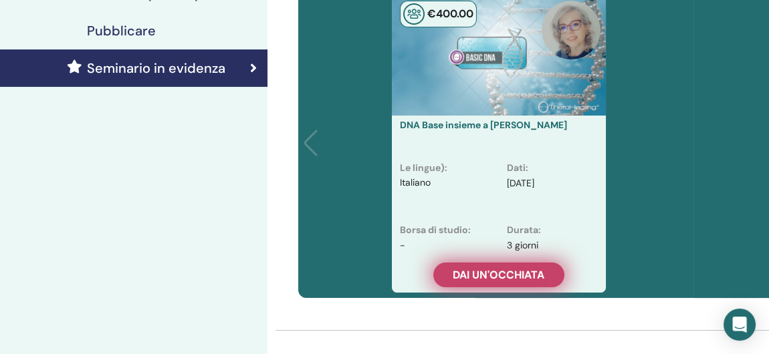
click at [505, 270] on span "Dai un'occhiata" at bounding box center [499, 275] width 92 height 14
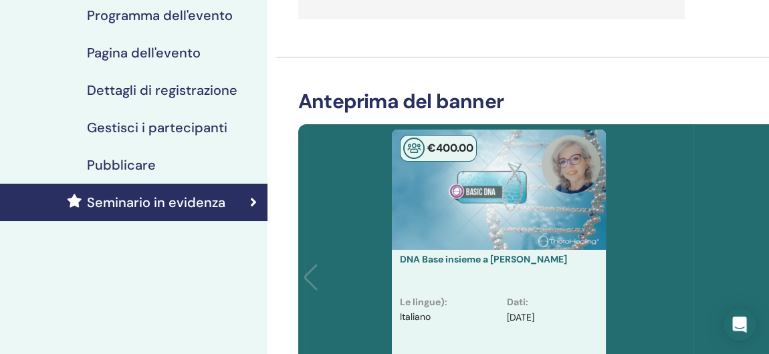
scroll to position [67, 0]
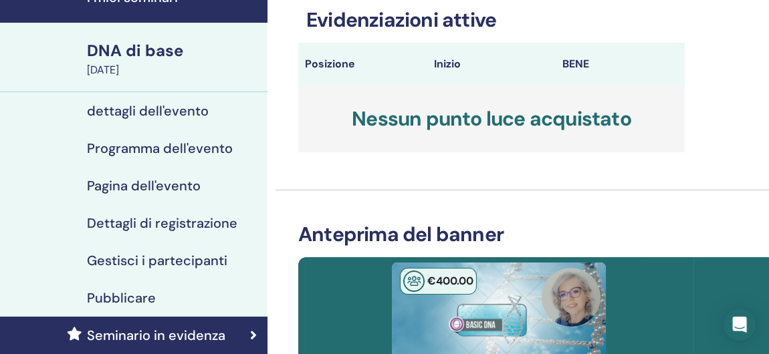
click at [190, 108] on h4 "dettagli dell'evento" at bounding box center [148, 111] width 122 height 16
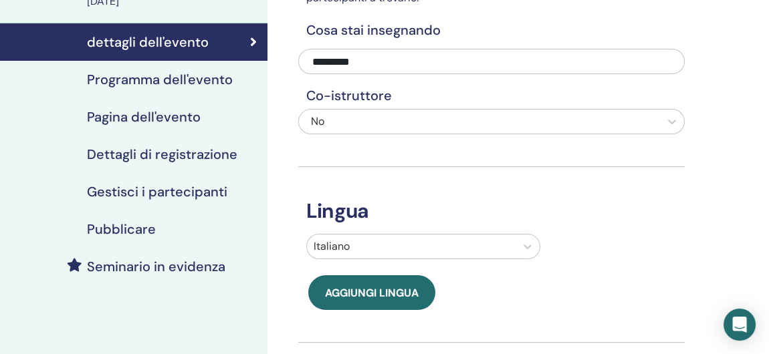
scroll to position [134, 0]
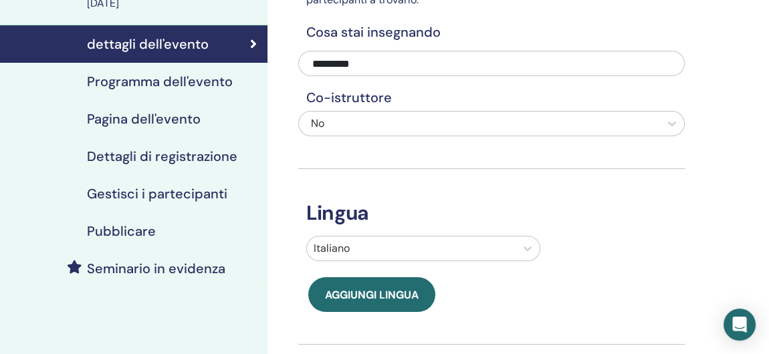
click at [180, 82] on h4 "Programma dell'evento" at bounding box center [160, 82] width 146 height 16
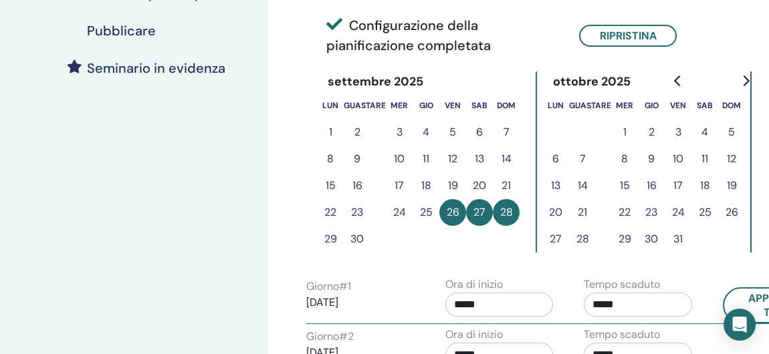
scroll to position [134, 0]
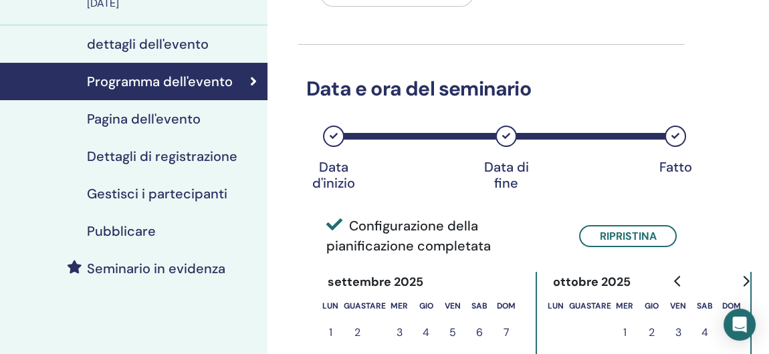
click at [152, 119] on h4 "Pagina dell'evento" at bounding box center [144, 119] width 114 height 16
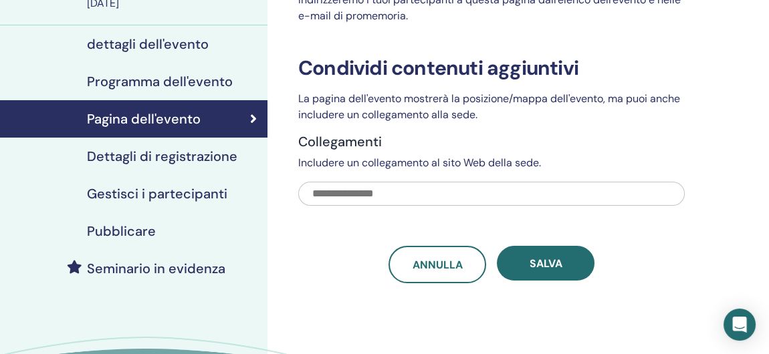
click at [154, 154] on h4 "Dettagli di registrazione" at bounding box center [162, 156] width 150 height 16
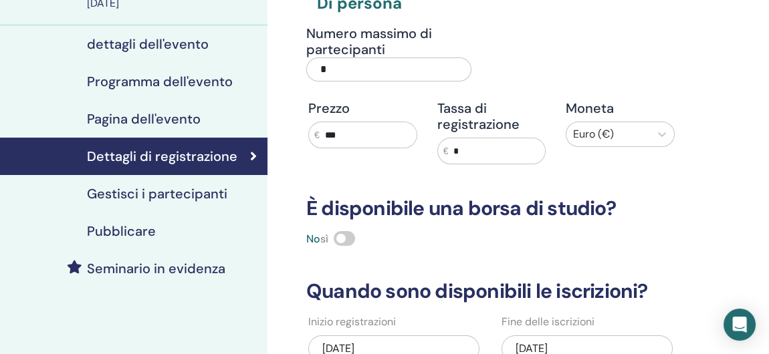
click at [164, 191] on h4 "Gestisci i partecipanti" at bounding box center [157, 194] width 140 height 16
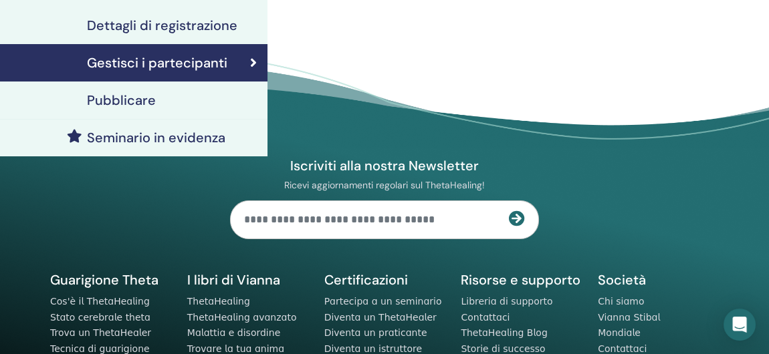
scroll to position [267, 0]
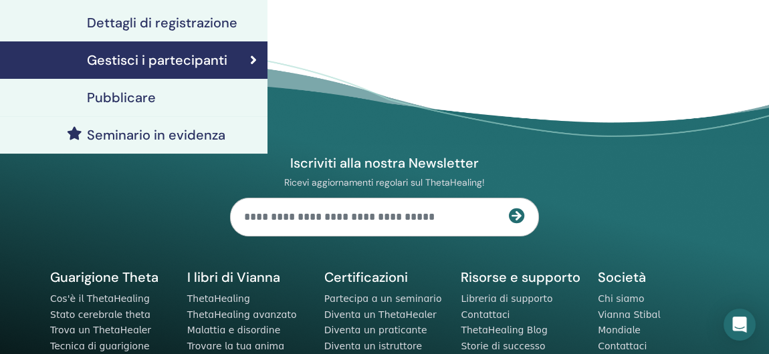
click at [128, 100] on h4 "Pubblicare" at bounding box center [121, 98] width 69 height 16
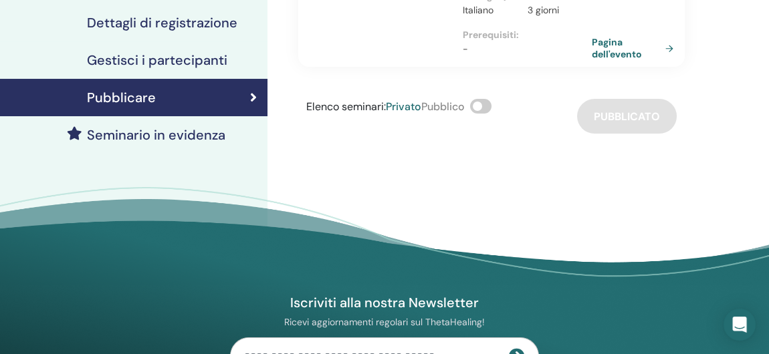
scroll to position [67, 0]
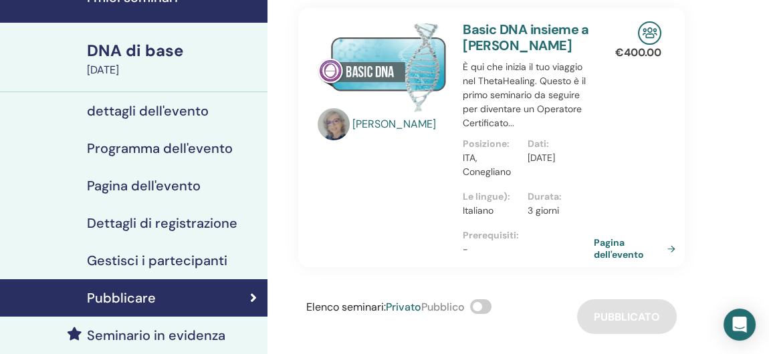
click at [603, 261] on link "Pagina dell'evento" at bounding box center [637, 249] width 87 height 24
